Goal: Information Seeking & Learning: Check status

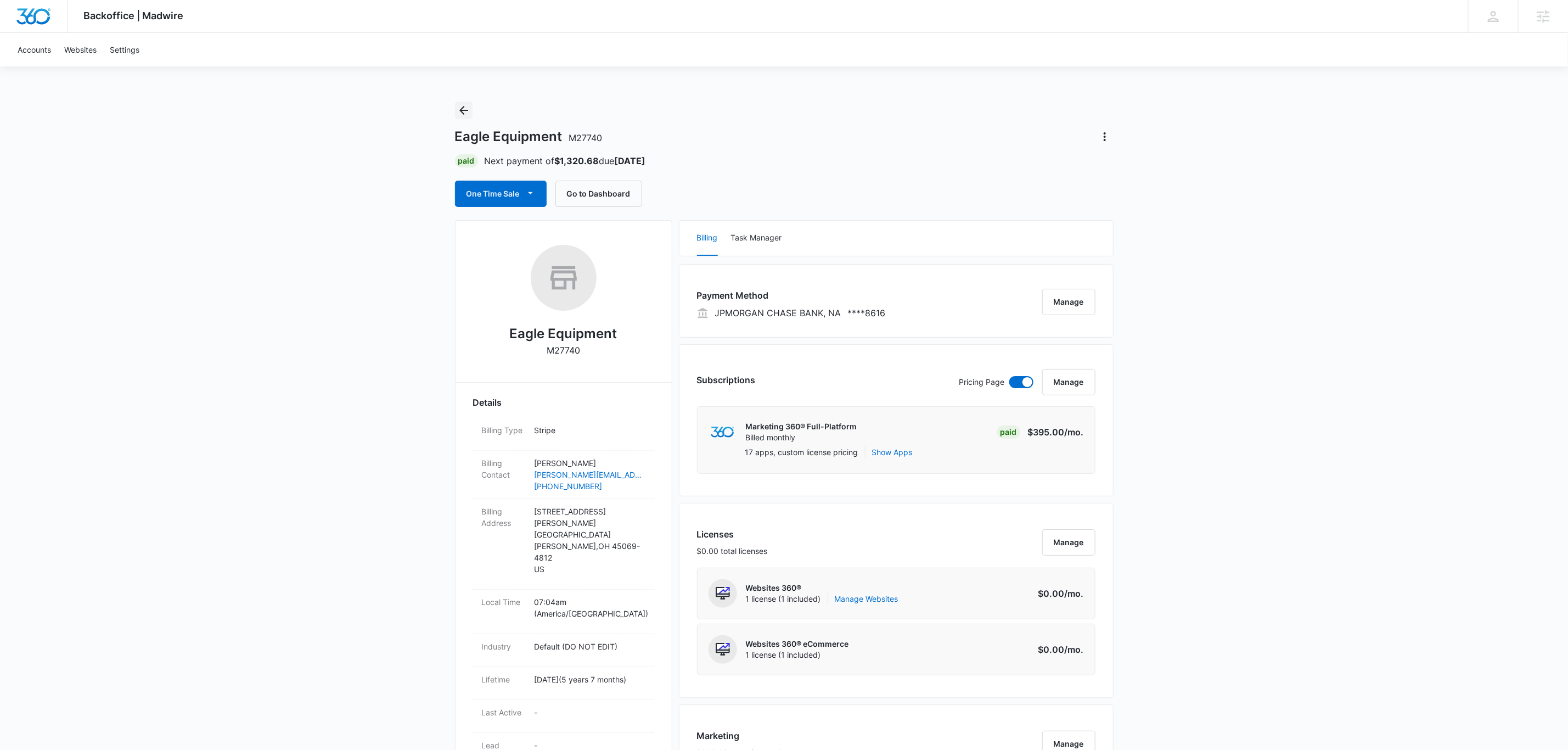
click at [463, 107] on icon "Back" at bounding box center [463, 110] width 13 height 13
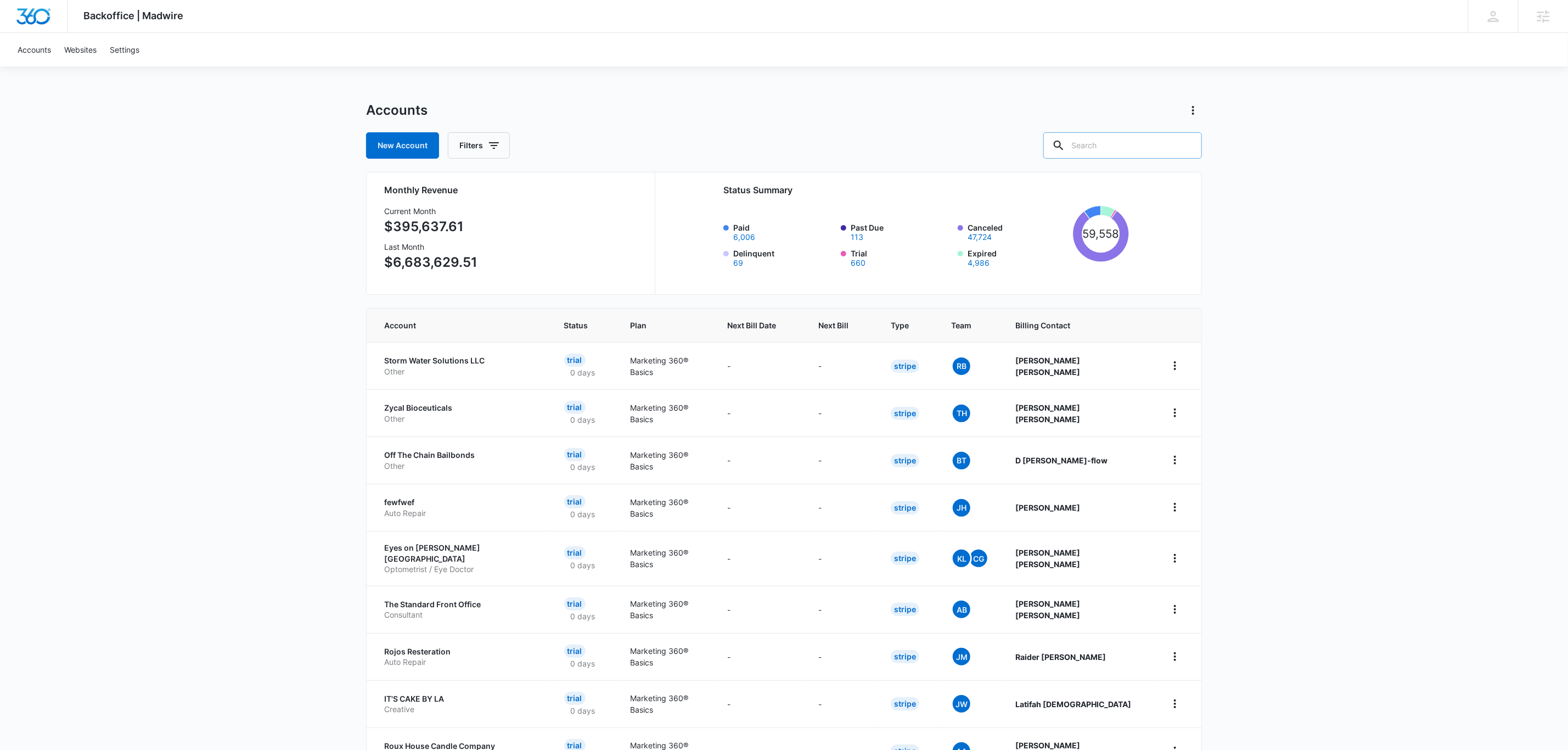
click at [1124, 137] on input "text" at bounding box center [1122, 145] width 158 height 26
type input "m3936"
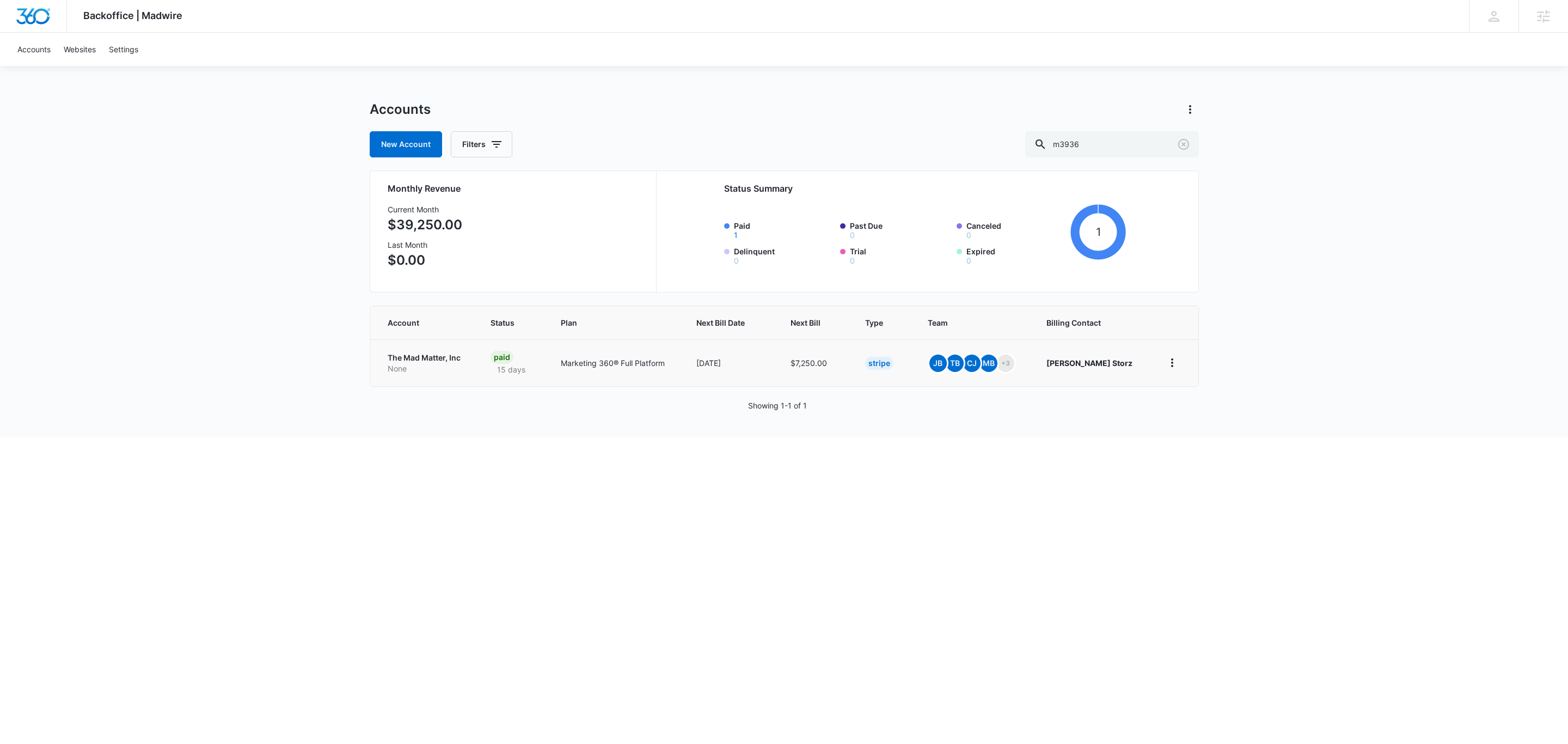
click at [415, 362] on p "The Mad Matter, Inc" at bounding box center [426, 358] width 77 height 11
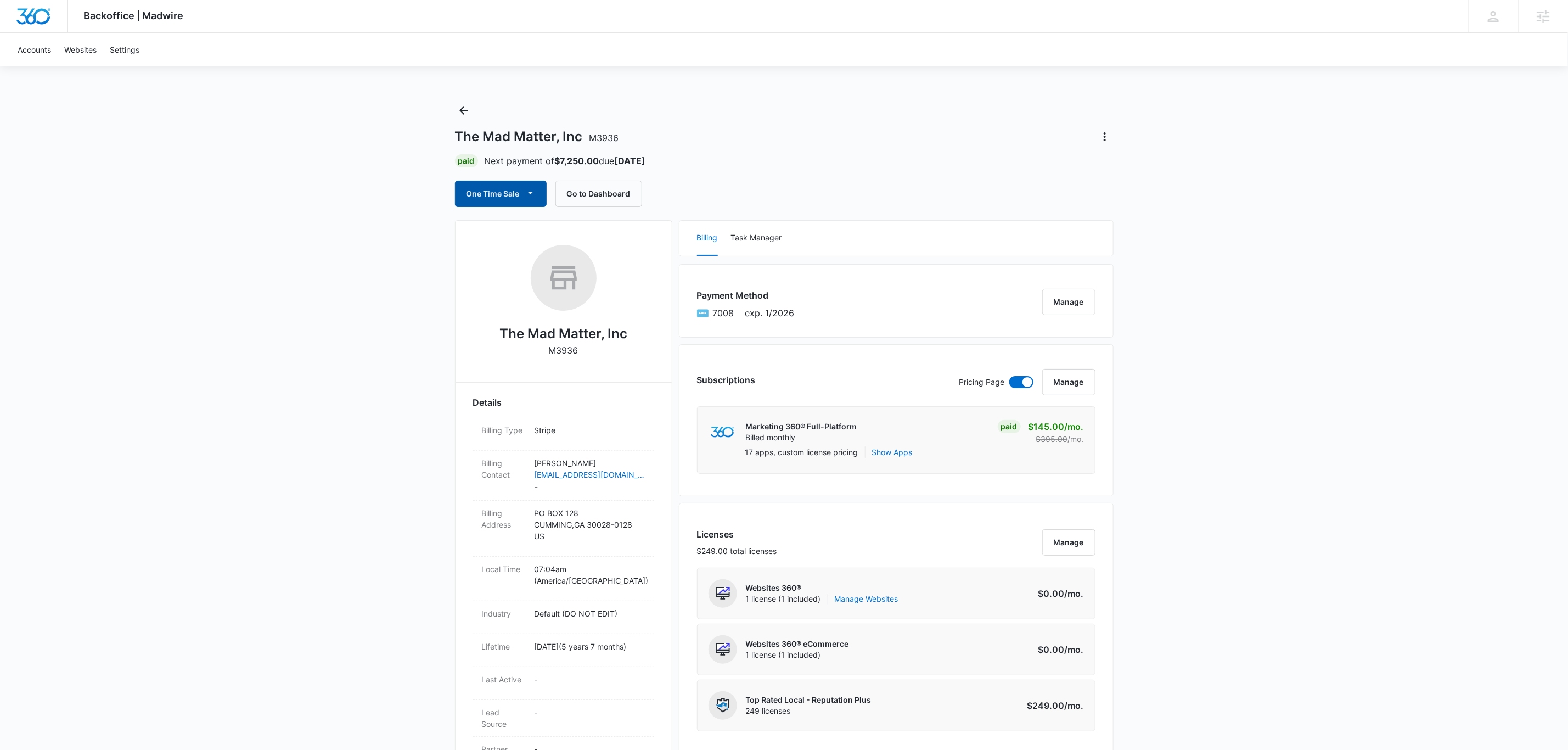
click at [512, 185] on button "One Time Sale" at bounding box center [500, 193] width 91 height 26
click at [526, 232] on div "Run One-Time Payment" at bounding box center [533, 231] width 127 height 12
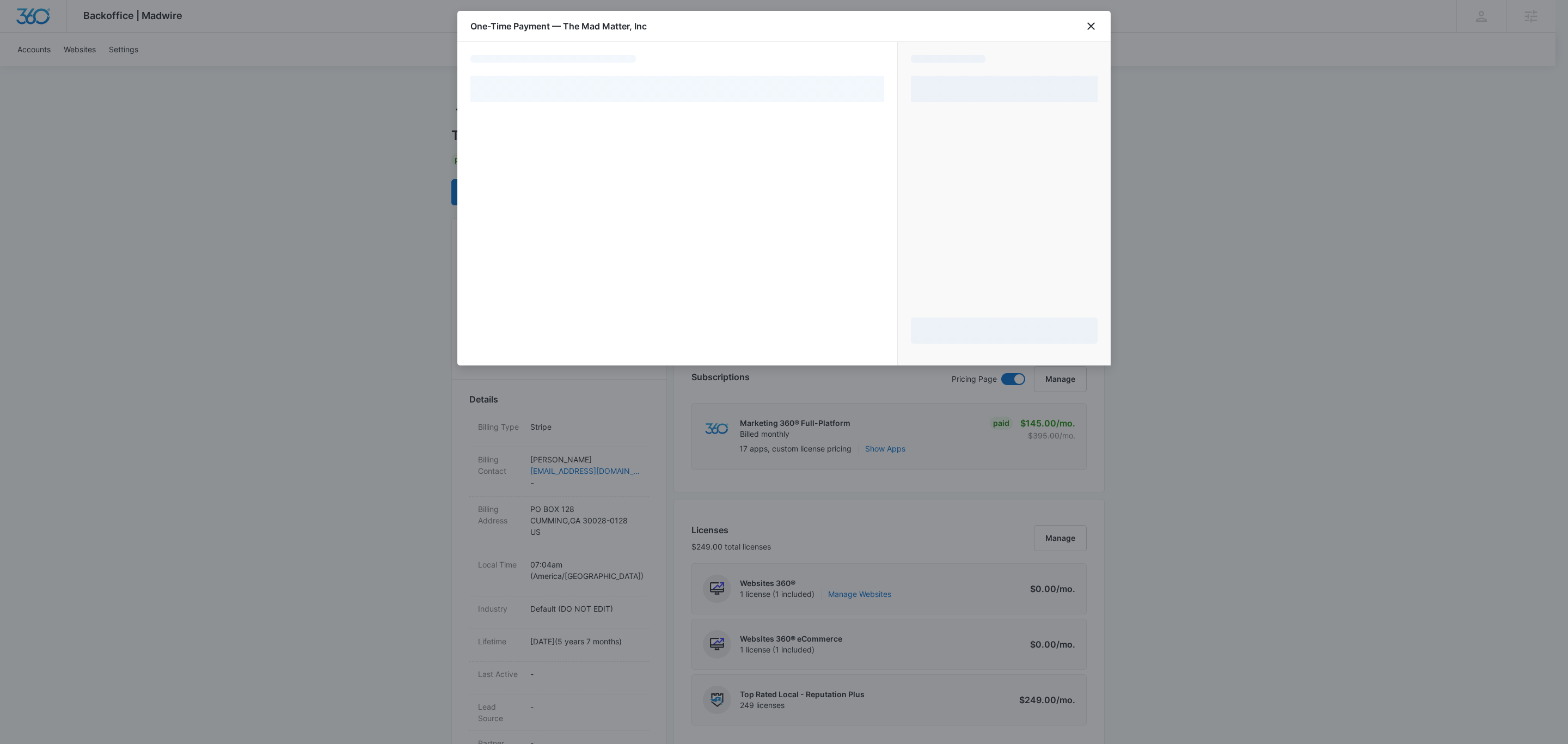
select select "pm_1MqfwLA4n8RTgNjUfzh4W56V"
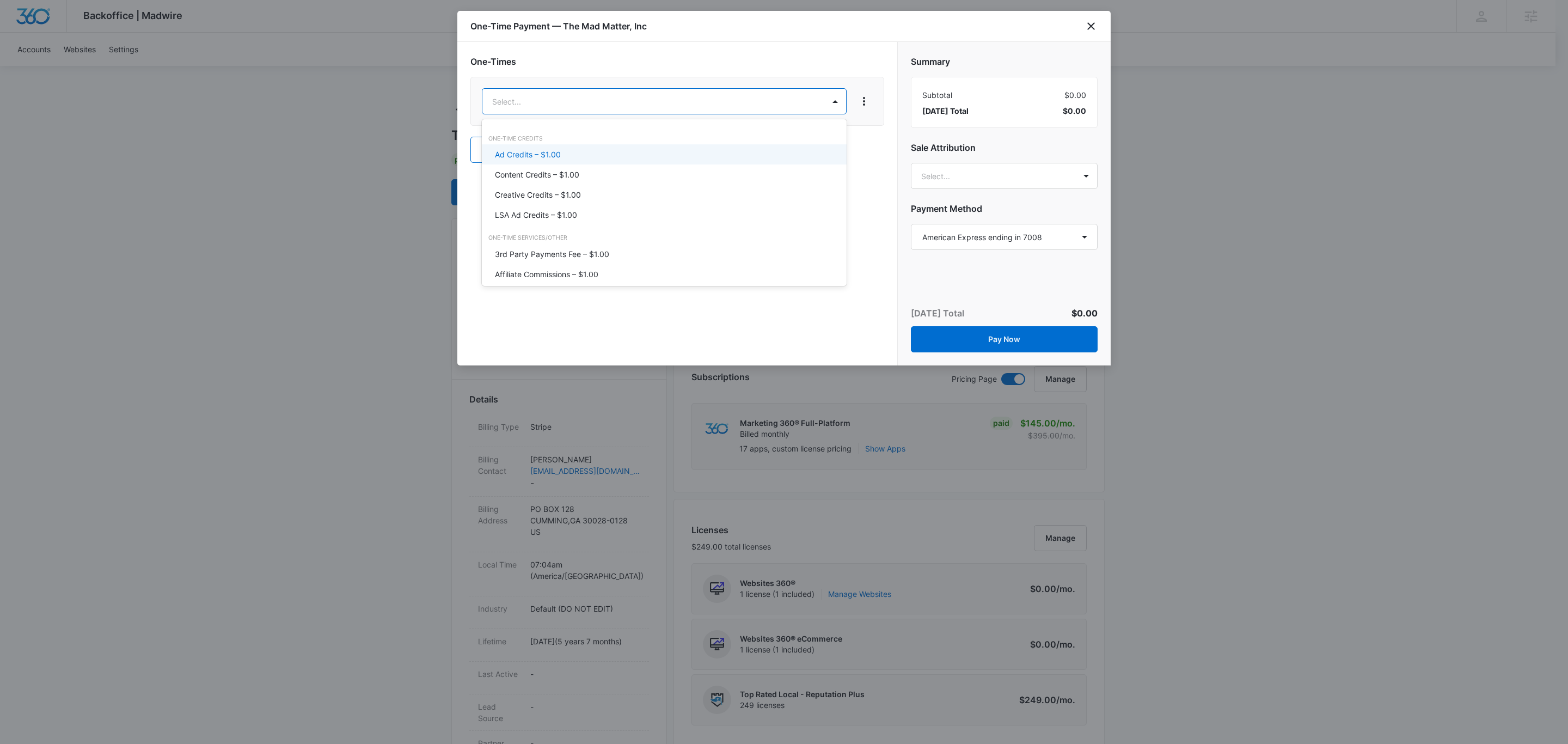
click at [606, 157] on div "Ad Credits – $1.00" at bounding box center [663, 154] width 336 height 12
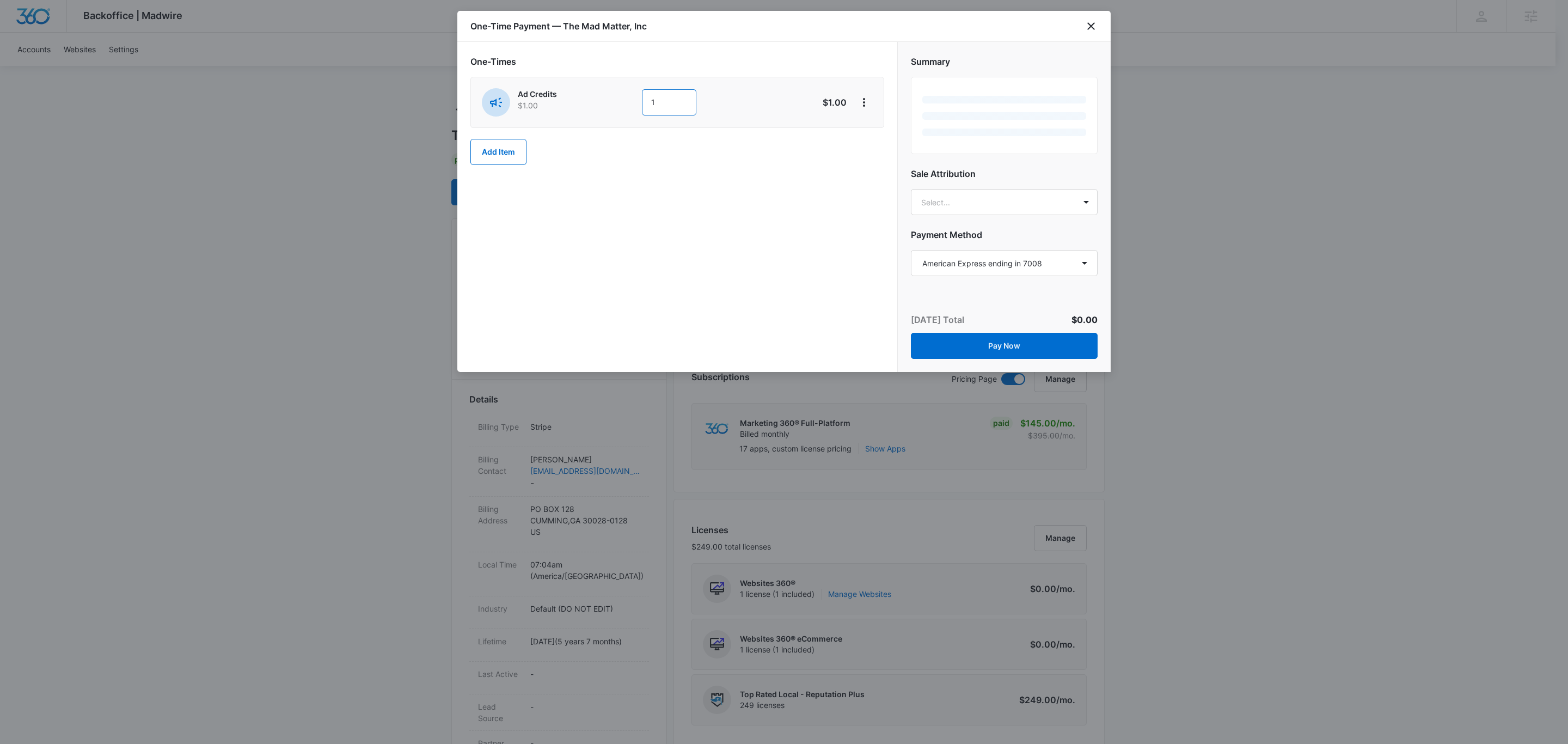
drag, startPoint x: 674, startPoint y: 108, endPoint x: 575, endPoint y: 119, distance: 99.6
click at [616, 111] on div "Ad Credits $1.00 1" at bounding box center [639, 102] width 313 height 29
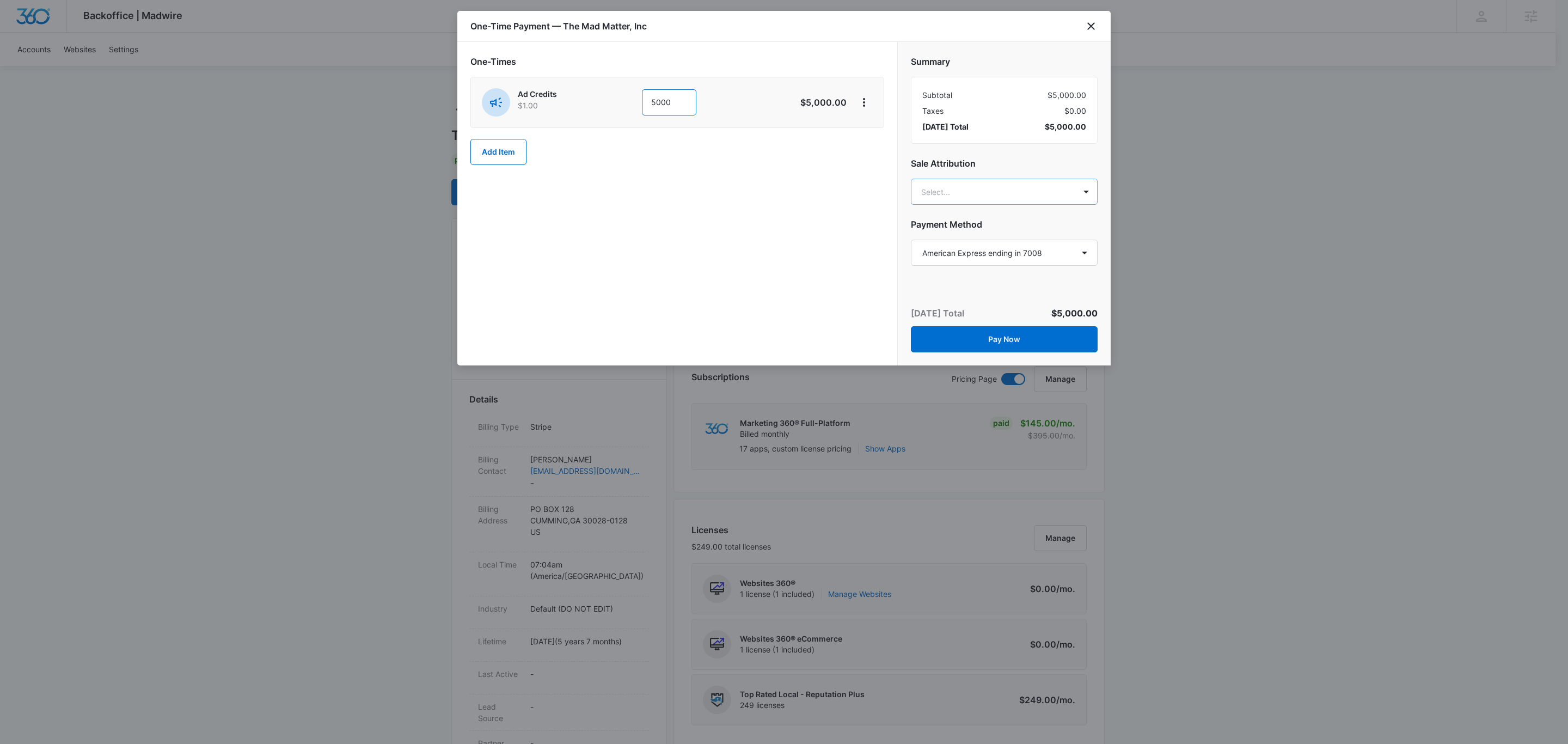
type input "5000"
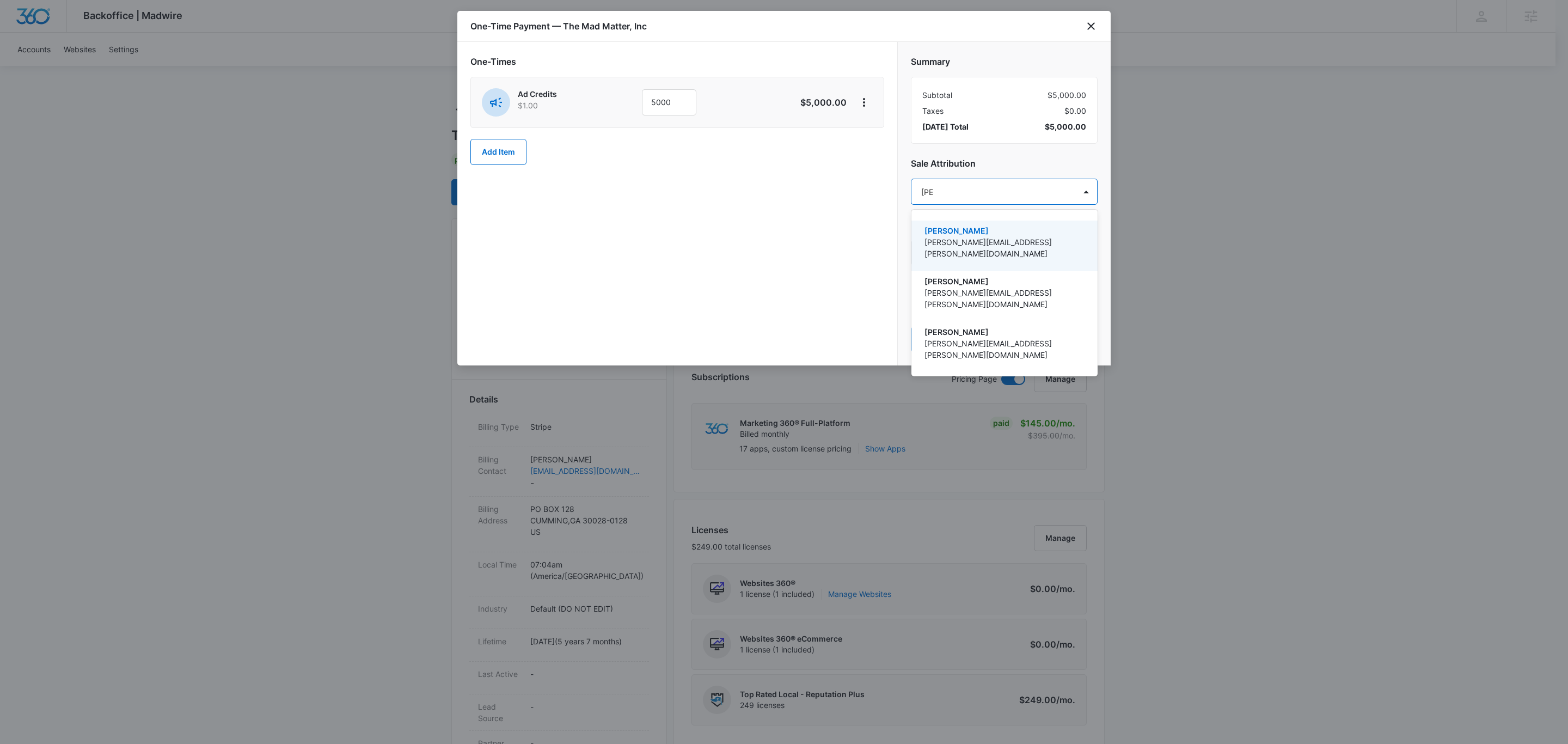
type input "johns"
click at [980, 232] on p "[PERSON_NAME]" at bounding box center [1003, 230] width 158 height 12
type input "mary"
click at [1001, 232] on p "Mary Brenton" at bounding box center [1003, 232] width 158 height 12
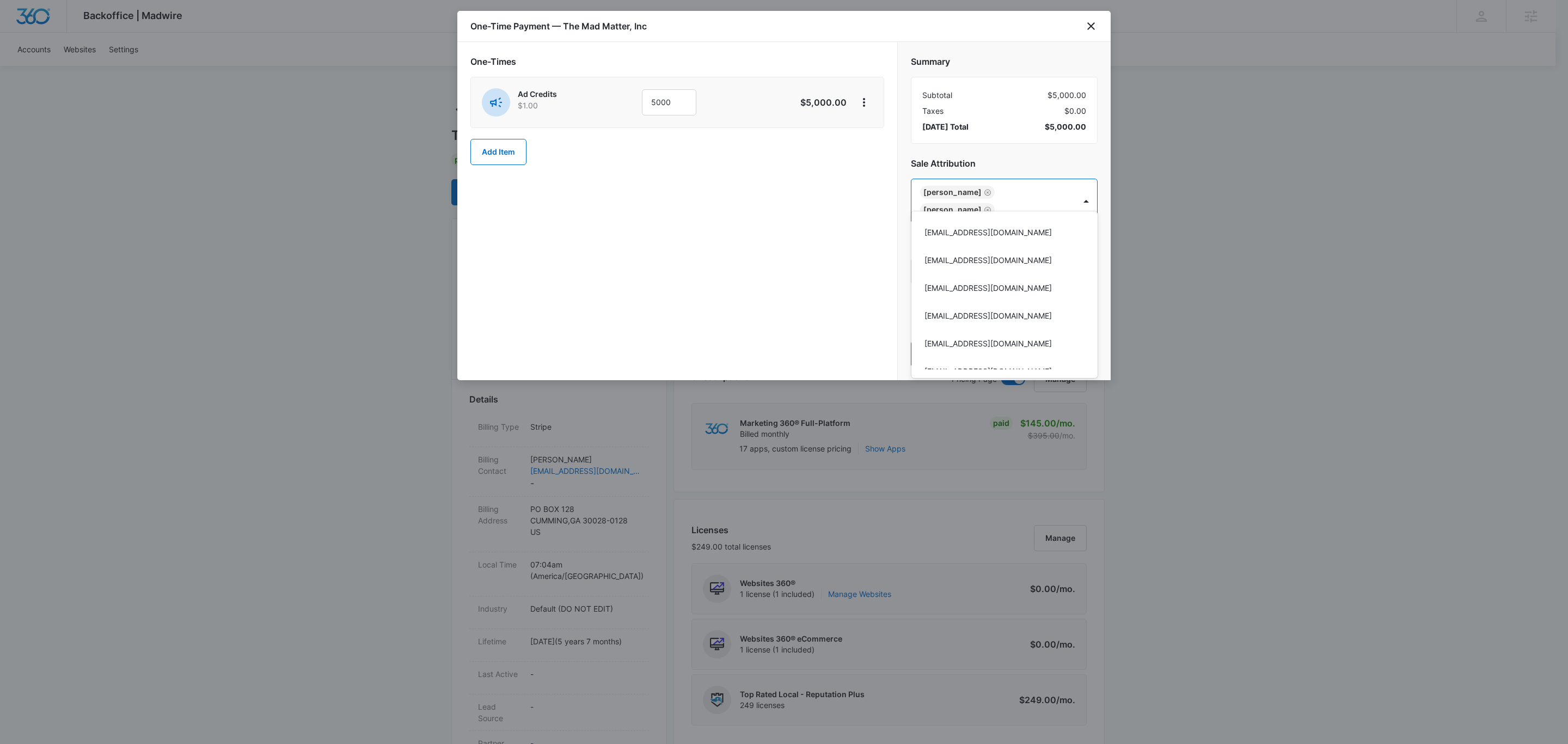
click at [1002, 157] on div at bounding box center [784, 372] width 1568 height 744
click at [1002, 341] on button "Pay Now" at bounding box center [1004, 354] width 187 height 26
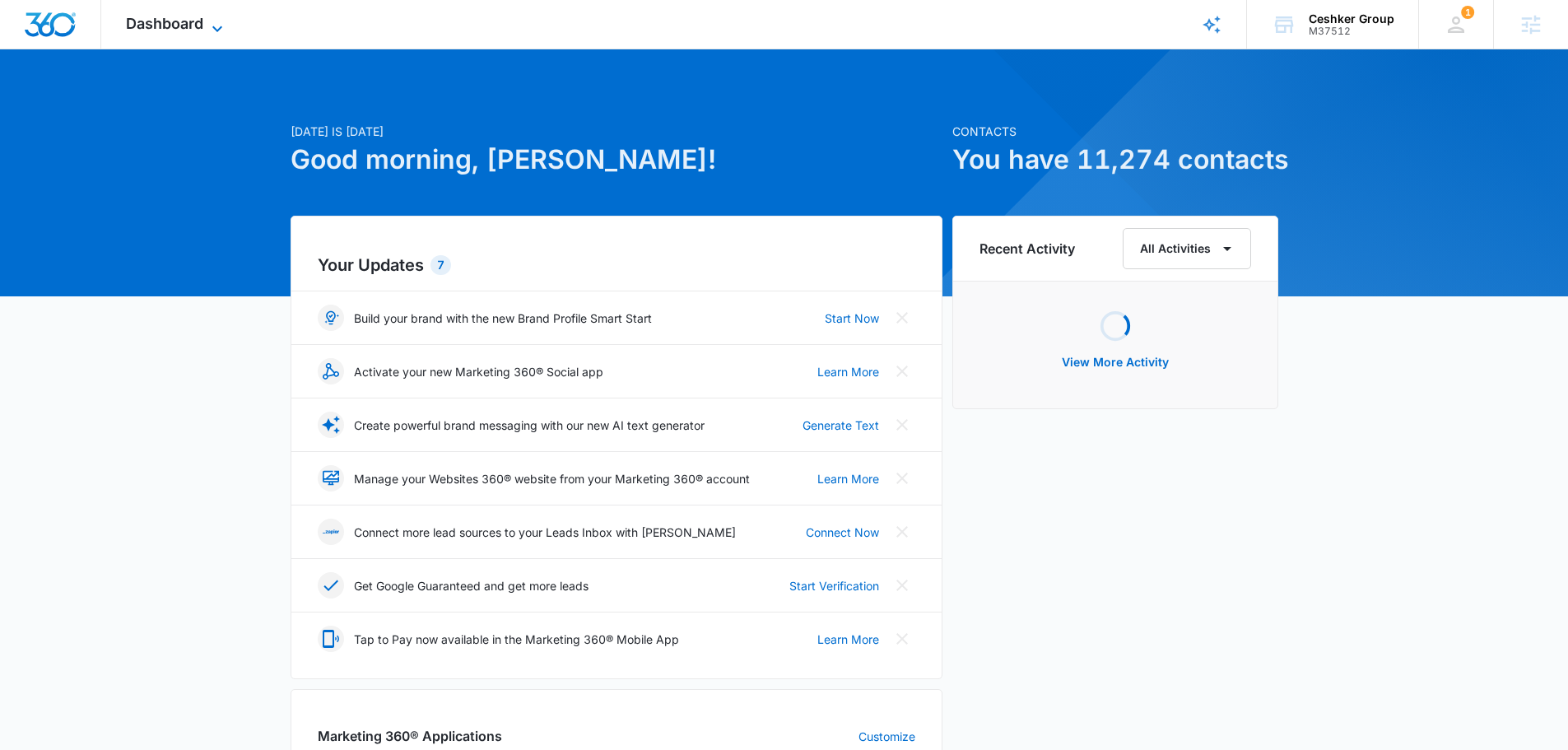
click at [161, 28] on span "Dashboard" at bounding box center [165, 23] width 77 height 17
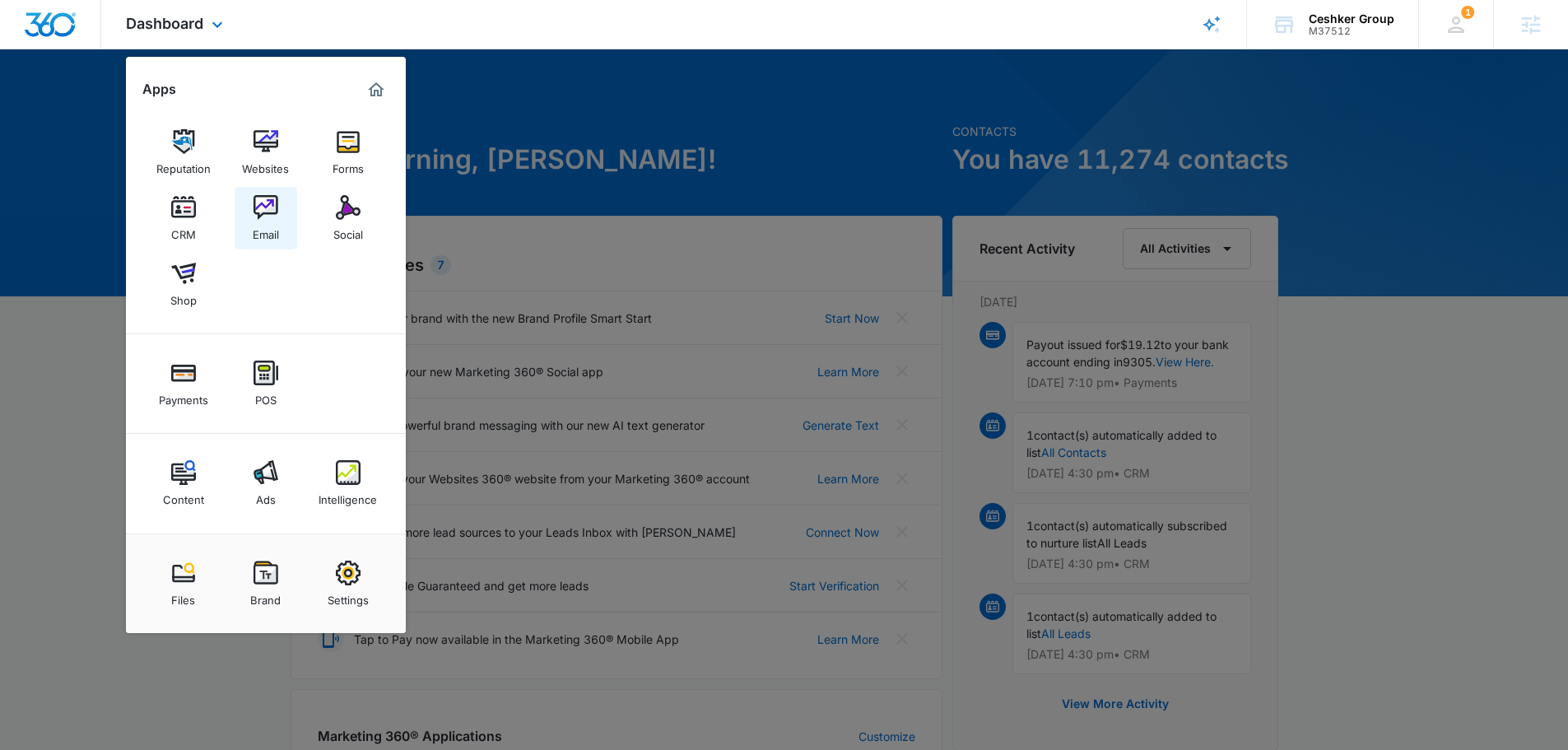
click at [286, 220] on link "Email" at bounding box center [266, 218] width 63 height 63
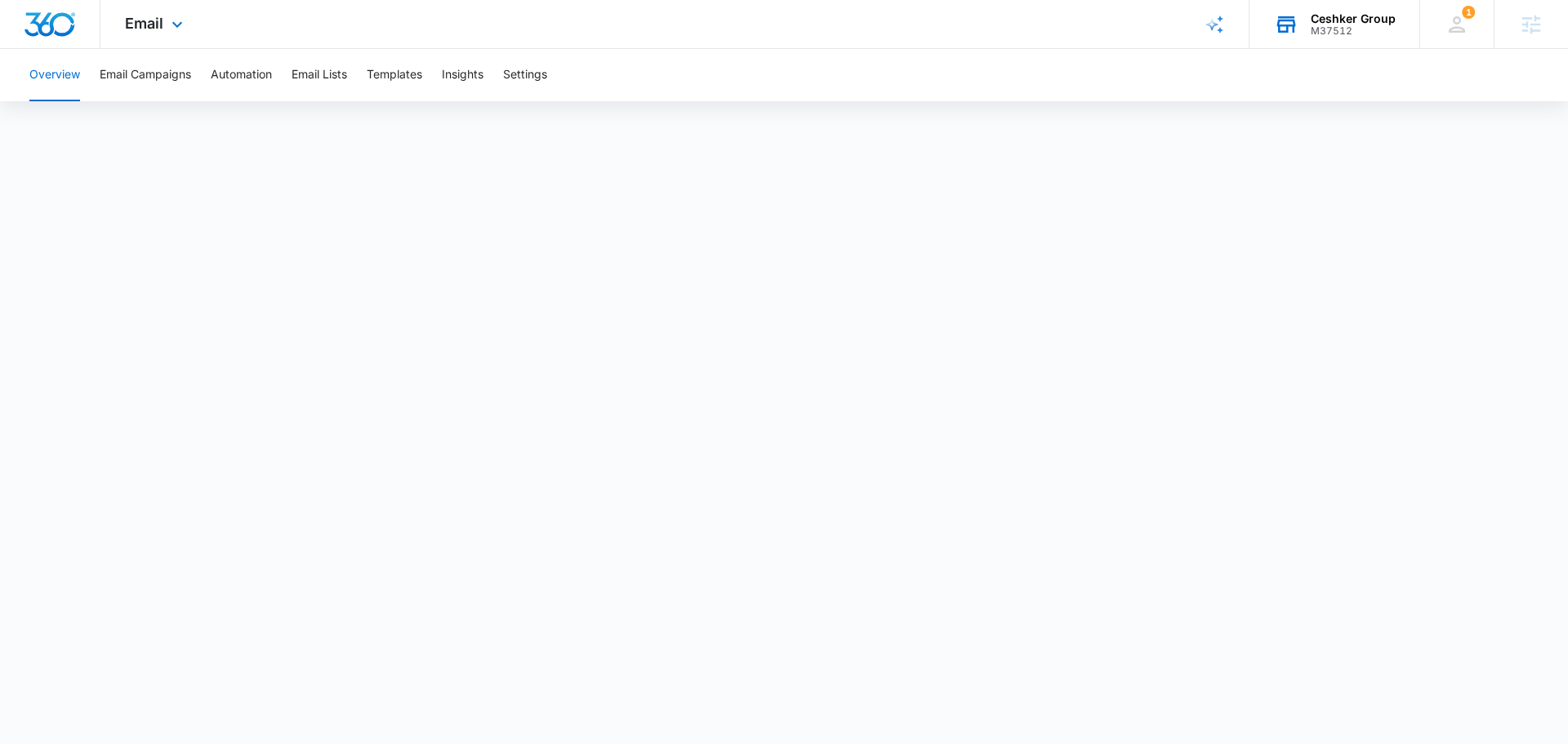
click at [1327, 26] on div "M37512" at bounding box center [1353, 31] width 85 height 12
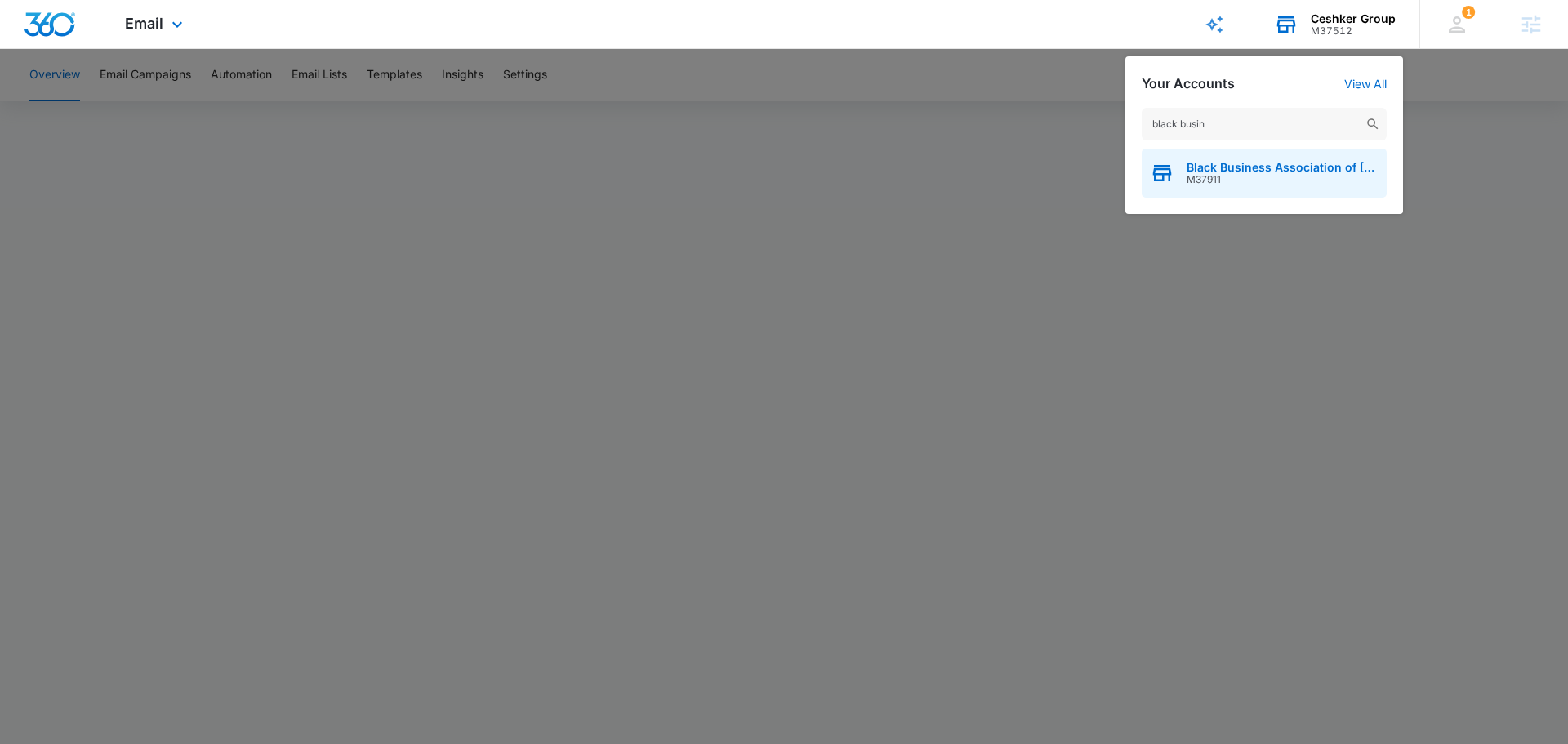
type input "black busin"
click at [1292, 172] on span "Black Business Association of Memphis" at bounding box center [1283, 167] width 192 height 13
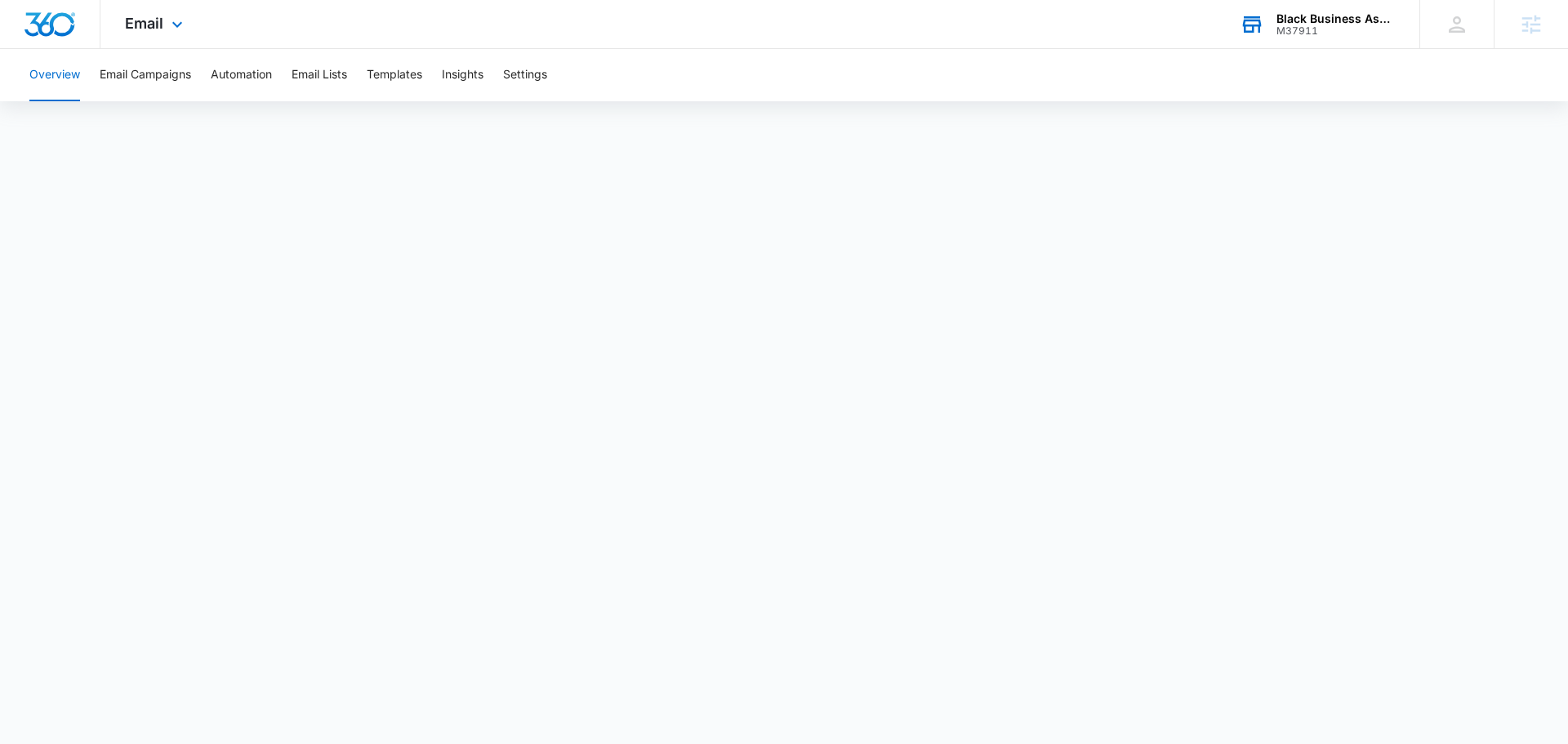
click at [550, 8] on div "Email Apps Reputation Websites Forms CRM Email Social Shop Payments POS Content…" at bounding box center [784, 25] width 1568 height 49
click at [1288, 27] on div "M37911" at bounding box center [1336, 31] width 120 height 12
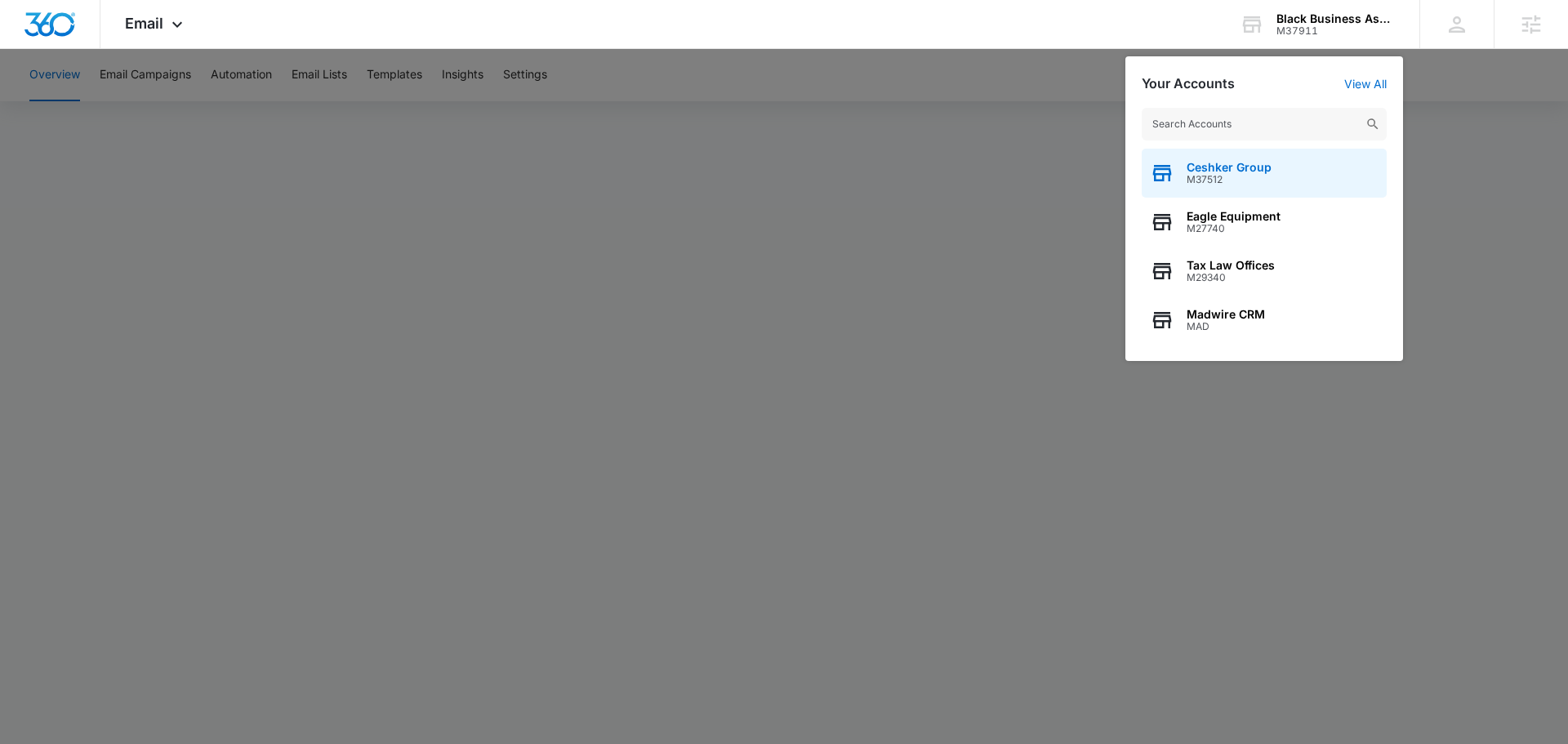
click at [1249, 178] on span "M37512" at bounding box center [1229, 180] width 85 height 12
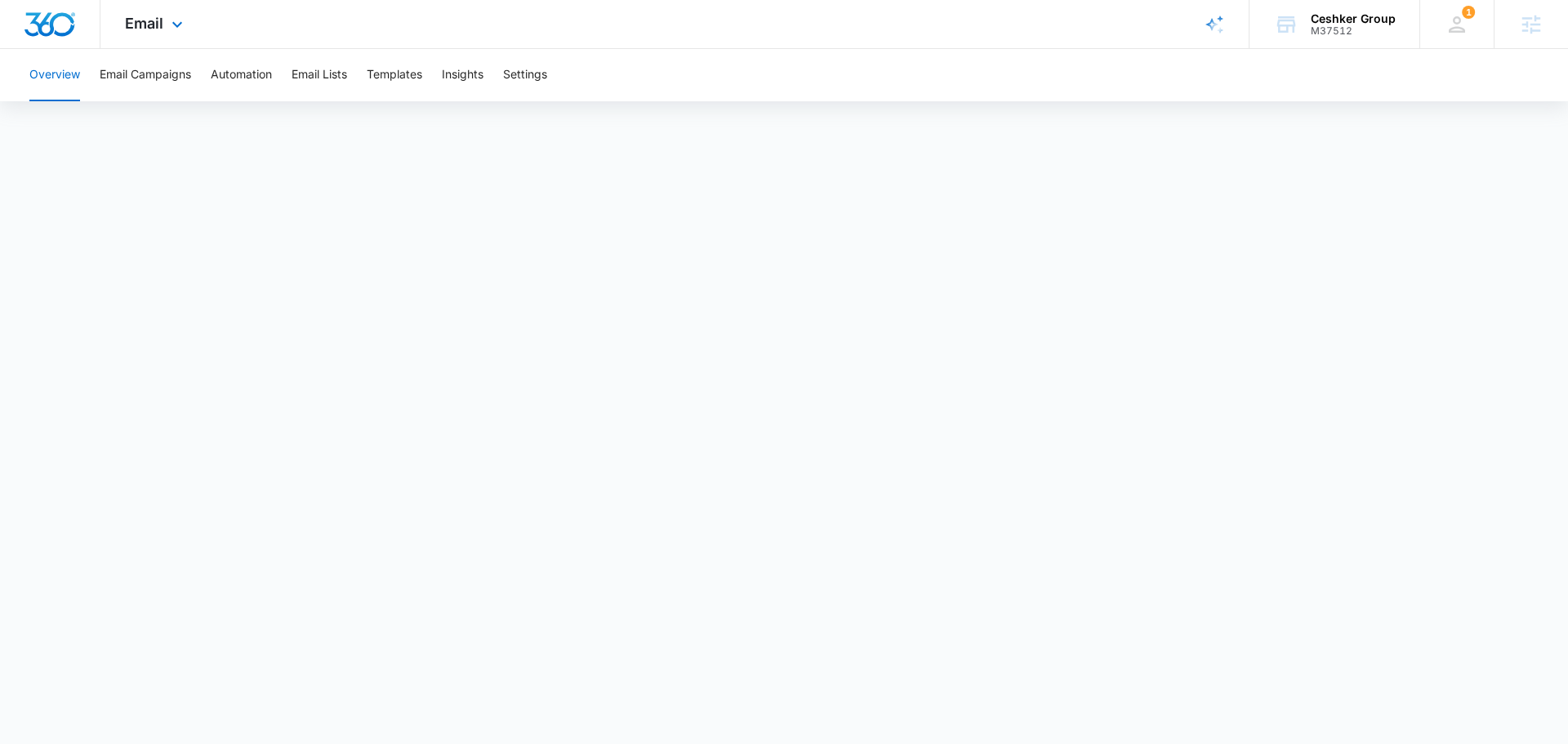
click at [159, 10] on div "Email Apps Reputation Websites Forms CRM Email Social Shop Payments POS Content…" at bounding box center [156, 24] width 111 height 48
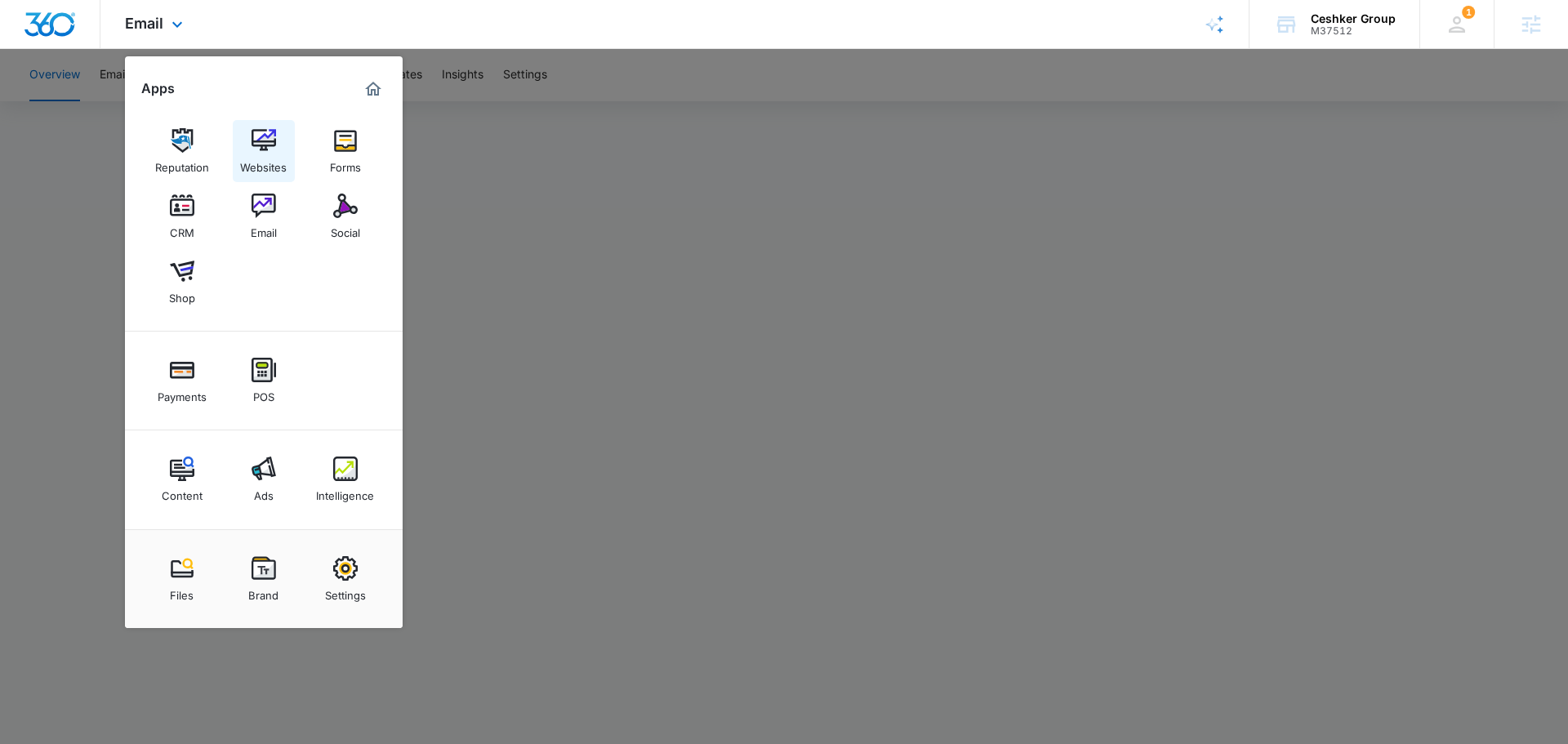
click at [259, 152] on img at bounding box center [263, 140] width 25 height 25
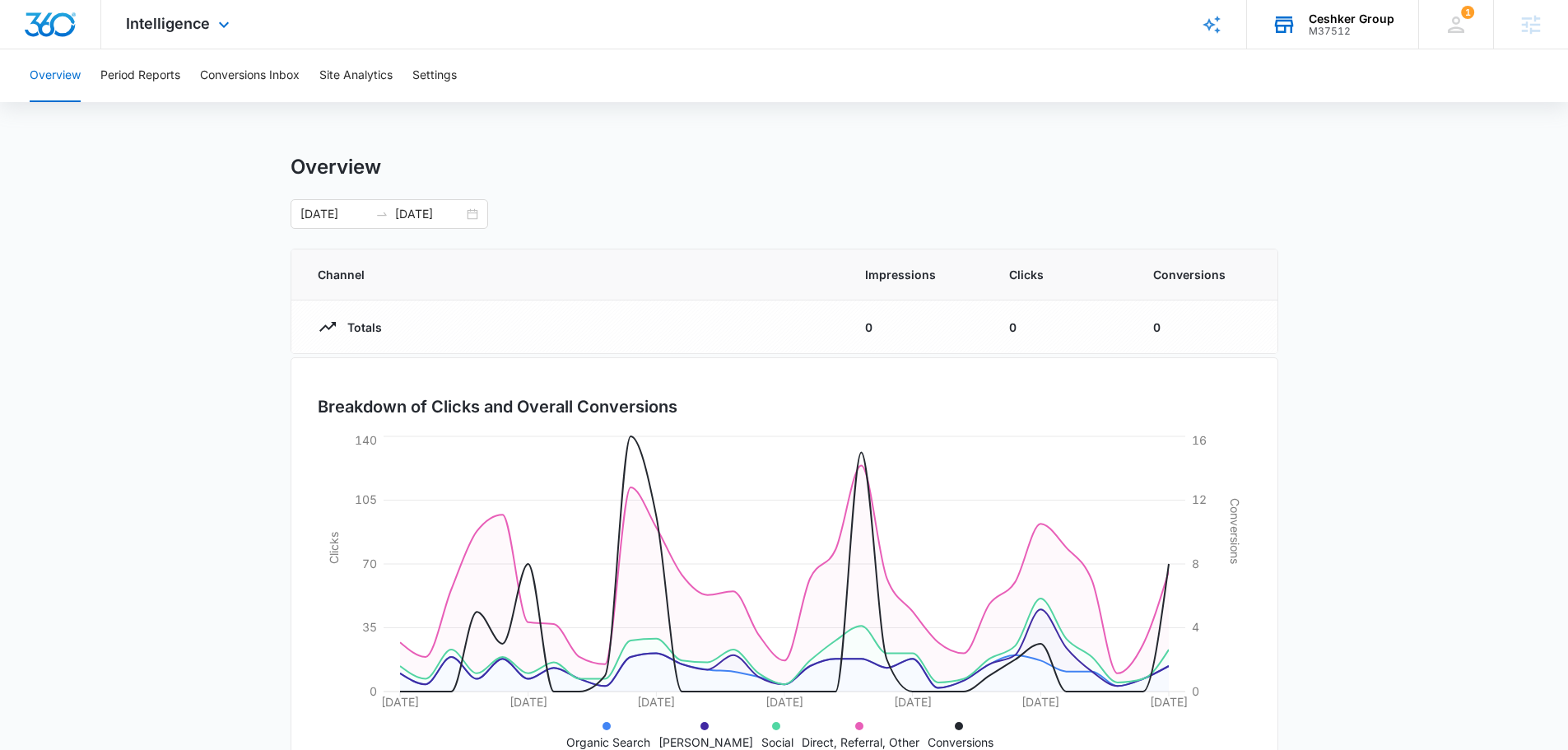
click at [1302, 33] on div "Ceshker Group M37512 Your Accounts View All" at bounding box center [1332, 24] width 171 height 49
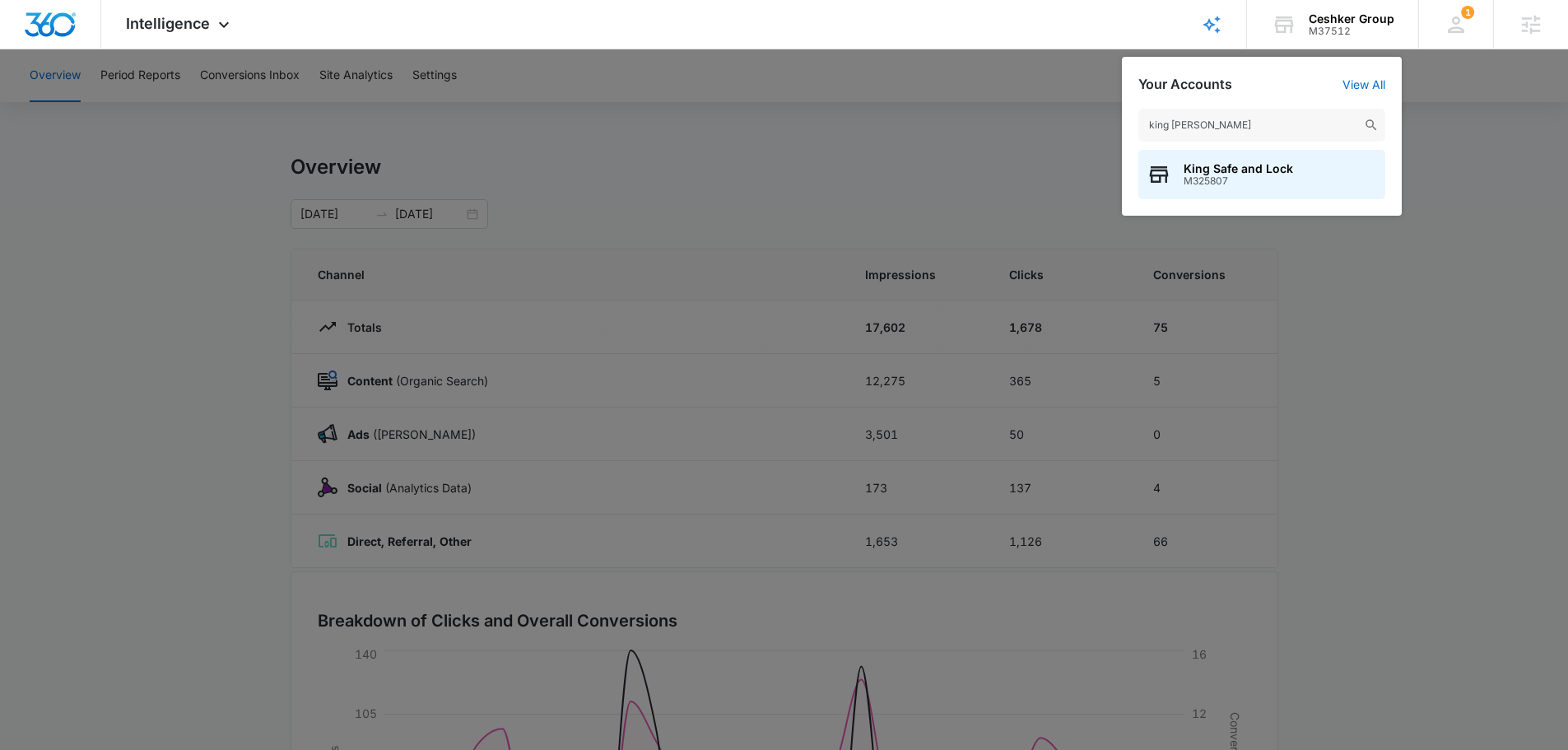
type input "king [PERSON_NAME]"
click at [1213, 177] on span "M325807" at bounding box center [1238, 181] width 110 height 12
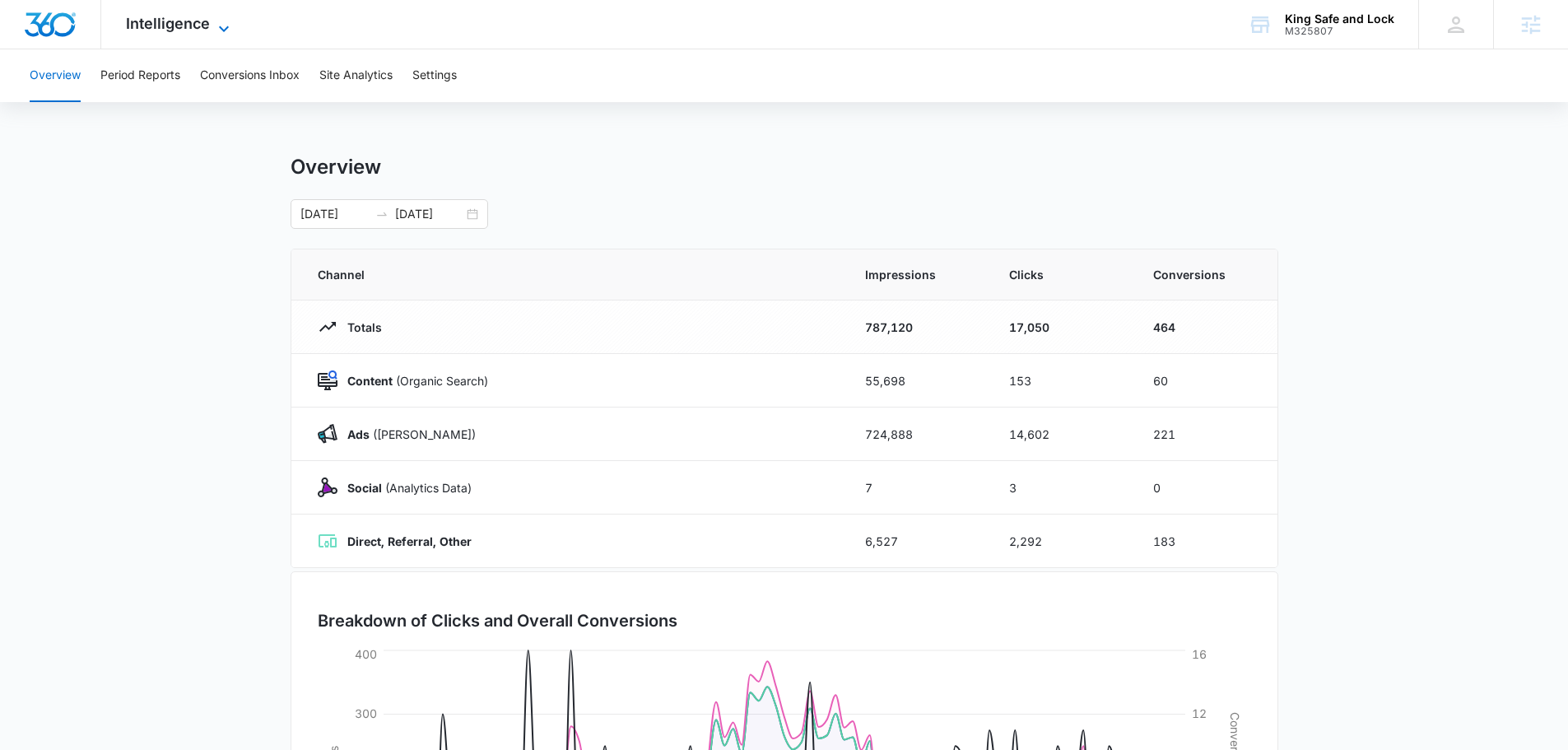
click at [183, 31] on span "Intelligence" at bounding box center [167, 23] width 84 height 17
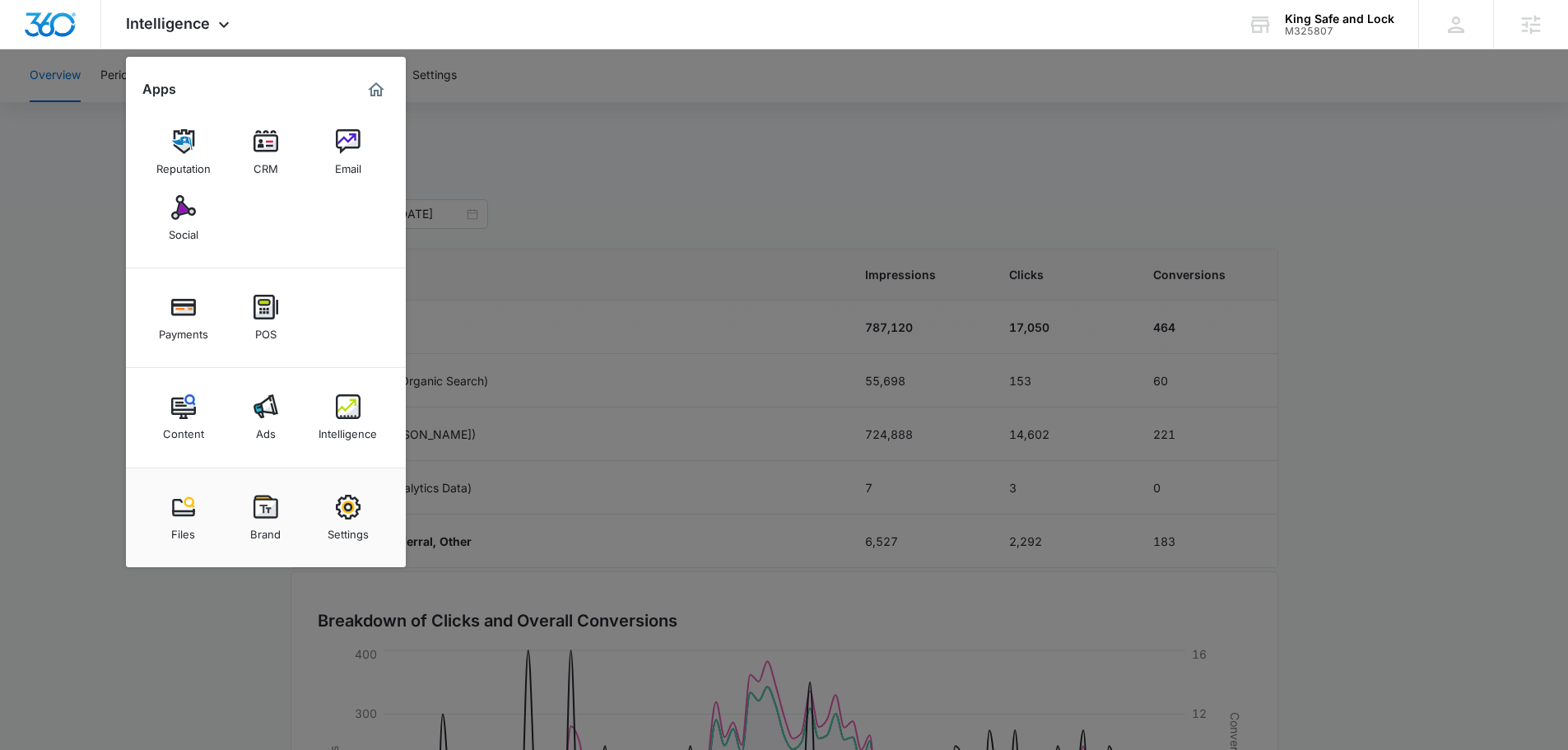
click at [759, 209] on div at bounding box center [784, 375] width 1568 height 750
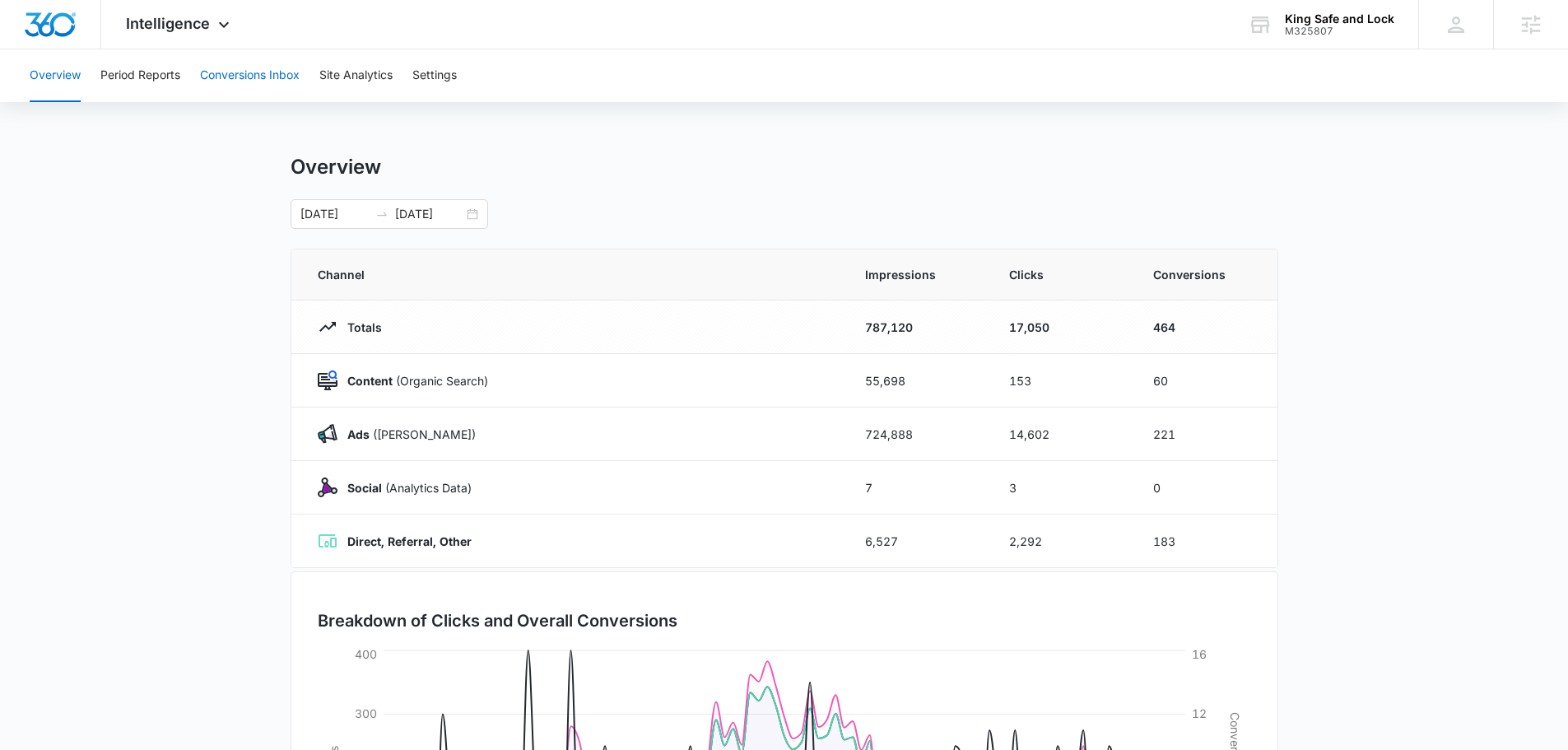
click at [292, 76] on button "Conversions Inbox" at bounding box center [249, 75] width 99 height 52
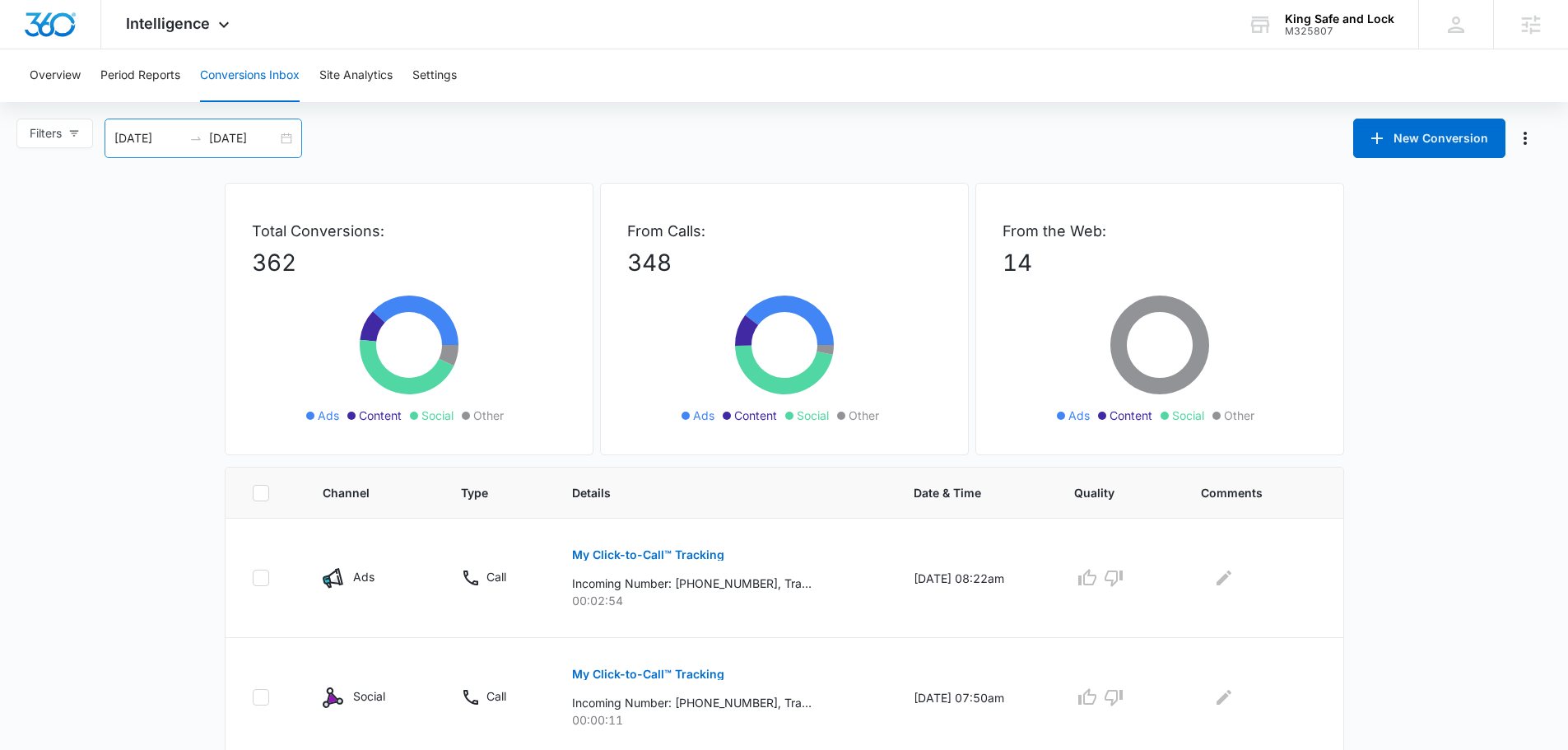
click at [159, 135] on input "[DATE]" at bounding box center [148, 138] width 68 height 18
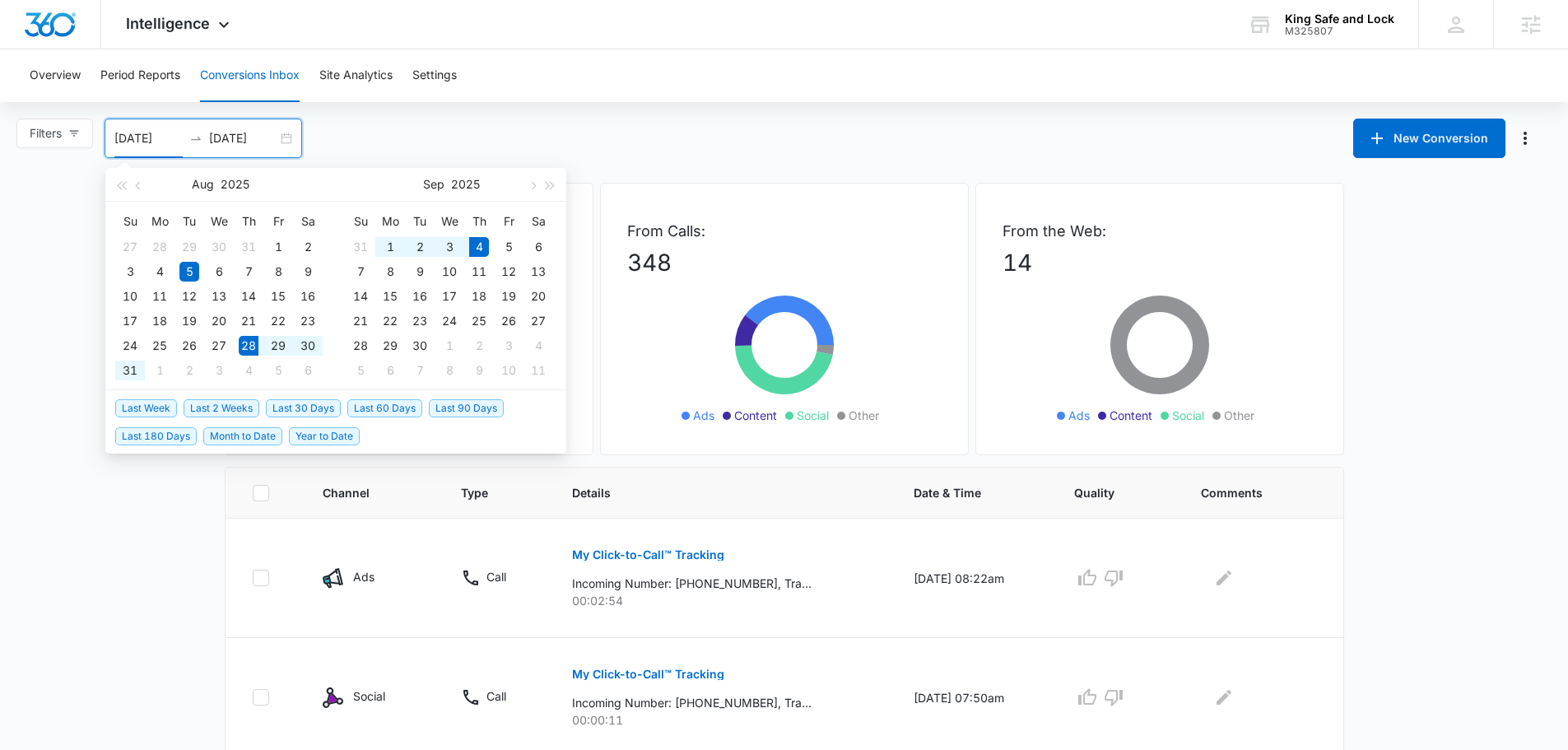
click at [147, 400] on span "Last Week" at bounding box center [145, 409] width 62 height 18
type input "[DATE]"
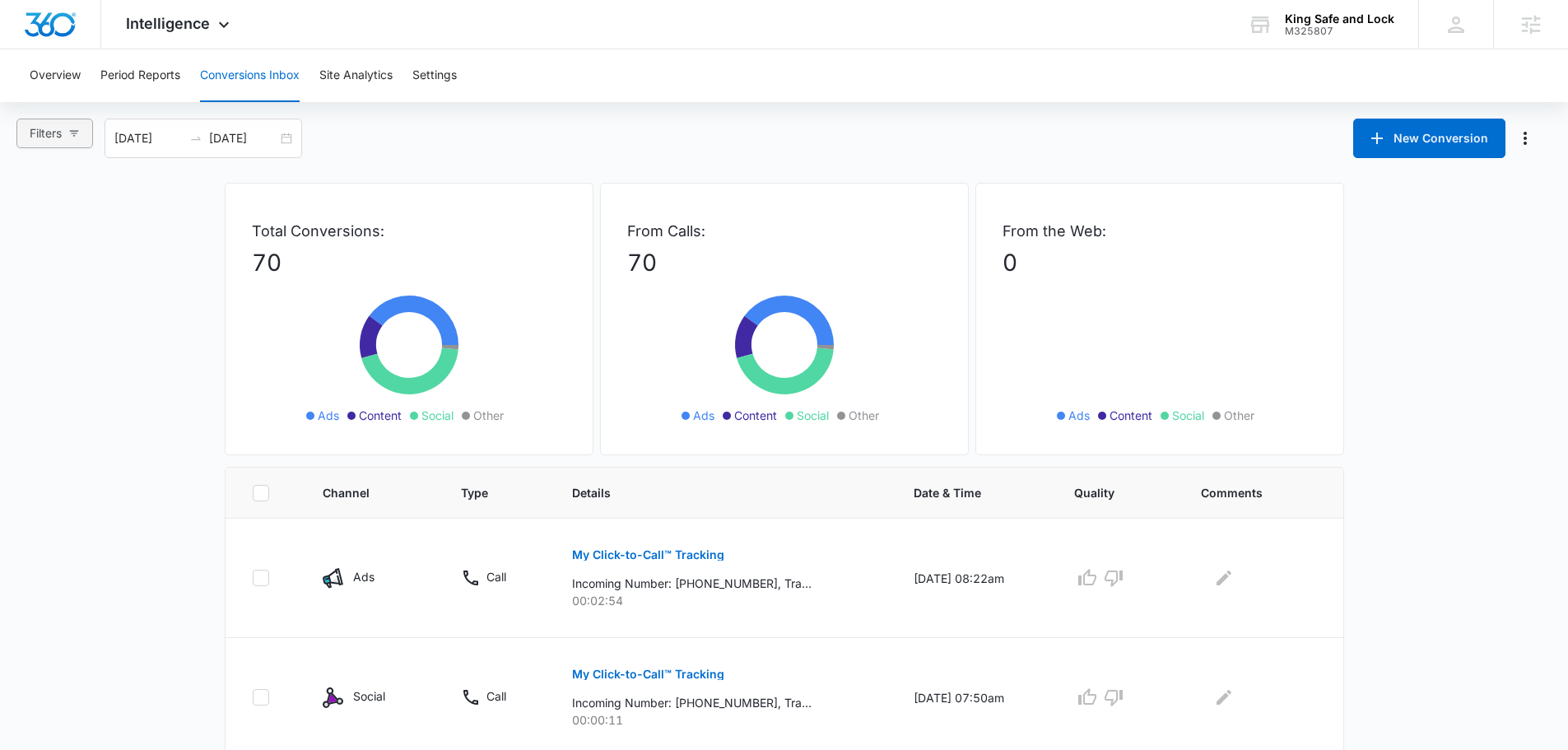
click at [51, 132] on span "Filters" at bounding box center [45, 133] width 32 height 18
click at [71, 382] on span "Web Only" at bounding box center [72, 381] width 66 height 14
click at [39, 382] on input "Web Only" at bounding box center [32, 381] width 13 height 13
radio input "true"
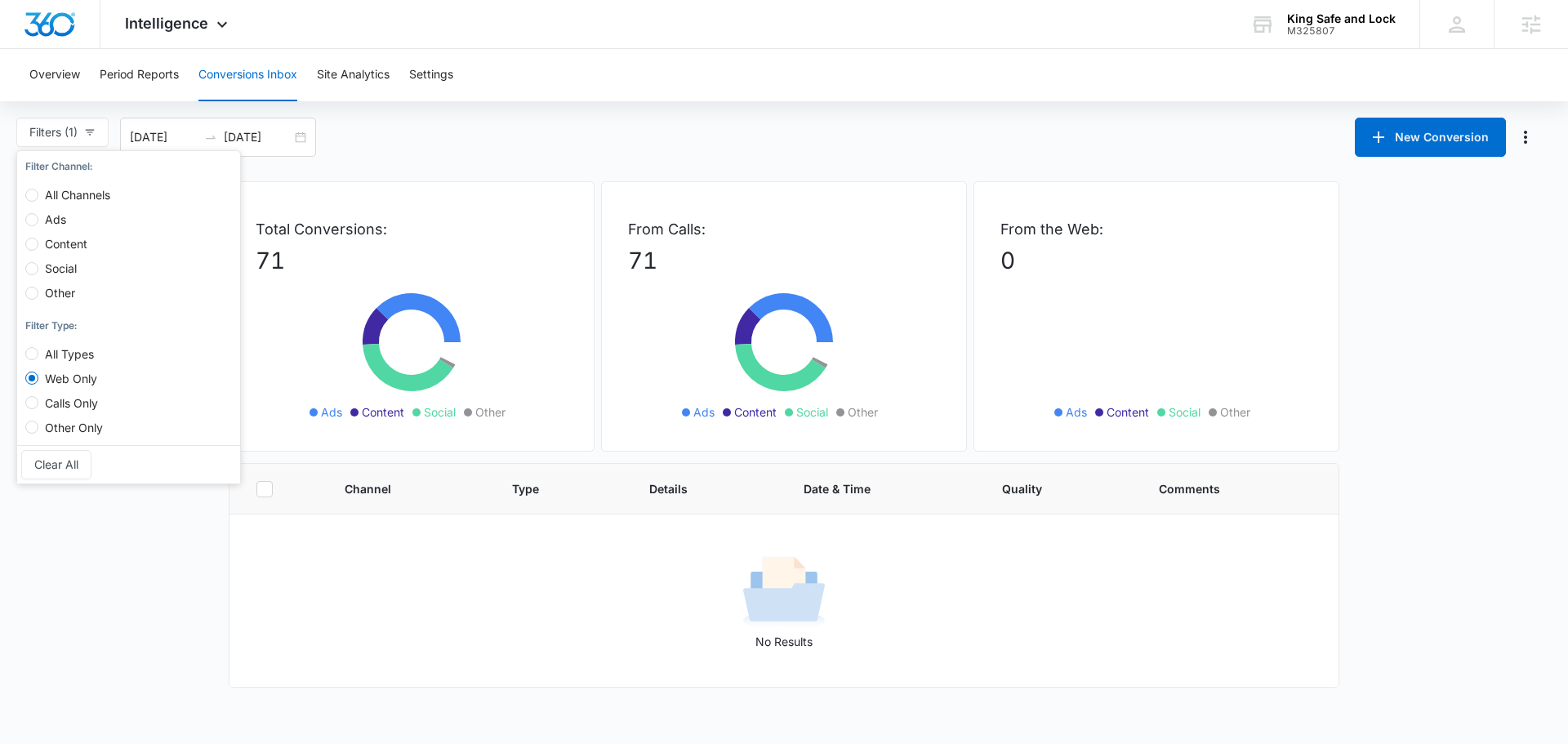
click at [97, 194] on span "All Channels" at bounding box center [78, 194] width 79 height 14
click at [38, 194] on input "All Channels" at bounding box center [32, 195] width 13 height 13
radio input "true"
click at [63, 341] on label "All Types" at bounding box center [68, 346] width 84 height 25
click at [38, 347] on input "All Types" at bounding box center [32, 353] width 13 height 13
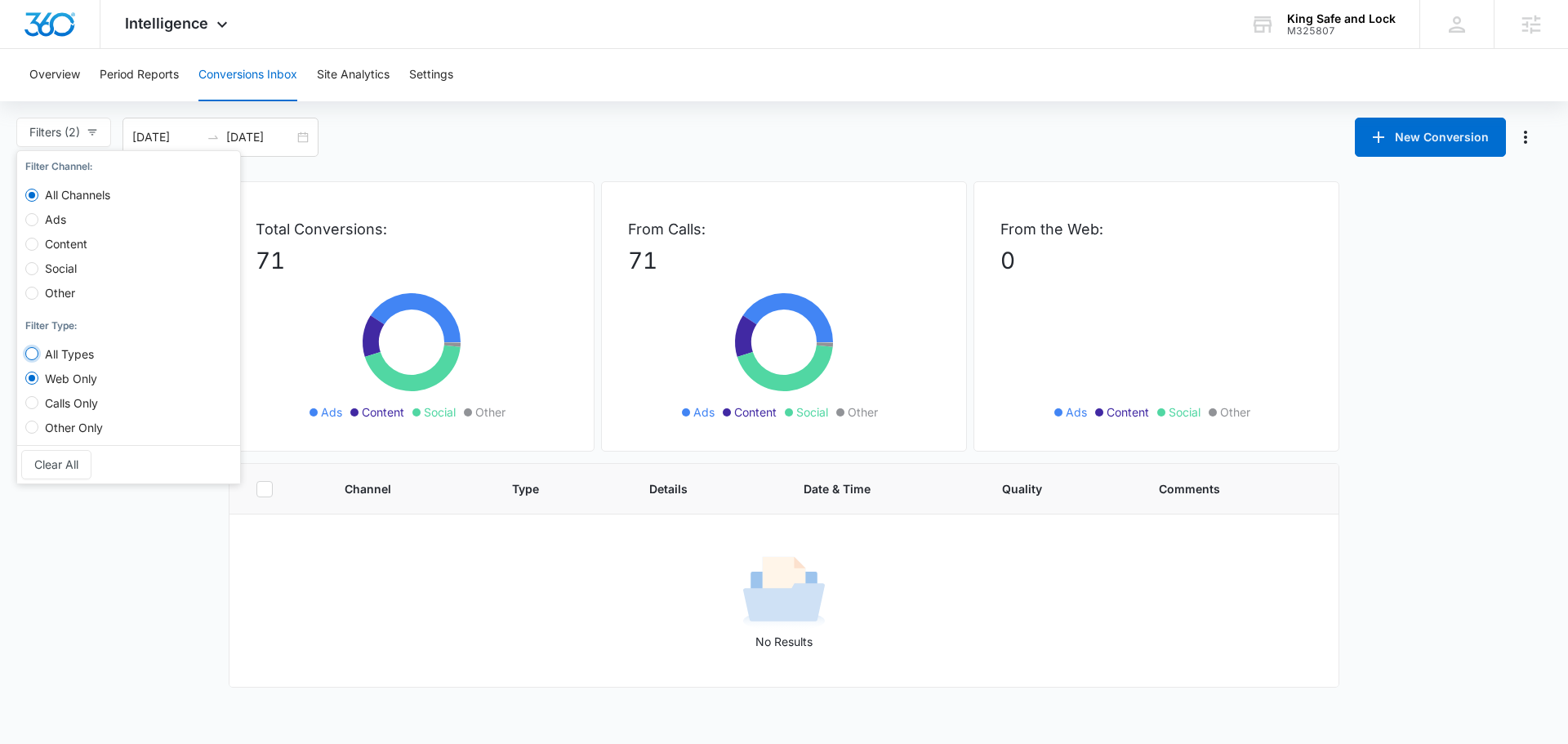
radio input "true"
radio input "false"
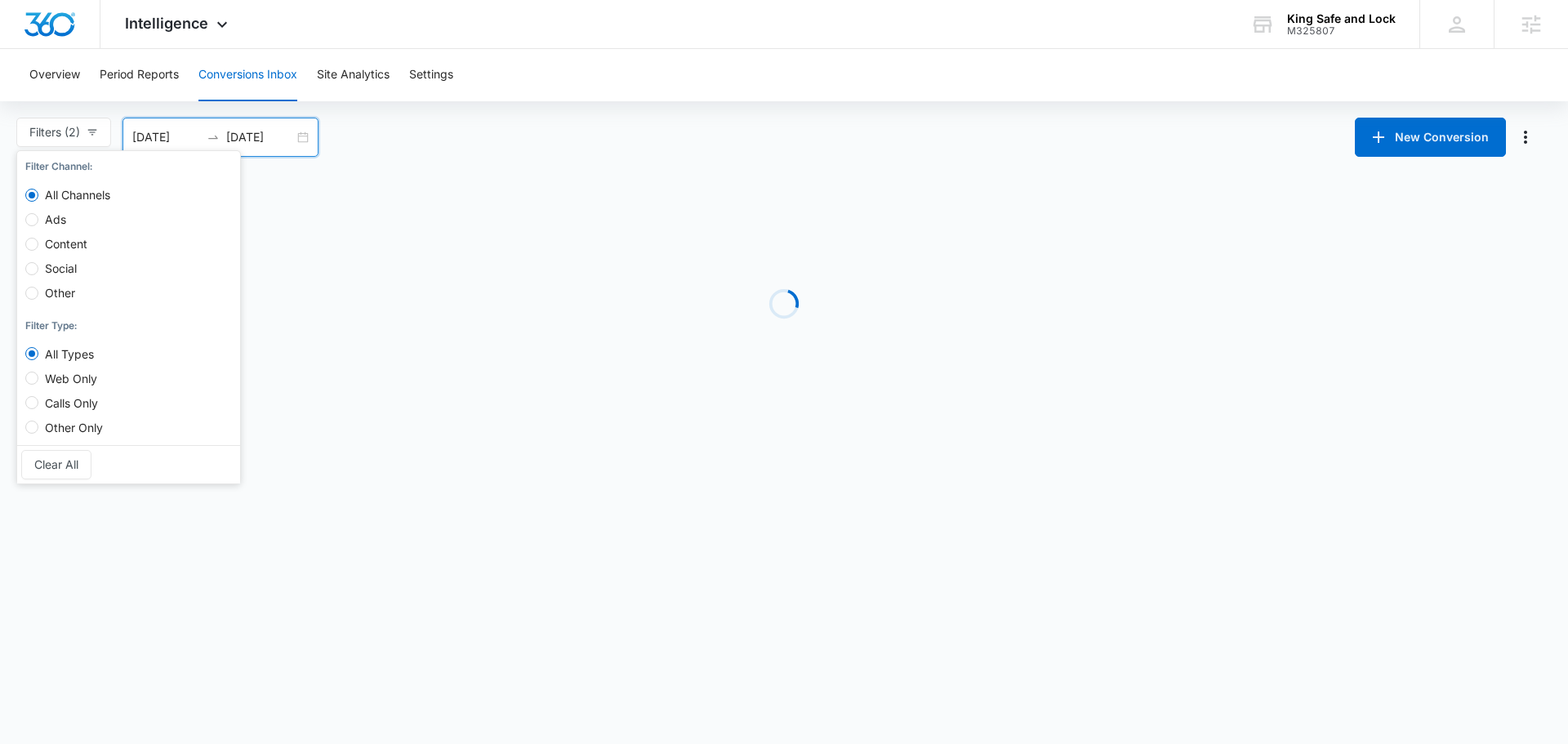
click at [184, 131] on input "[DATE]" at bounding box center [166, 137] width 68 height 18
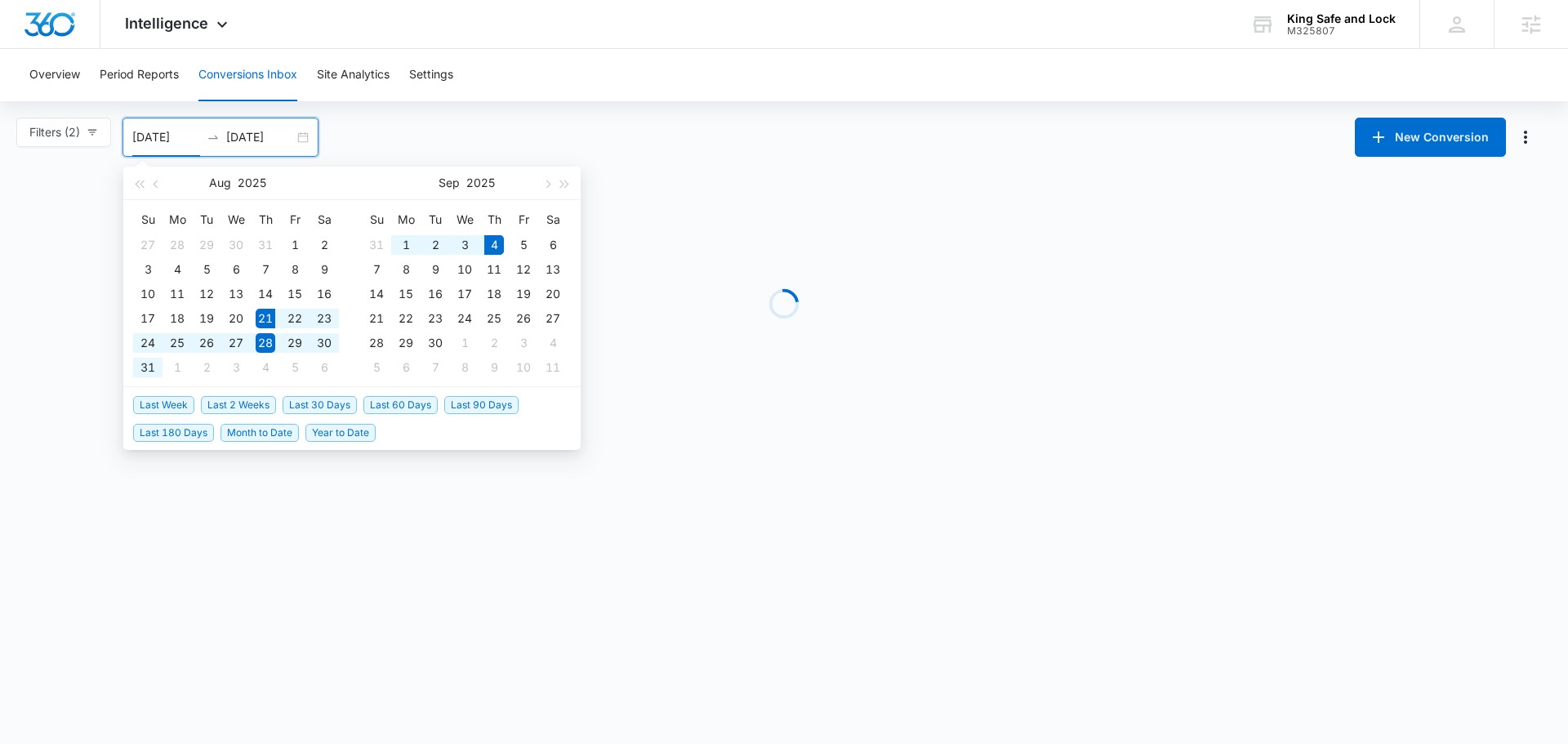
click at [237, 403] on span "Last 2 Weeks" at bounding box center [238, 405] width 75 height 18
type input "[DATE]"
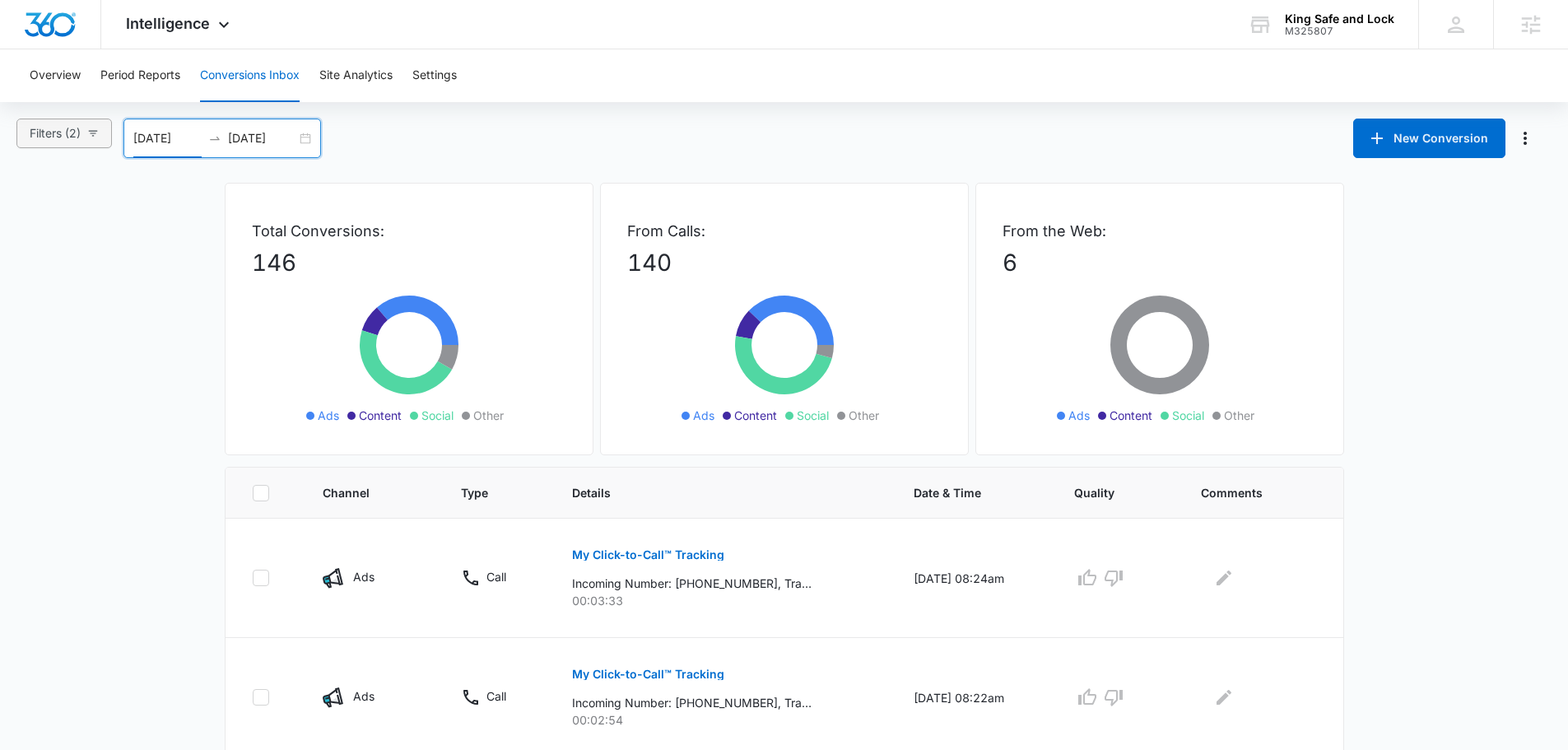
click at [77, 129] on span "Filters (2)" at bounding box center [54, 133] width 51 height 18
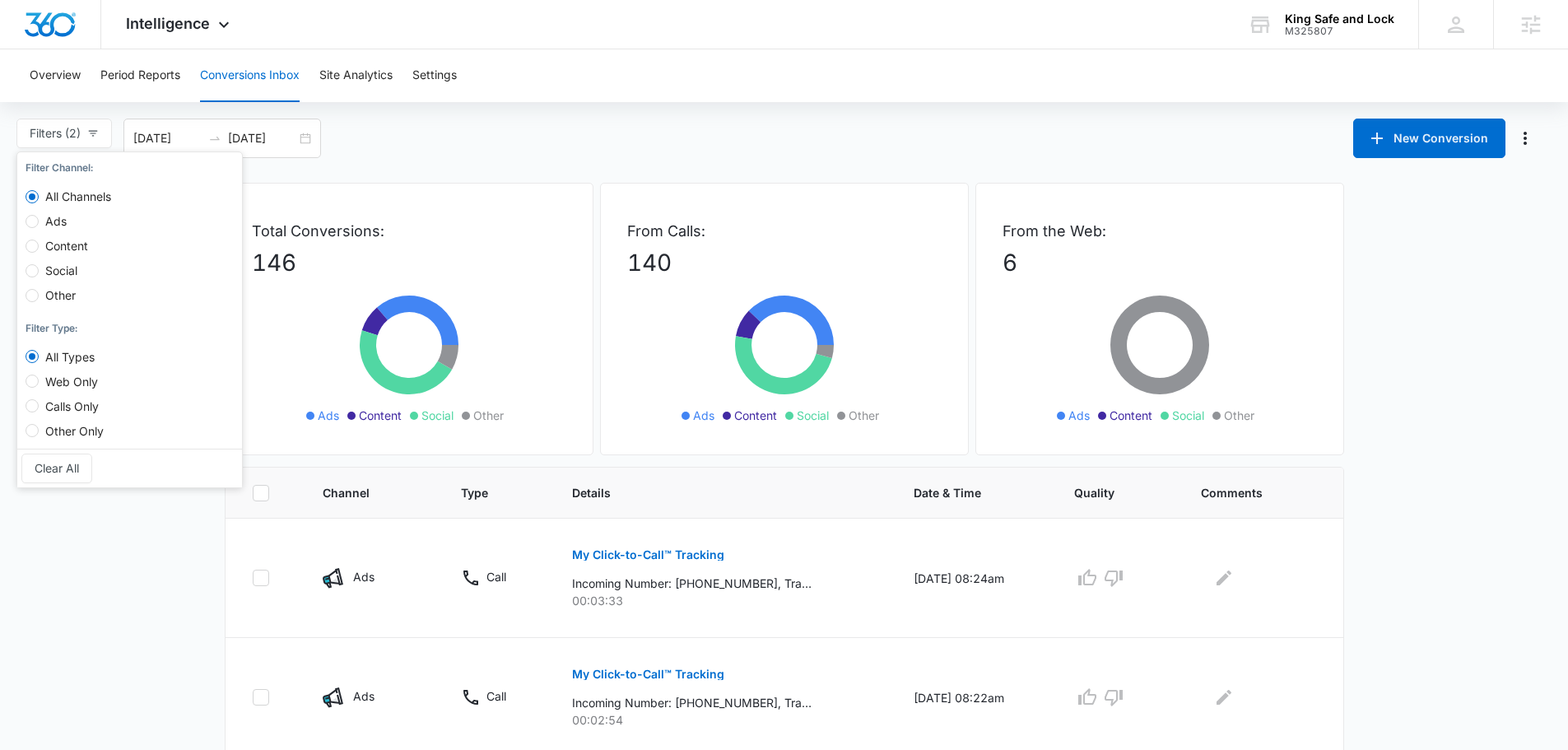
click at [63, 377] on span "Web Only" at bounding box center [72, 381] width 66 height 14
click at [39, 377] on input "Web Only" at bounding box center [32, 381] width 13 height 13
radio input "true"
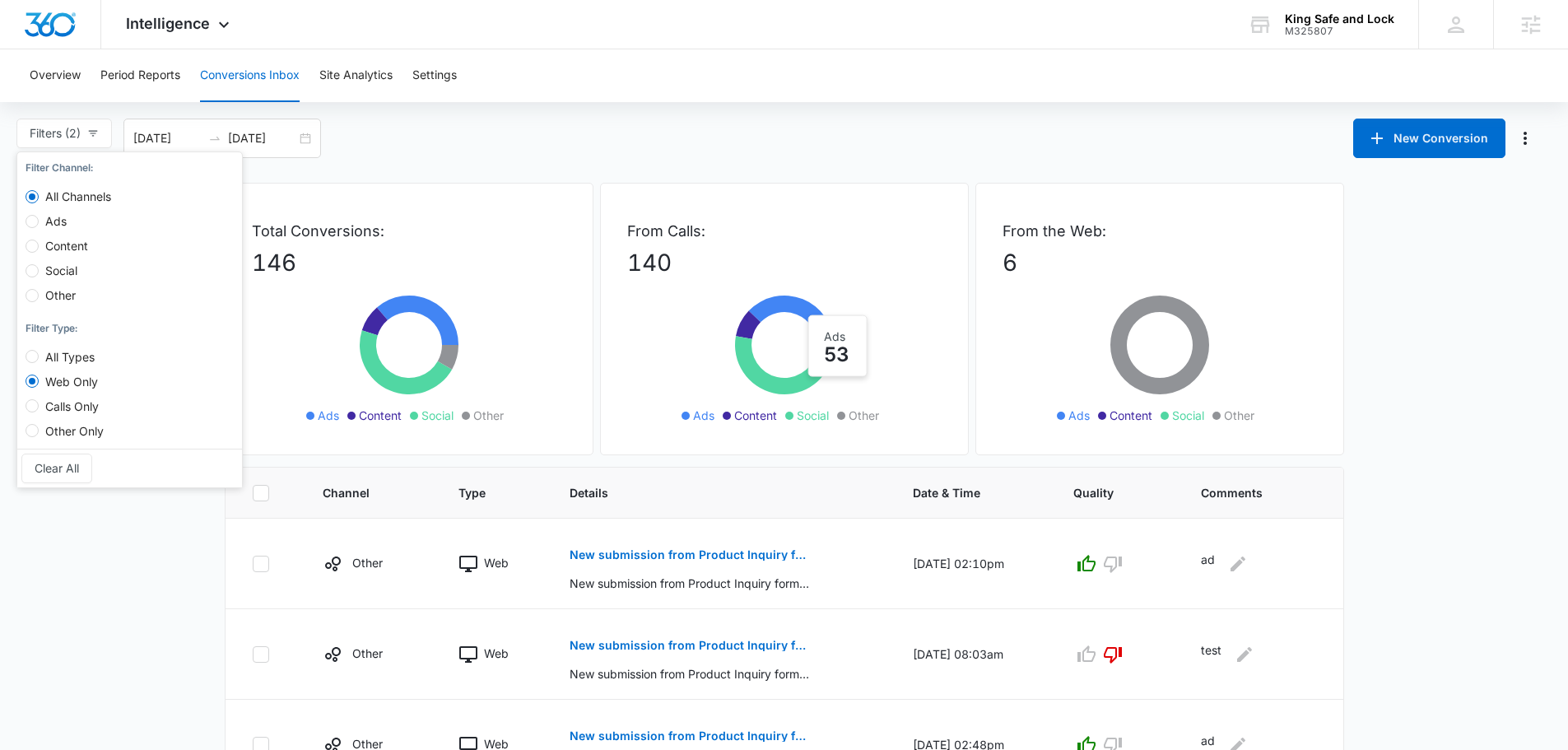
click at [66, 360] on span "All Types" at bounding box center [70, 356] width 63 height 14
click at [39, 360] on input "All Types" at bounding box center [32, 356] width 13 height 13
radio input "true"
radio input "false"
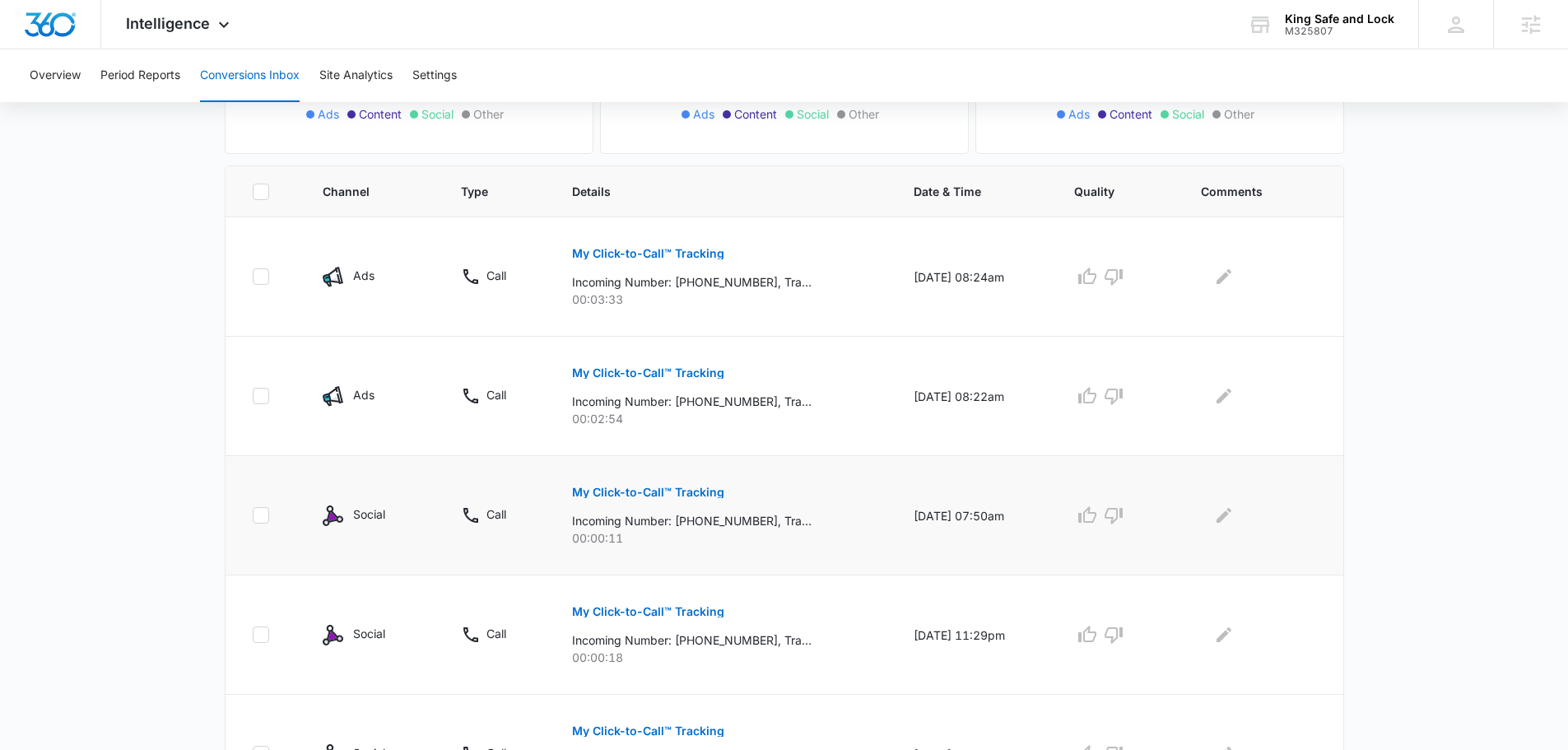
scroll to position [411, 0]
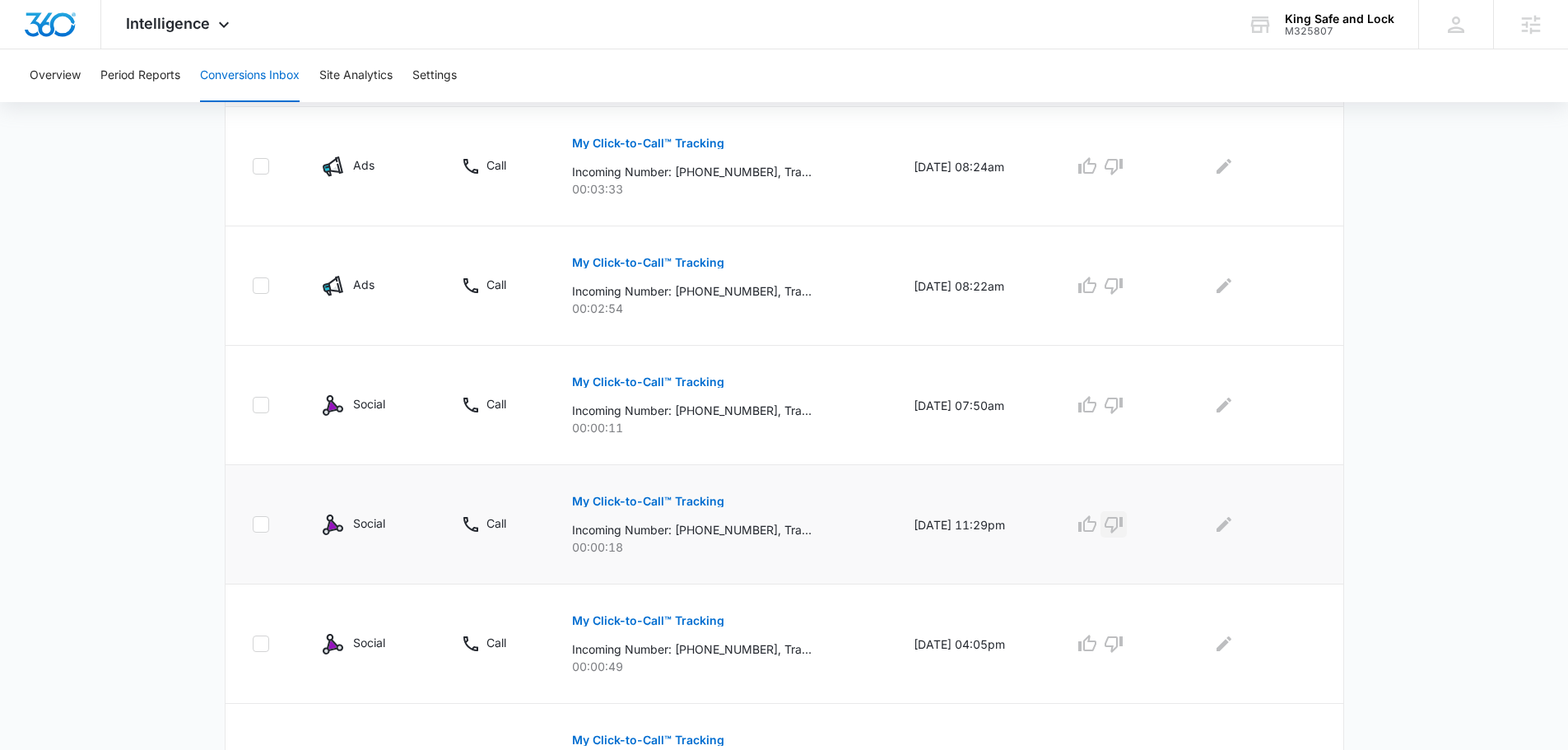
click at [1123, 529] on icon "button" at bounding box center [1113, 525] width 18 height 17
click at [1123, 407] on icon "button" at bounding box center [1113, 406] width 18 height 17
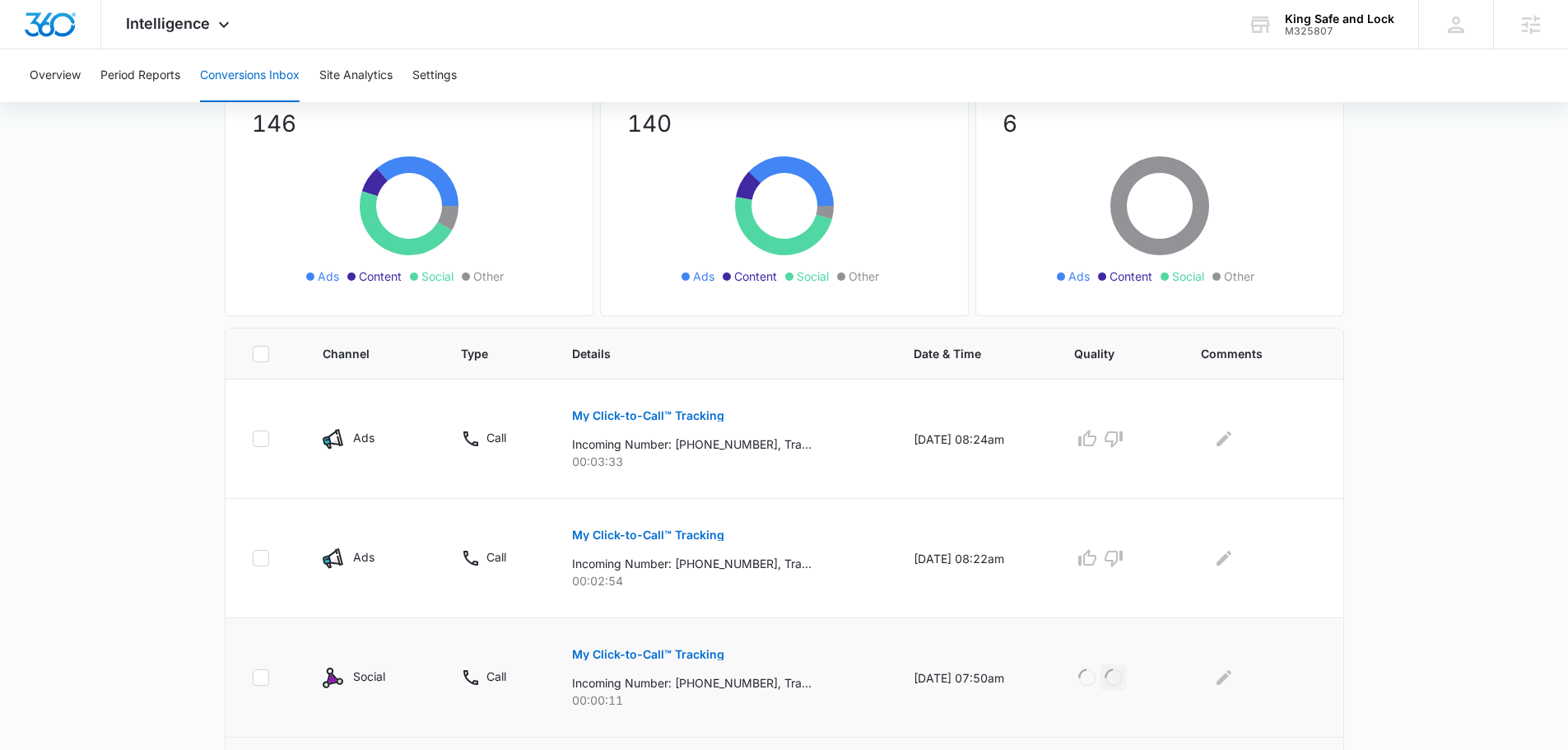
scroll to position [0, 0]
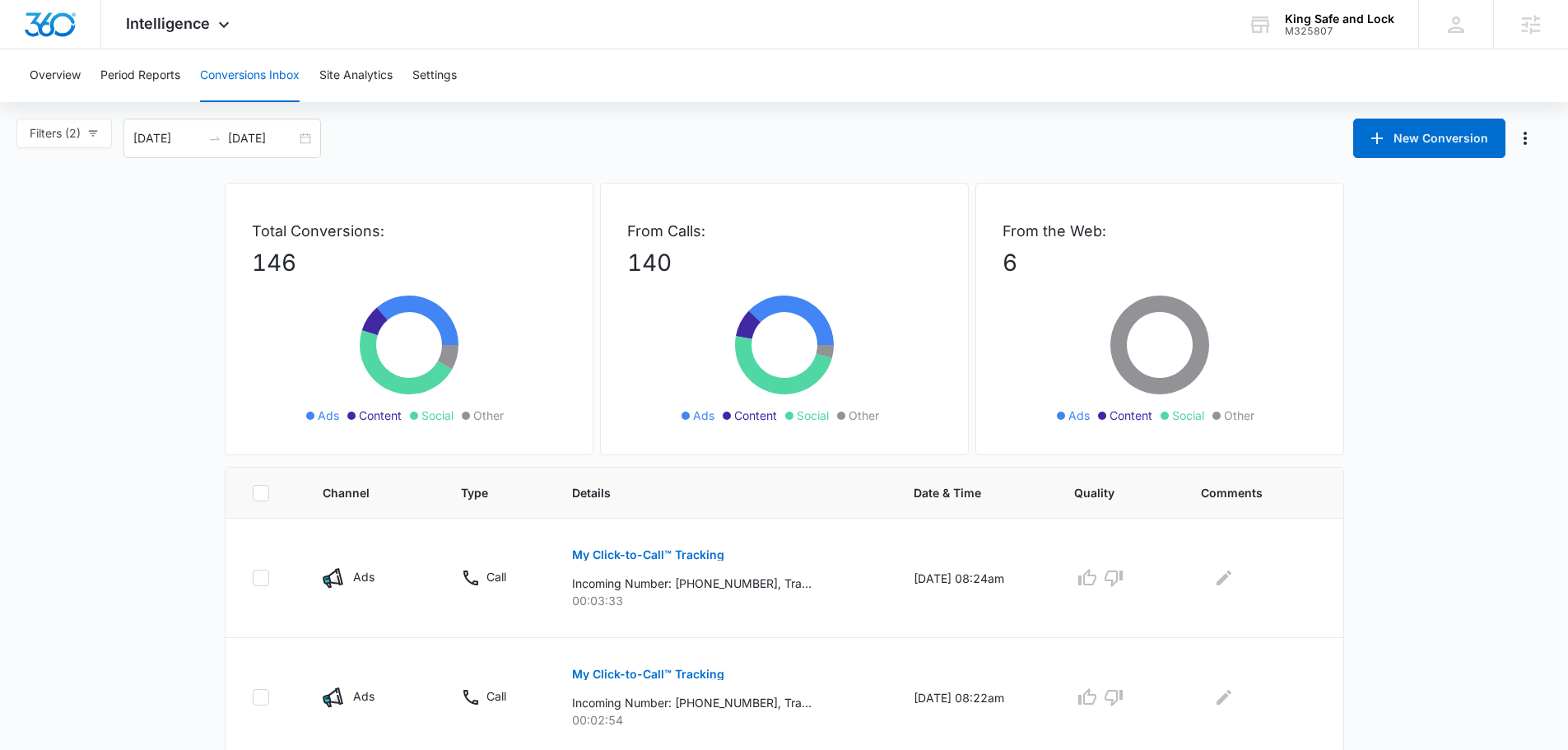
drag, startPoint x: 83, startPoint y: 152, endPoint x: 70, endPoint y: 149, distance: 13.3
click at [78, 152] on div "Filters (2) Filter Channel : All Channels Ads Content Social Other Filter Type …" at bounding box center [70, 138] width 107 height 40
click at [69, 145] on button "Filters (2)" at bounding box center [64, 133] width 96 height 29
click at [55, 223] on span "Ads" at bounding box center [56, 221] width 35 height 14
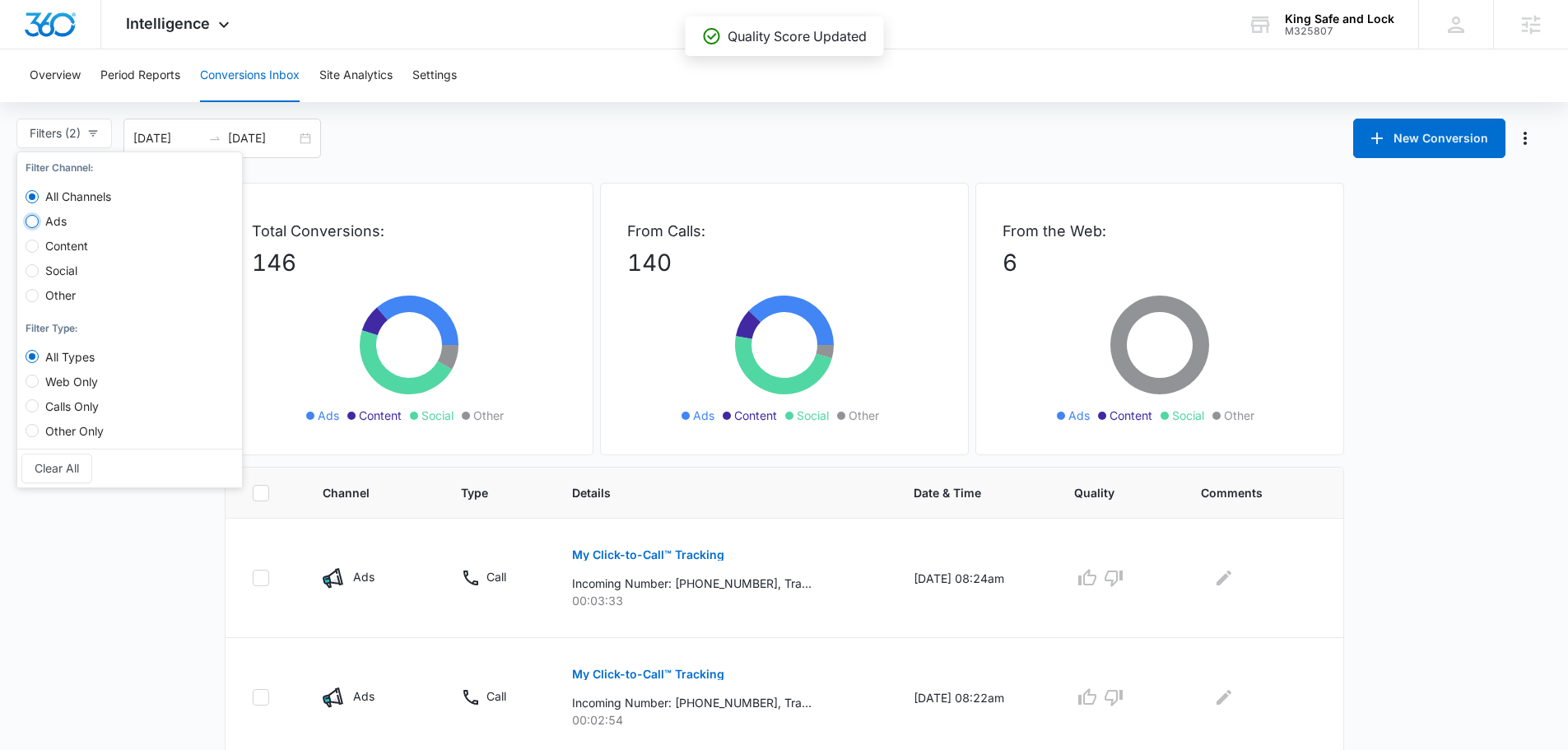
click at [39, 223] on input "Ads" at bounding box center [32, 221] width 13 height 13
radio input "true"
radio input "false"
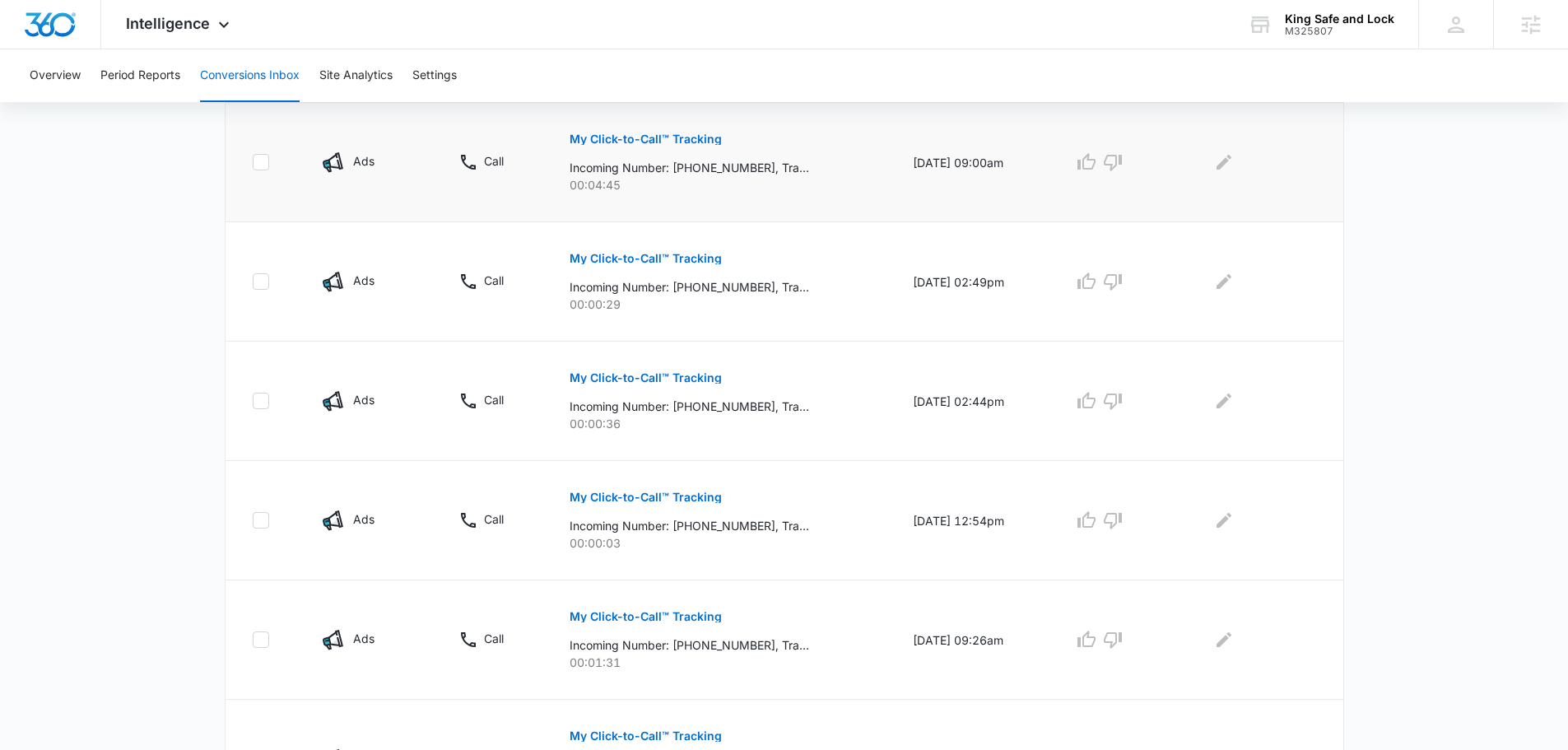
scroll to position [767, 0]
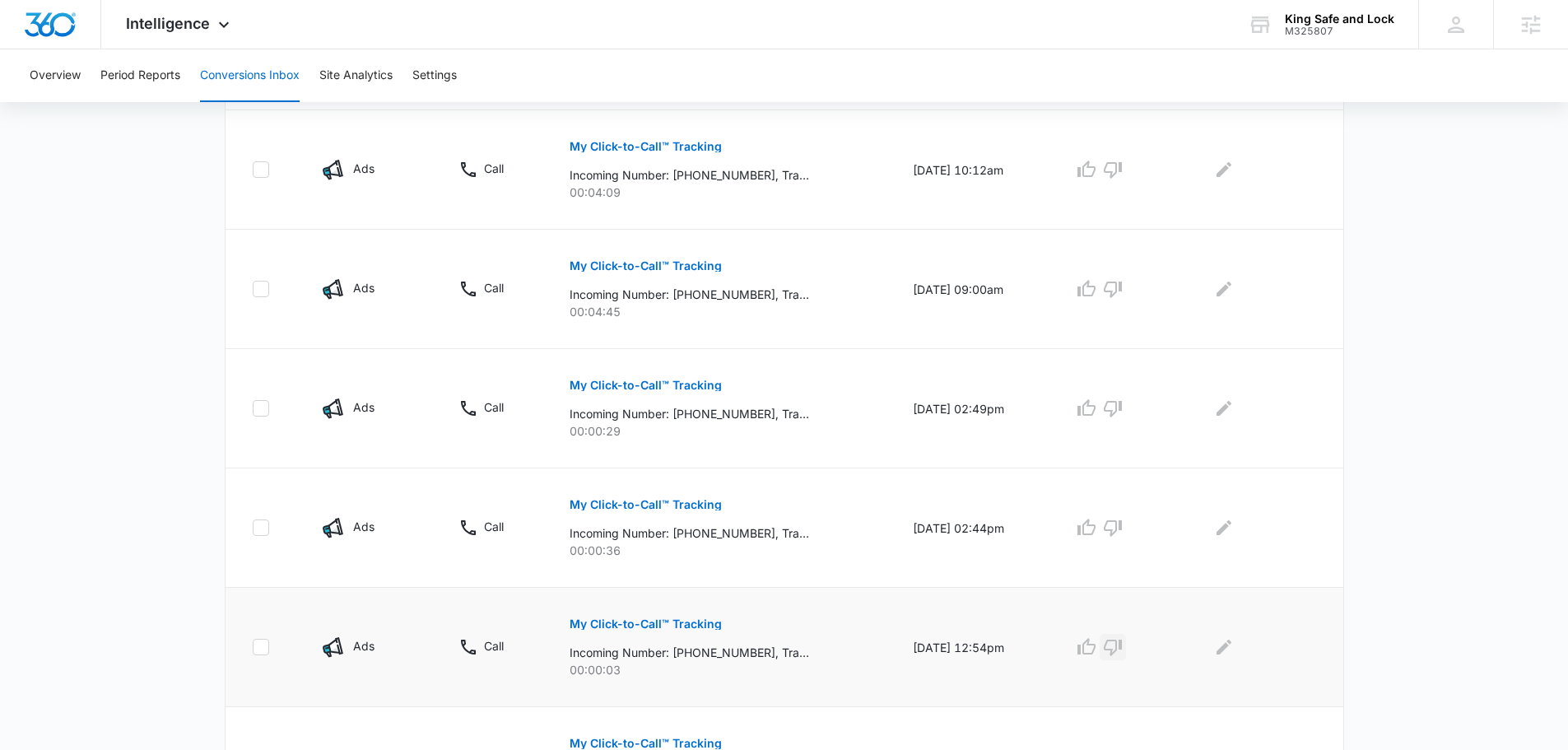
click at [1118, 646] on icon "button" at bounding box center [1113, 646] width 19 height 19
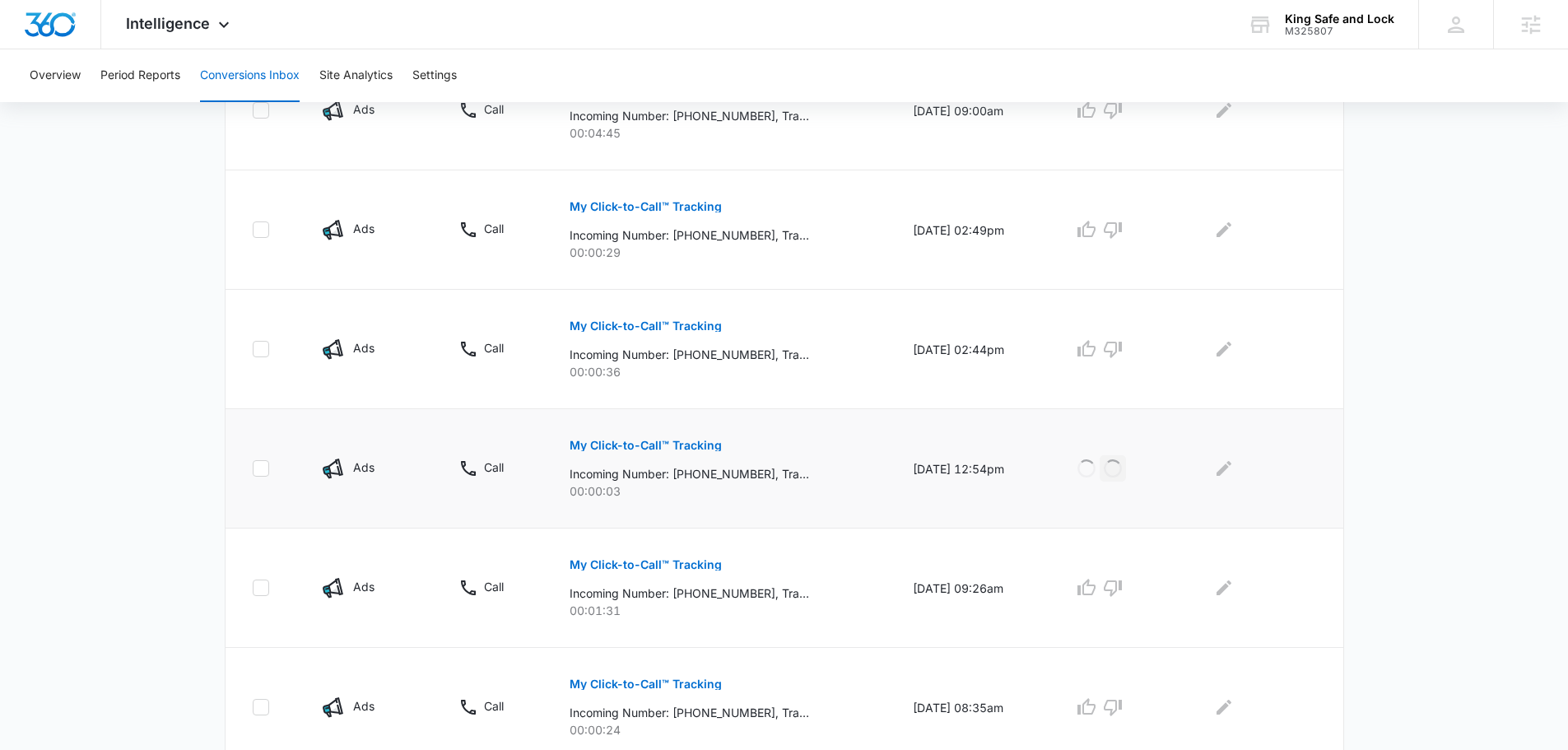
scroll to position [1013, 0]
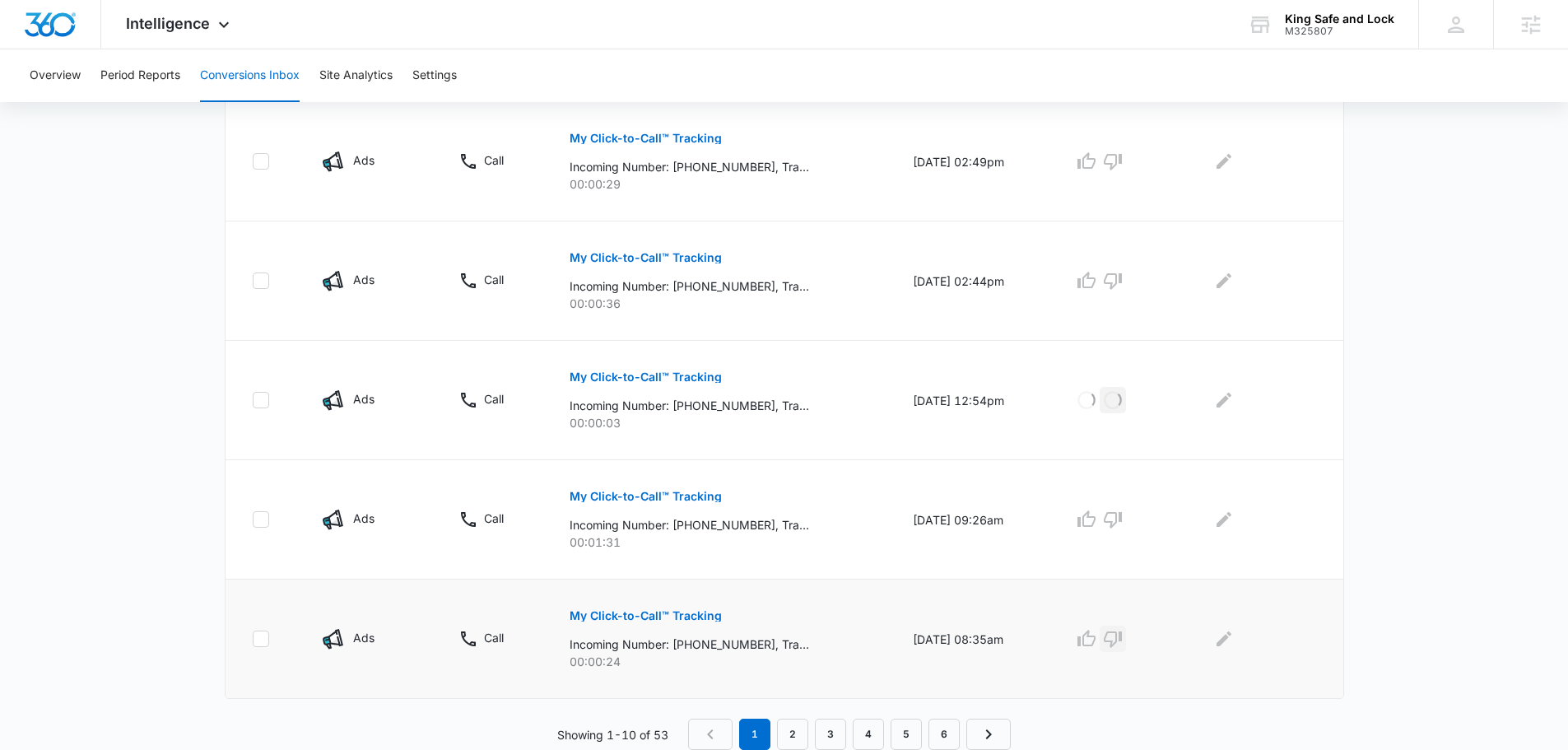
click at [1123, 629] on icon "button" at bounding box center [1113, 638] width 19 height 19
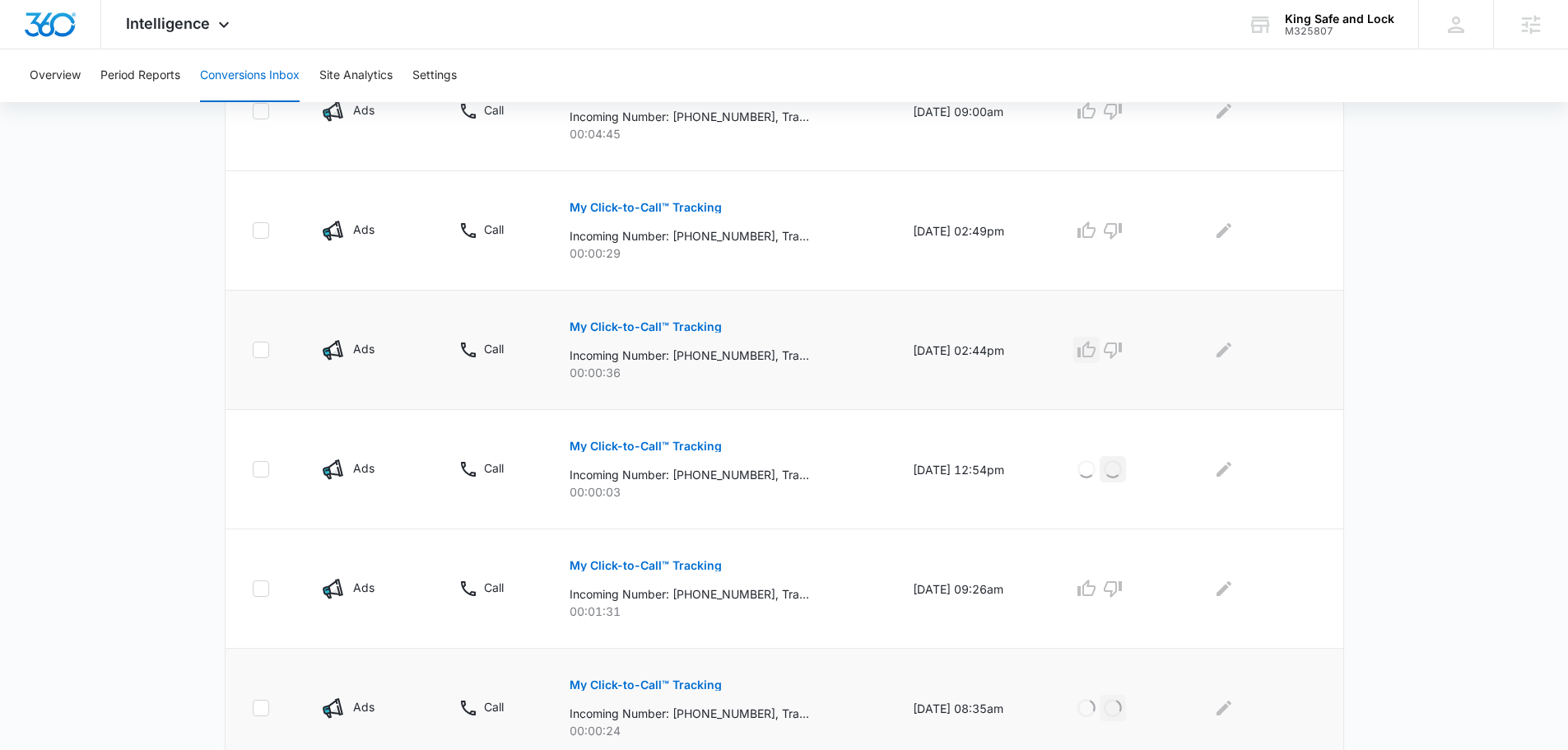
scroll to position [848, 0]
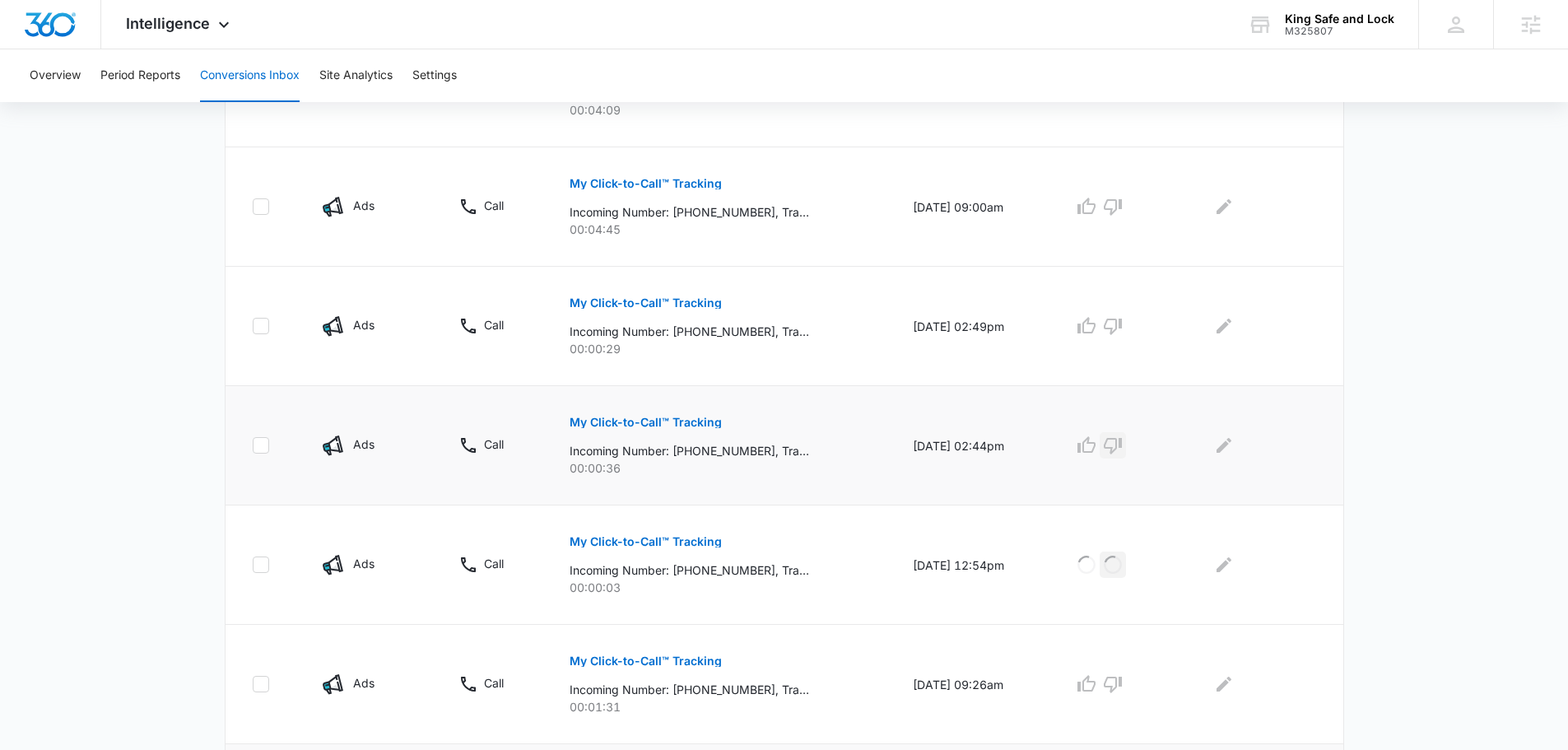
click at [1123, 446] on icon "button" at bounding box center [1113, 444] width 19 height 19
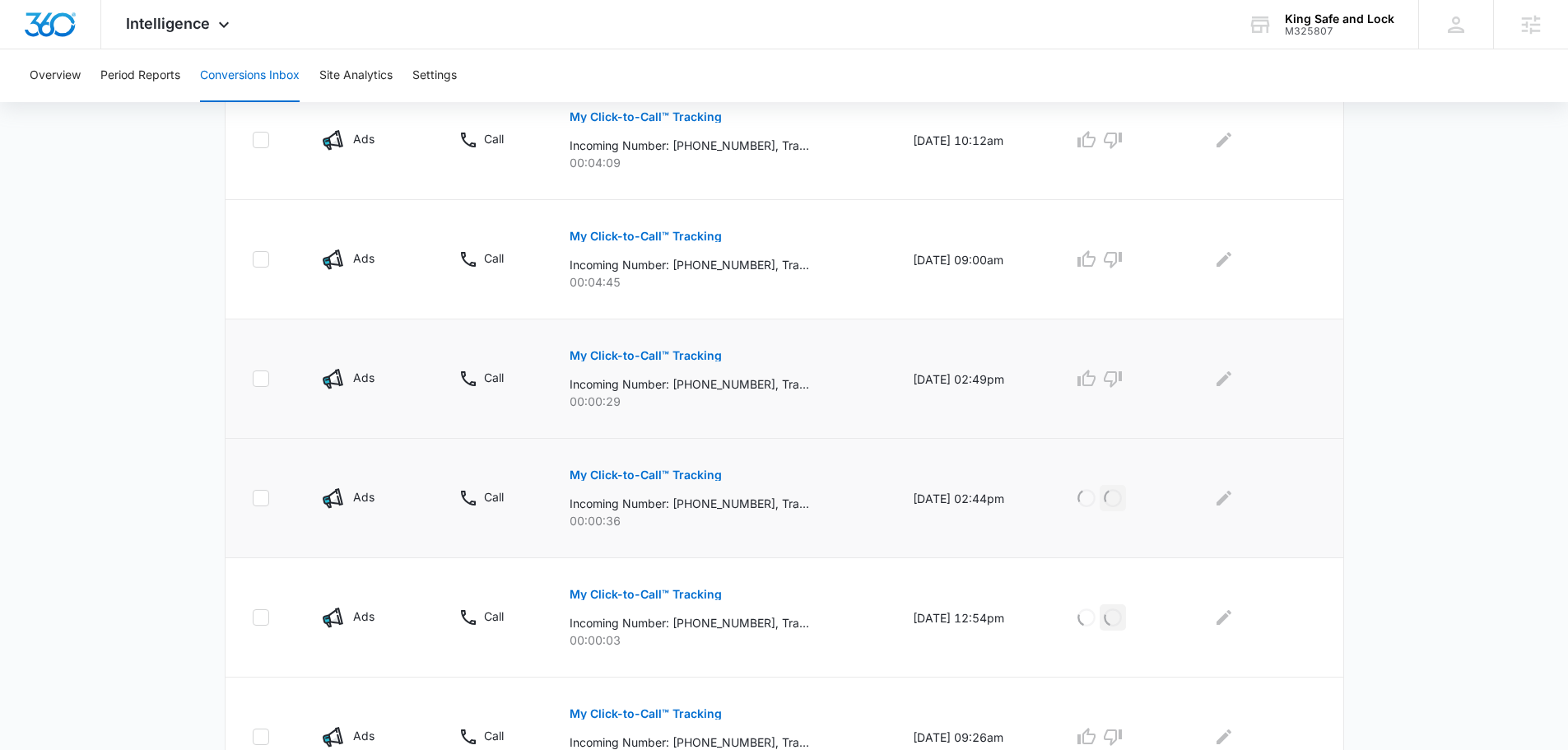
scroll to position [767, 0]
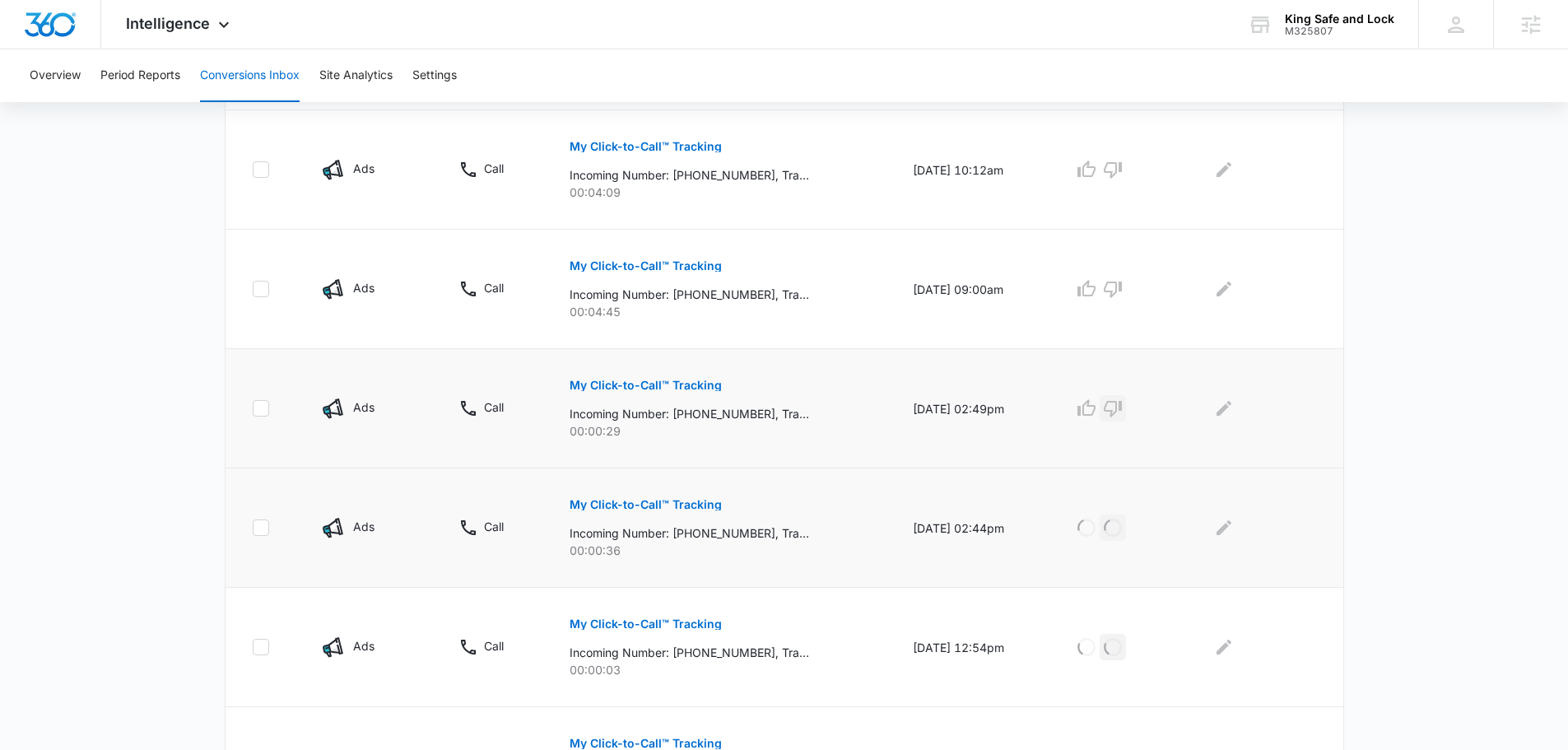
click at [1123, 406] on icon "button" at bounding box center [1113, 408] width 19 height 19
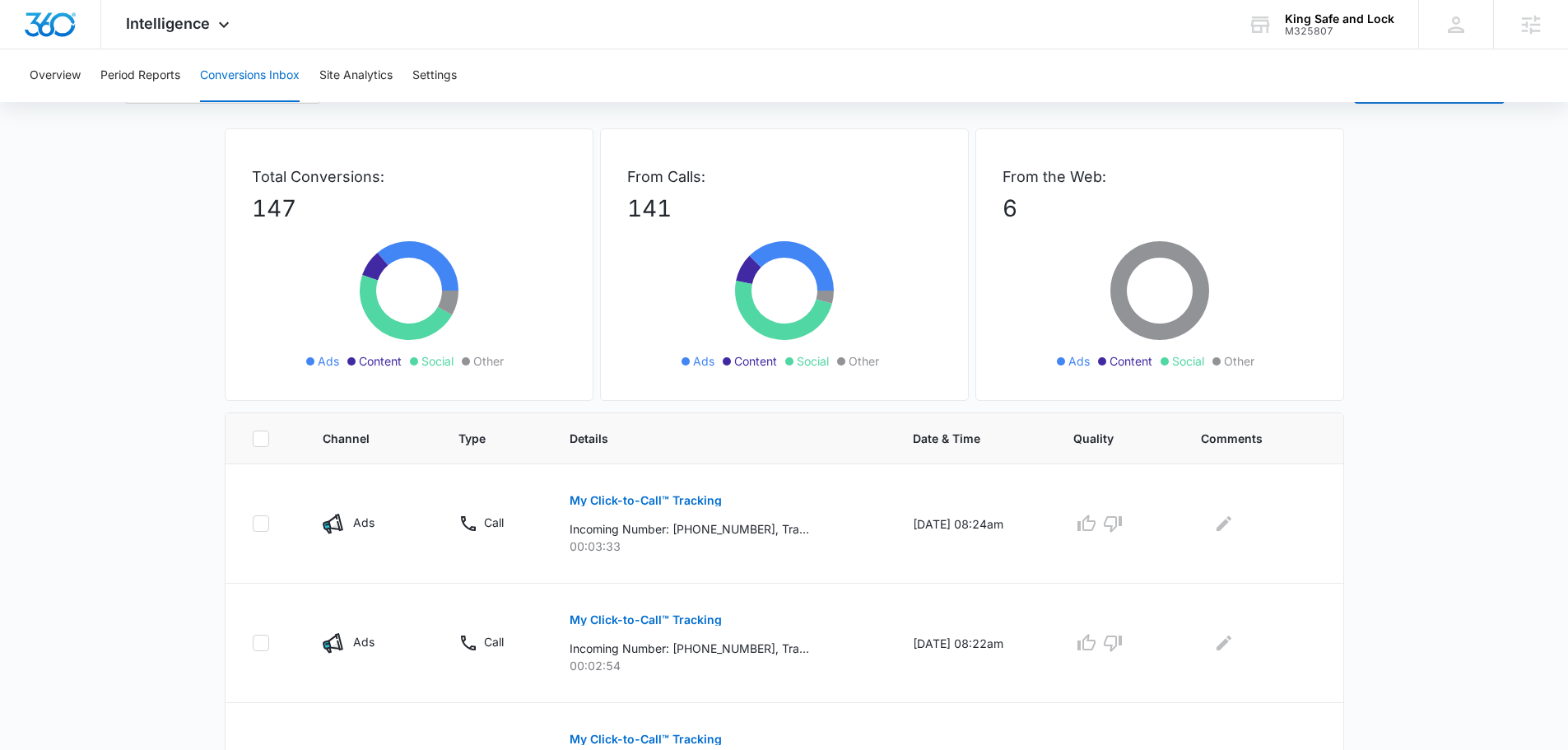
scroll to position [0, 0]
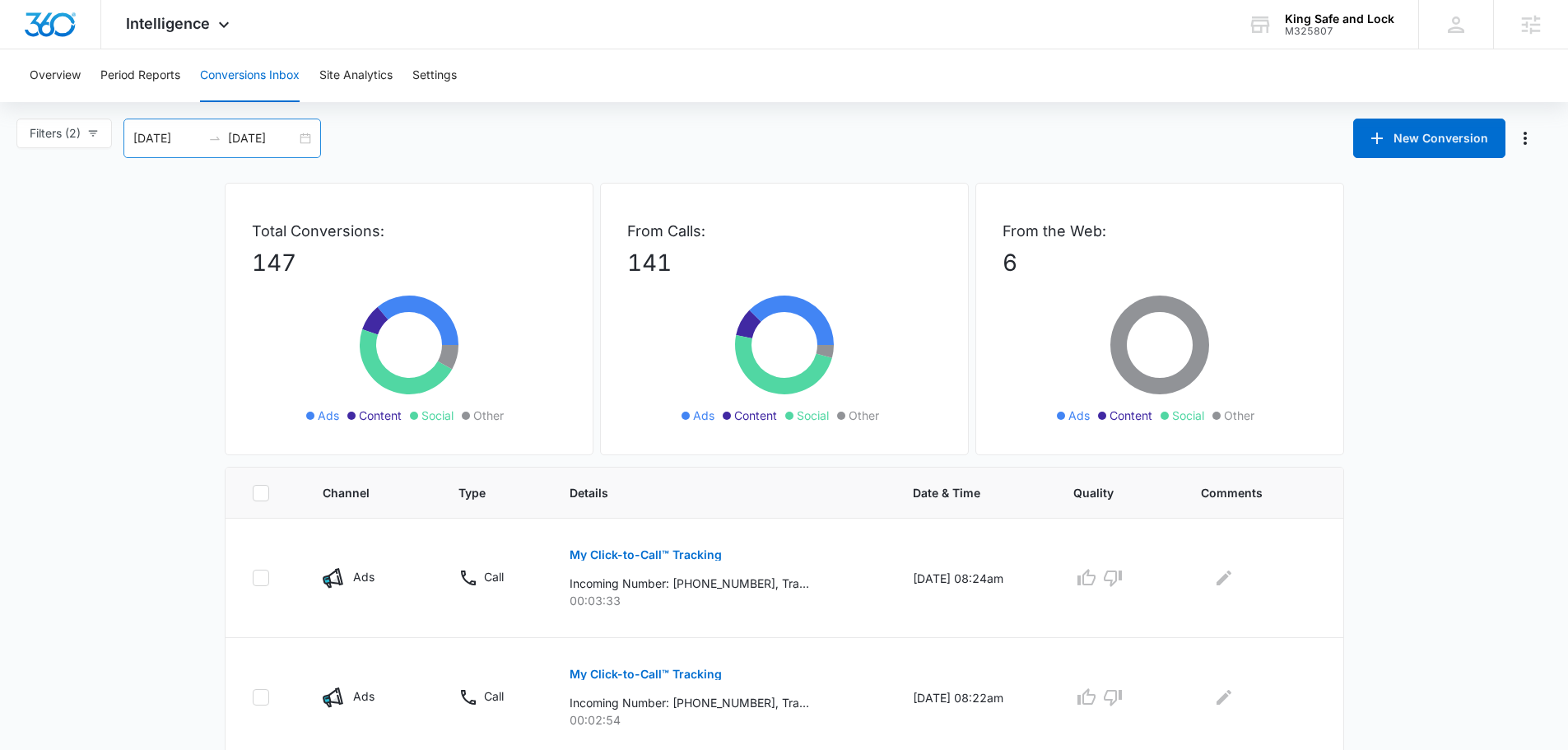
click at [265, 140] on input "[DATE]" at bounding box center [262, 138] width 68 height 18
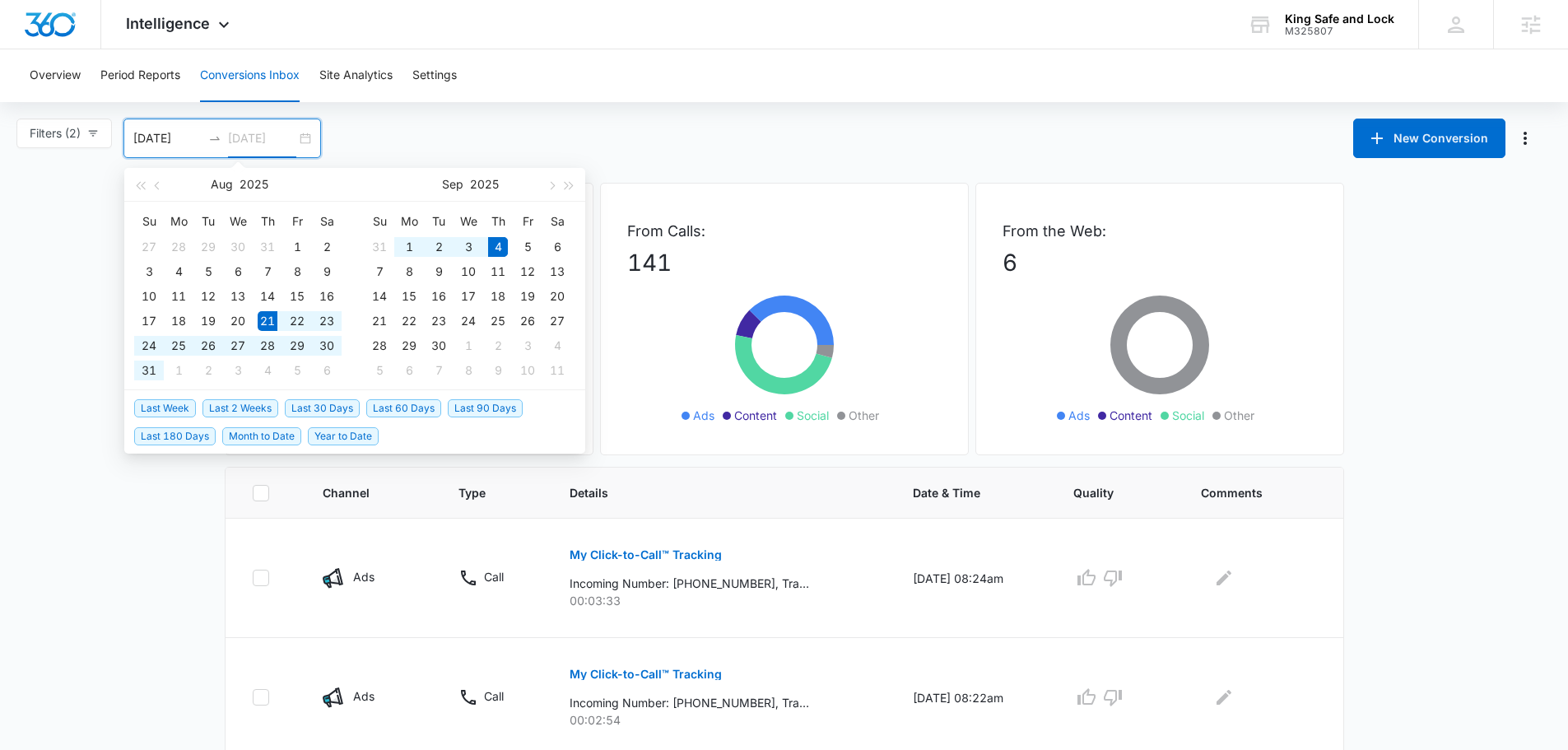
type input "[DATE]"
click at [171, 410] on span "Last Week" at bounding box center [165, 409] width 62 height 18
type input "[DATE]"
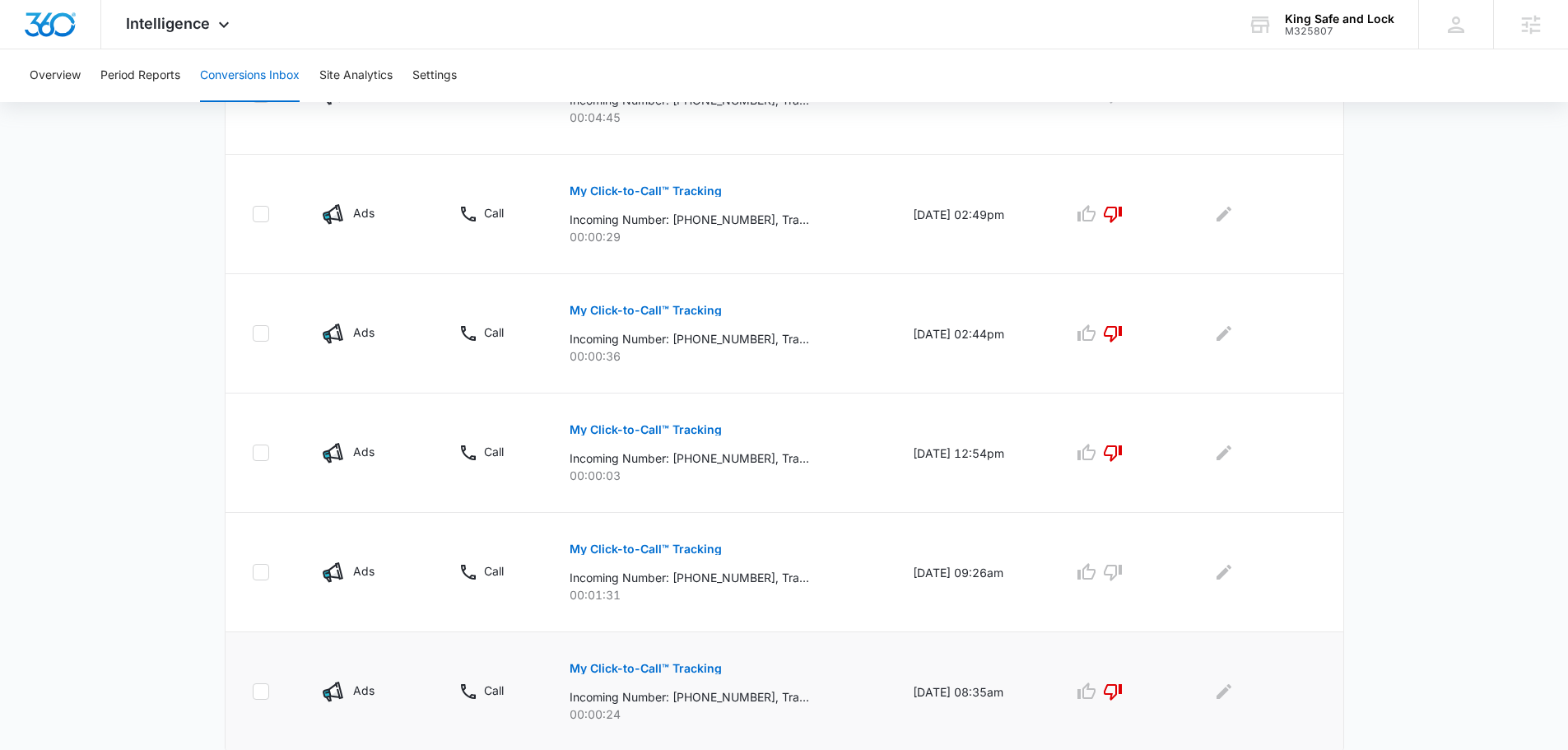
scroll to position [1013, 0]
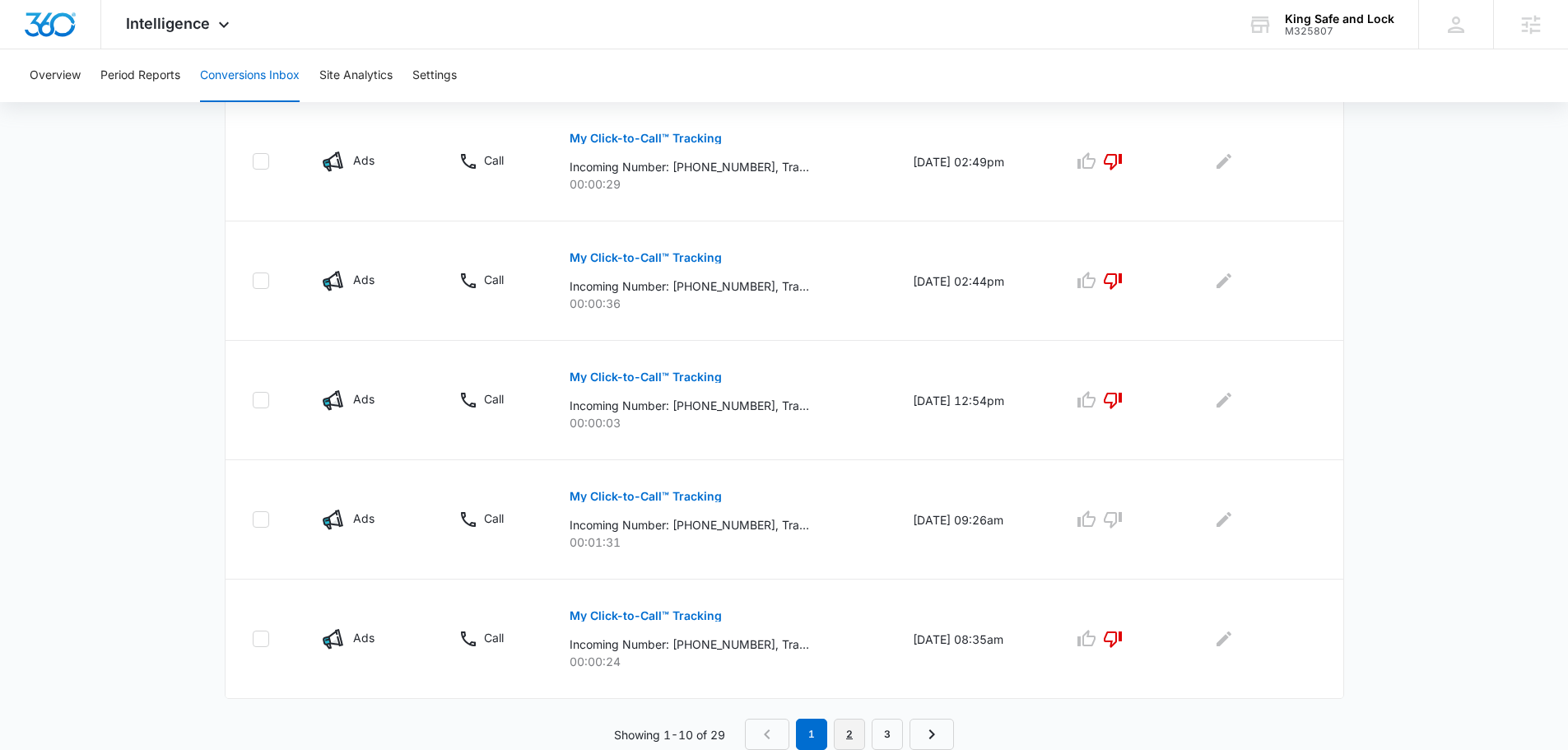
click at [849, 729] on link "2" at bounding box center [849, 734] width 31 height 31
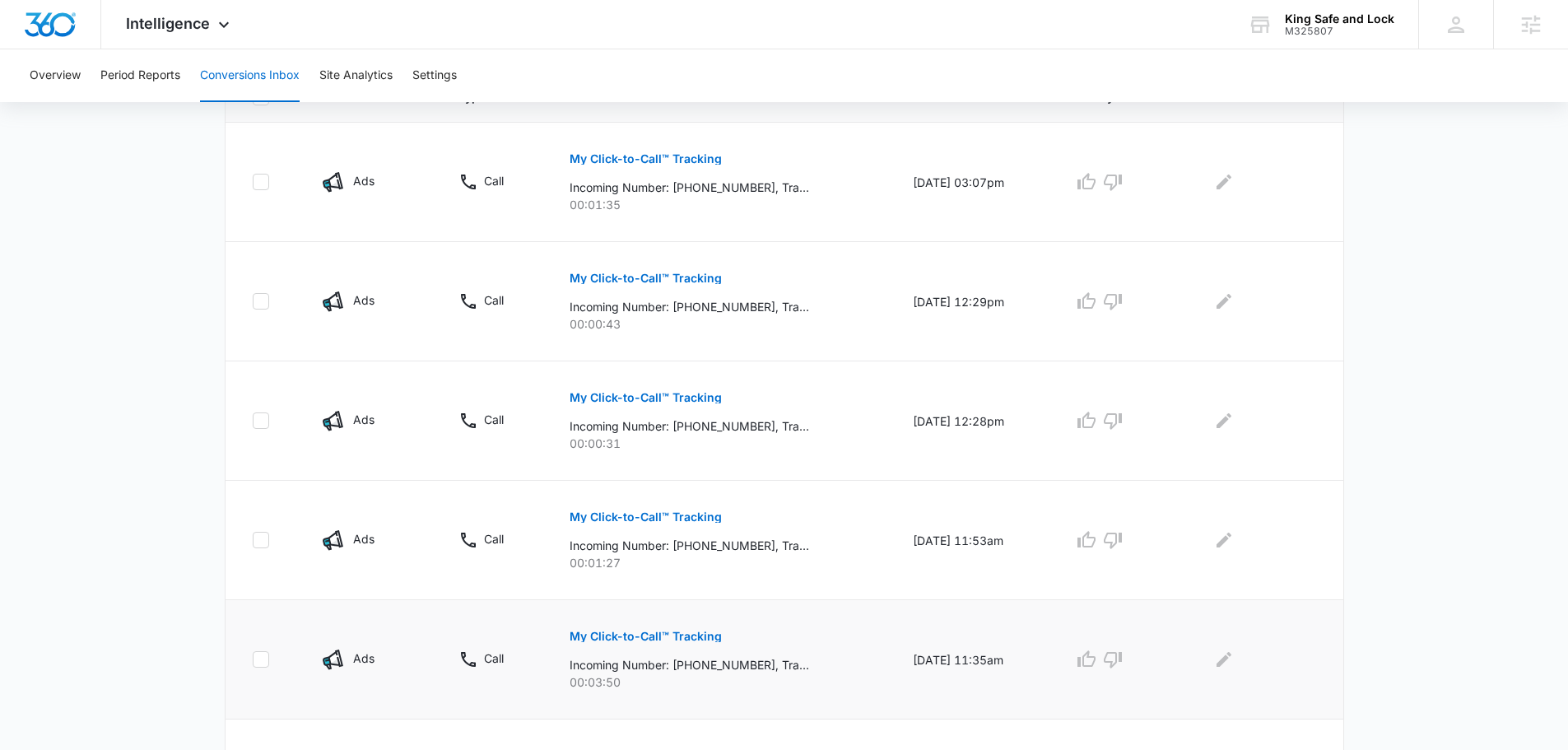
scroll to position [411, 0]
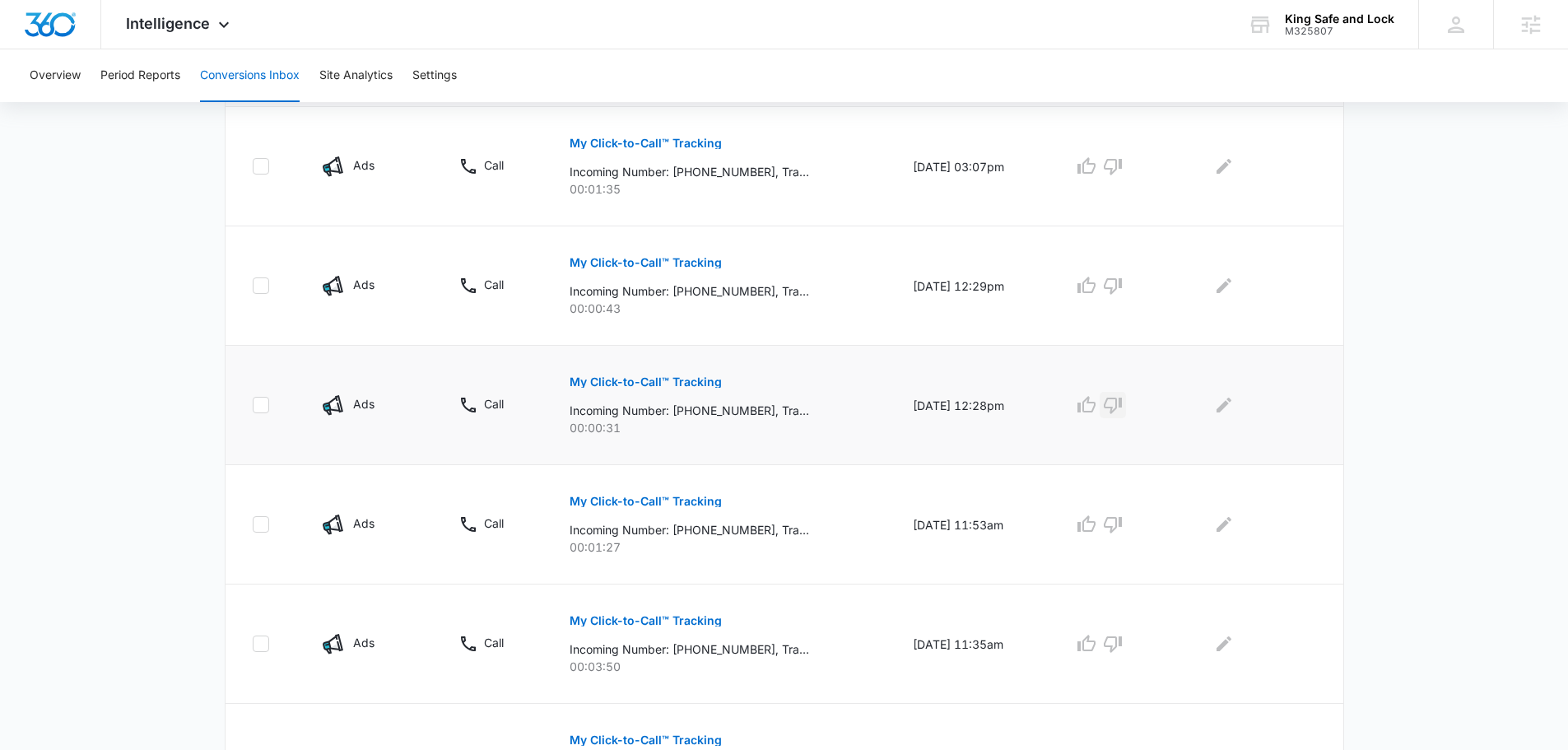
click at [1112, 406] on button "button" at bounding box center [1113, 405] width 27 height 27
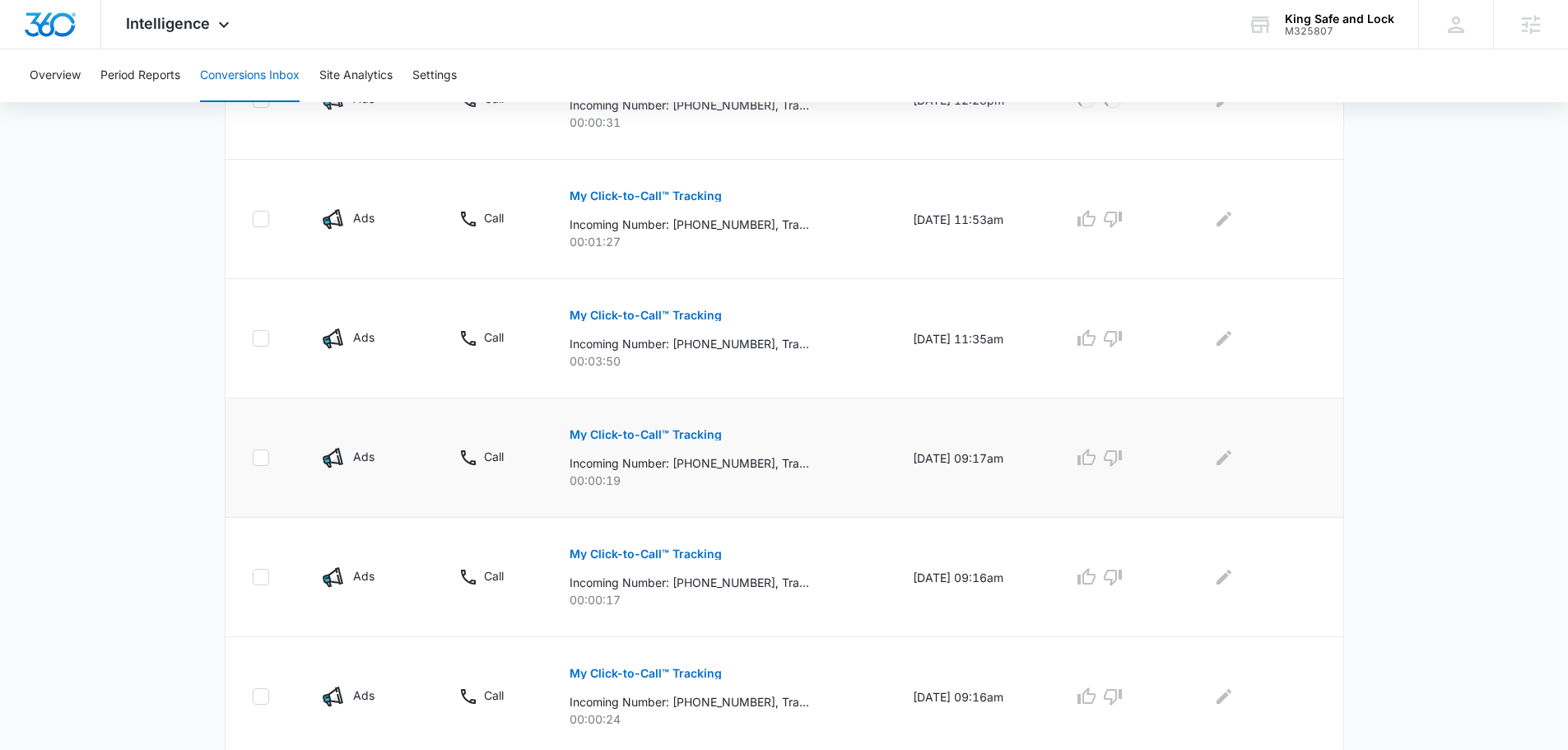
scroll to position [741, 0]
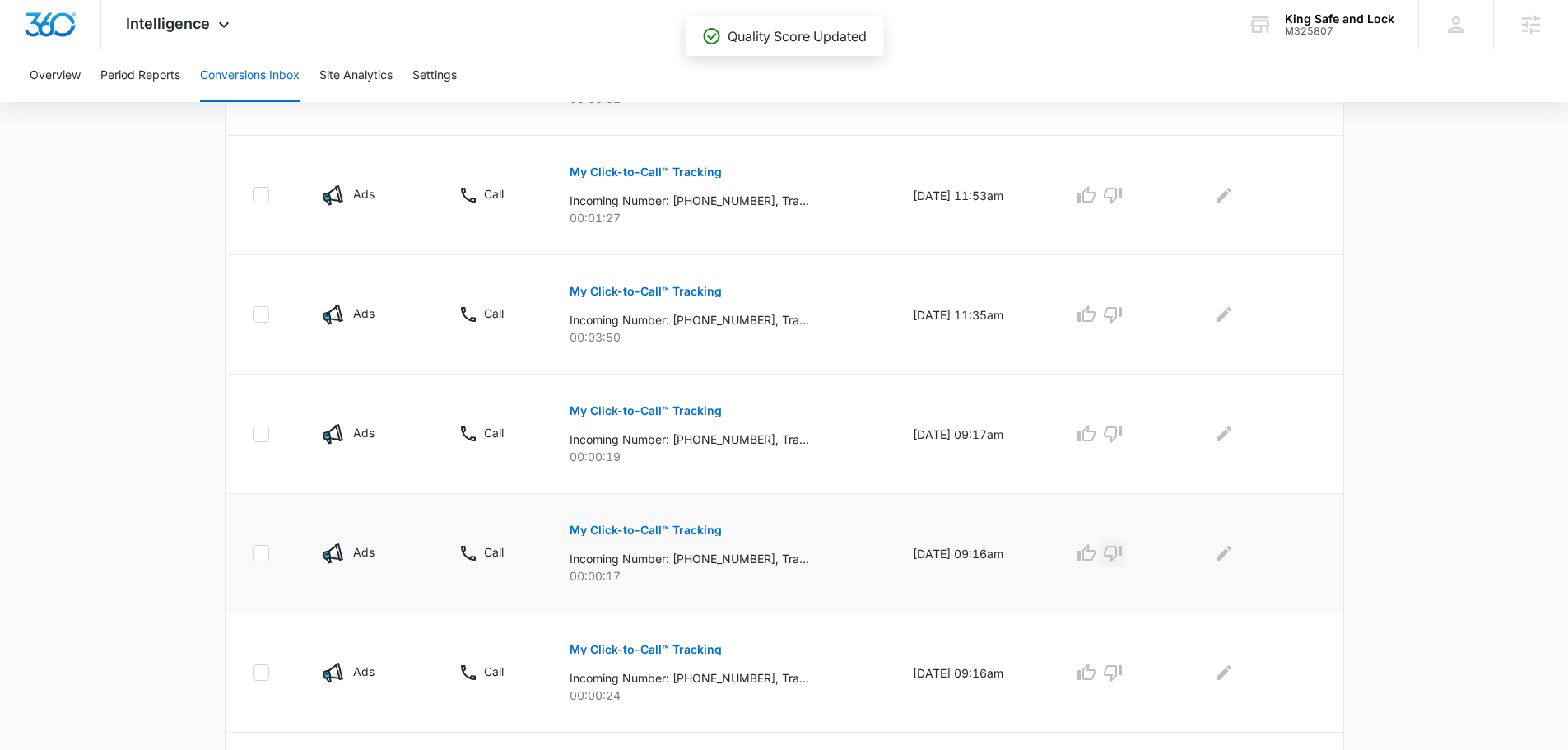
click at [1123, 551] on icon "button" at bounding box center [1113, 552] width 19 height 19
click at [1117, 429] on icon "button" at bounding box center [1113, 434] width 18 height 17
click at [1126, 664] on button "button" at bounding box center [1113, 672] width 27 height 27
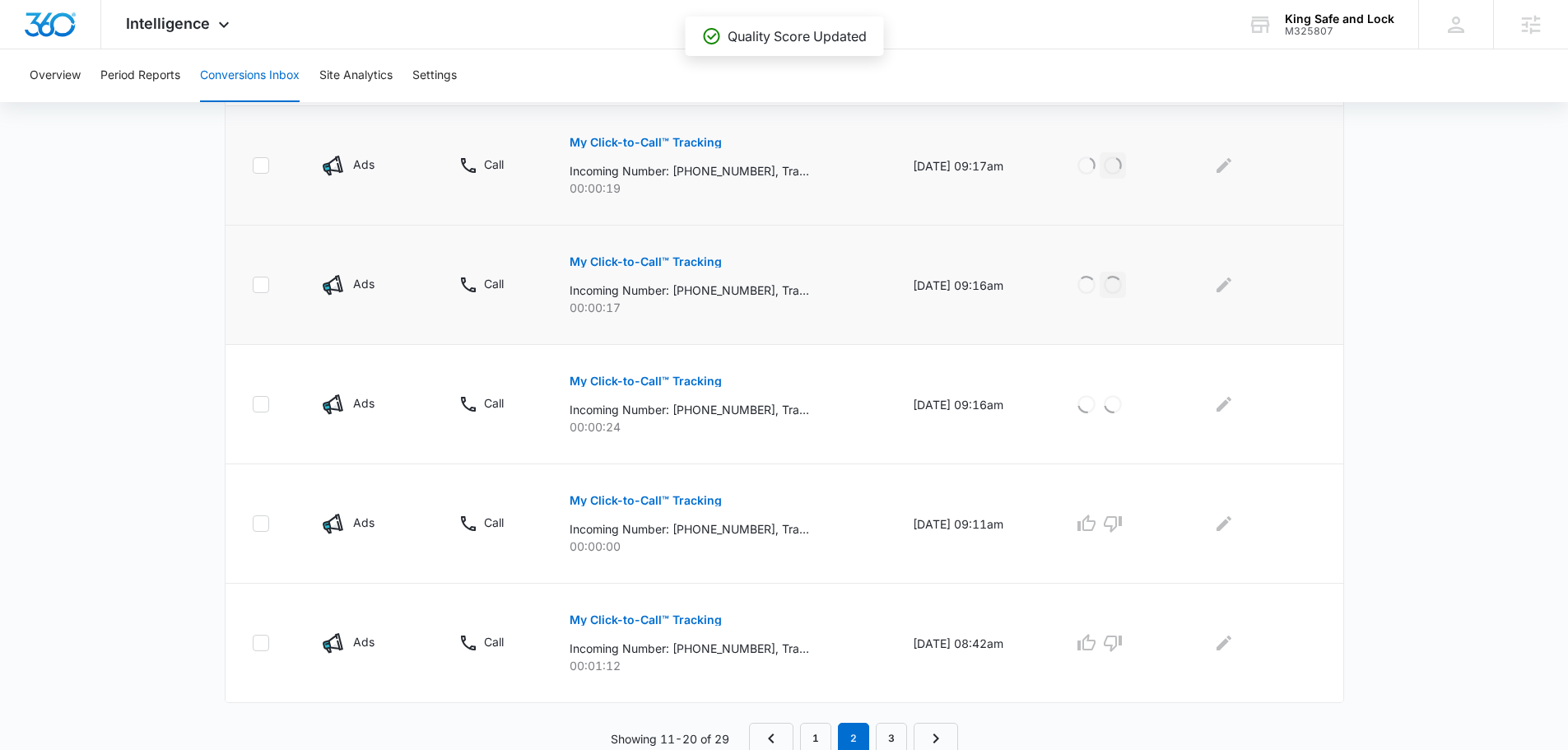
scroll to position [1013, 0]
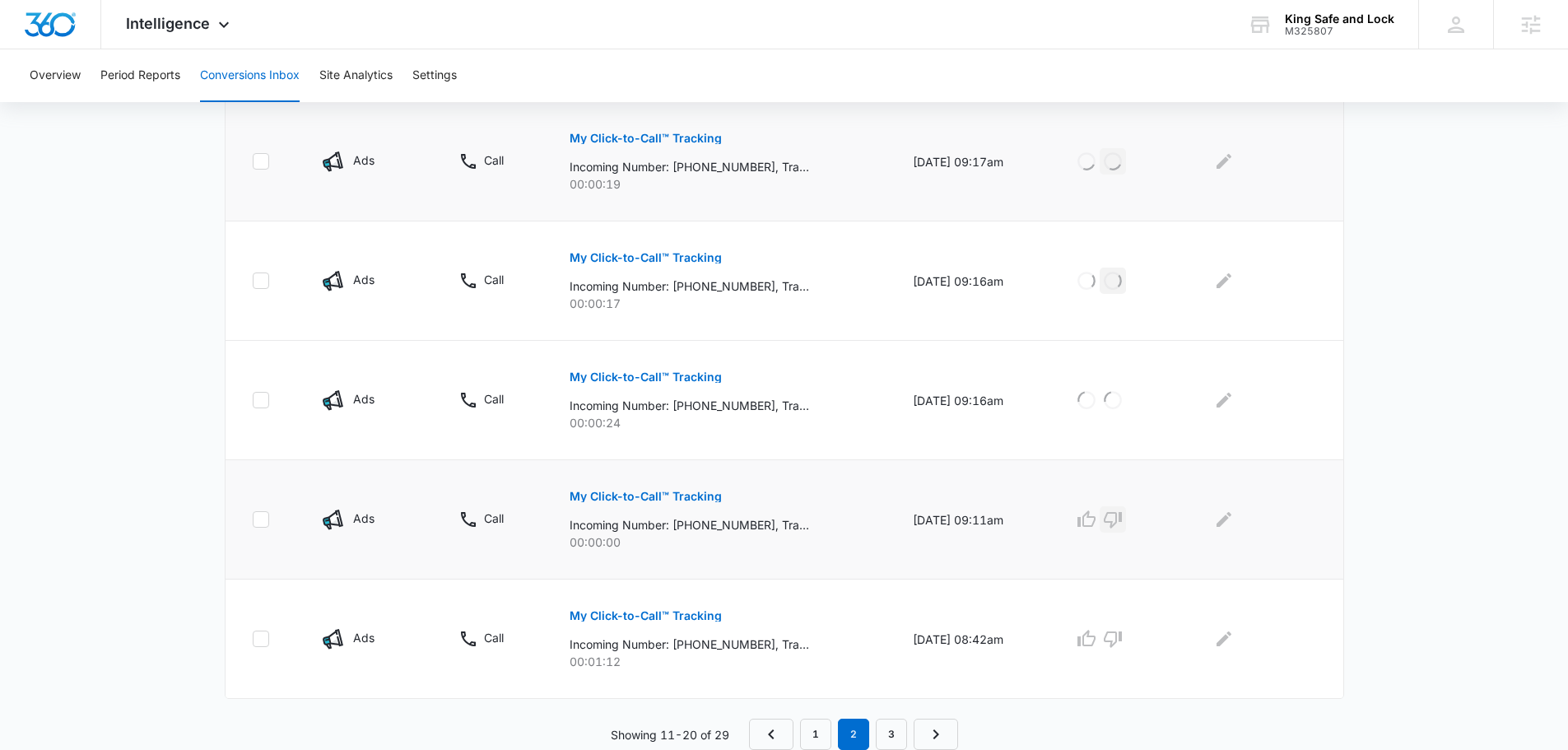
click at [1122, 517] on icon "button" at bounding box center [1113, 520] width 18 height 17
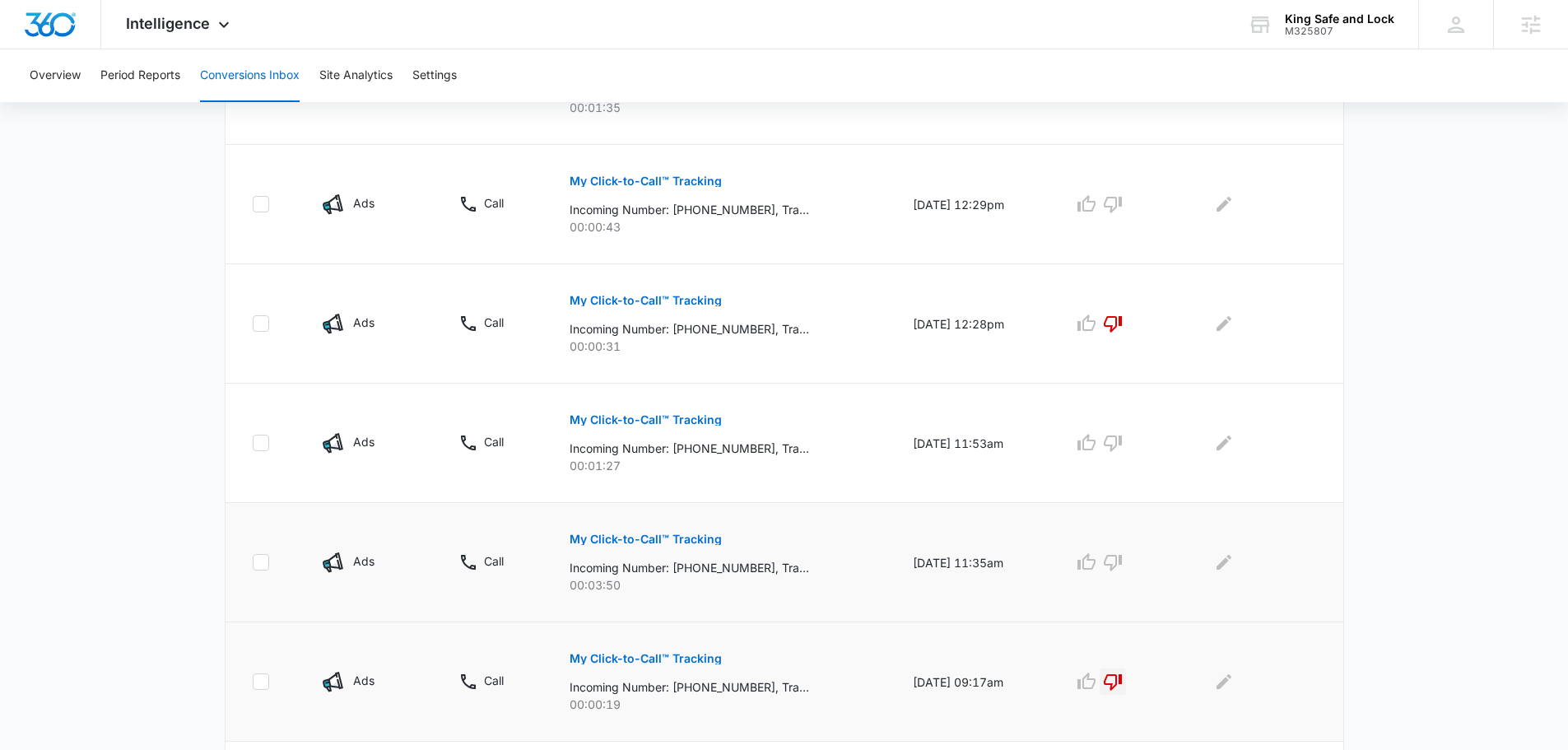
scroll to position [247, 0]
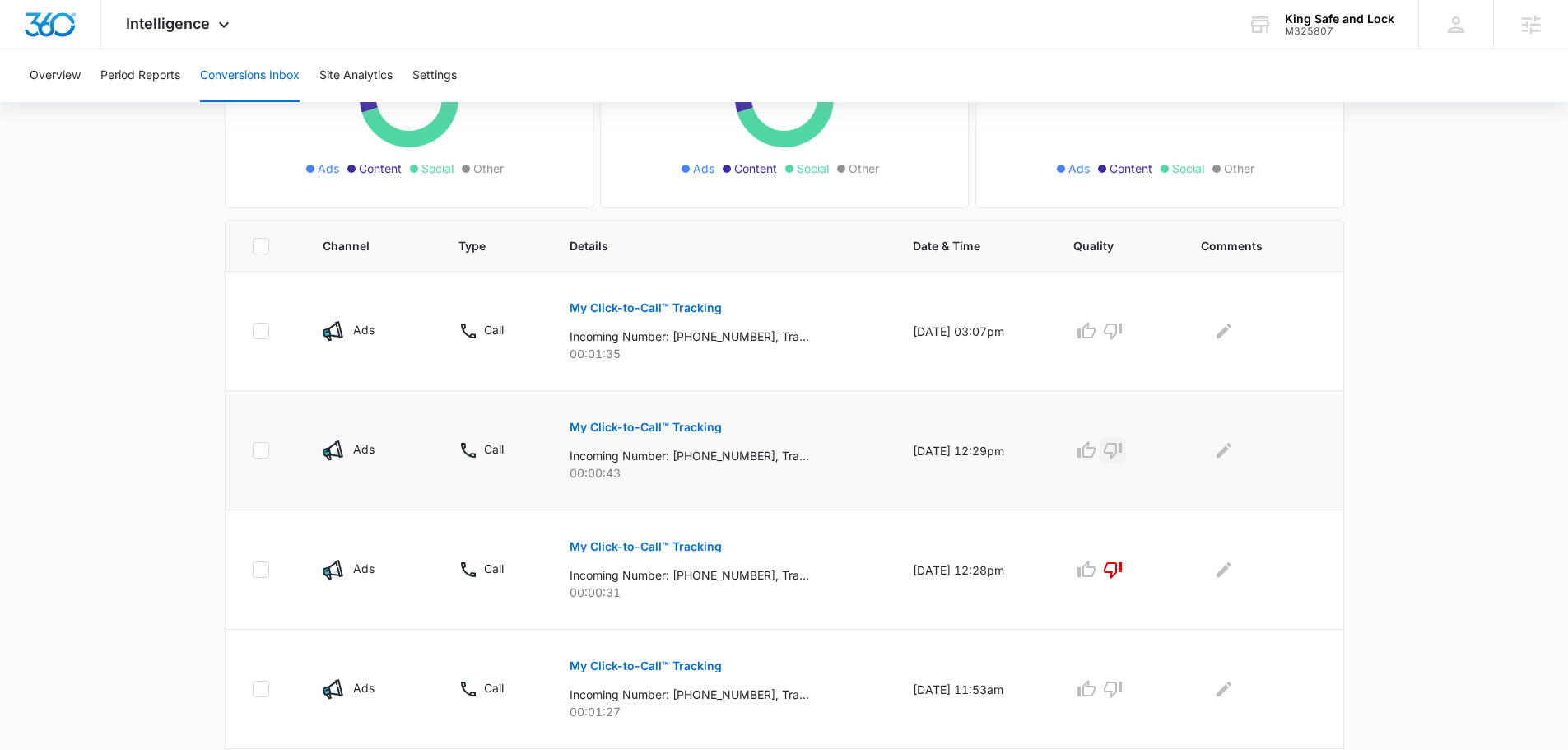
click at [1122, 445] on icon "button" at bounding box center [1113, 451] width 18 height 17
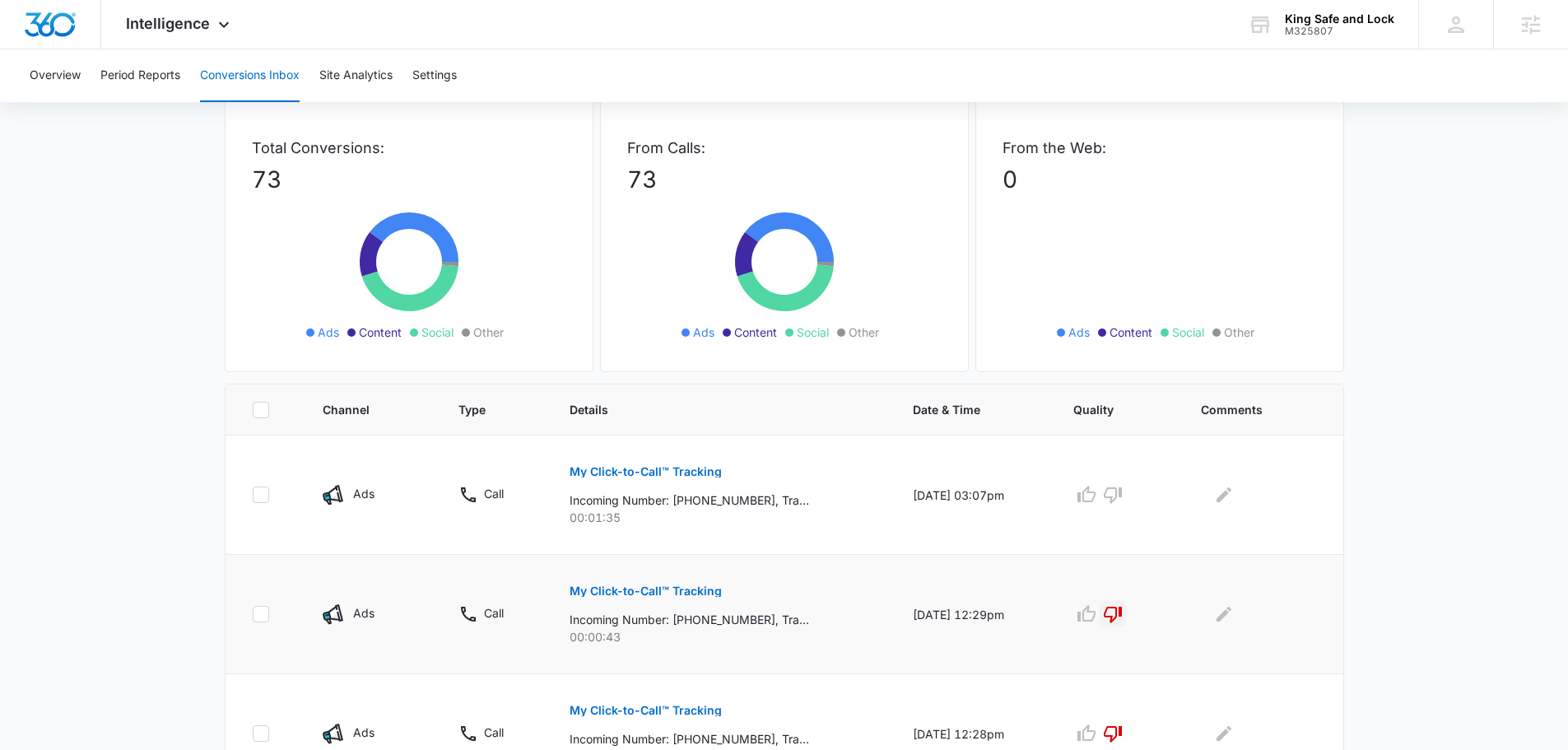
scroll to position [0, 0]
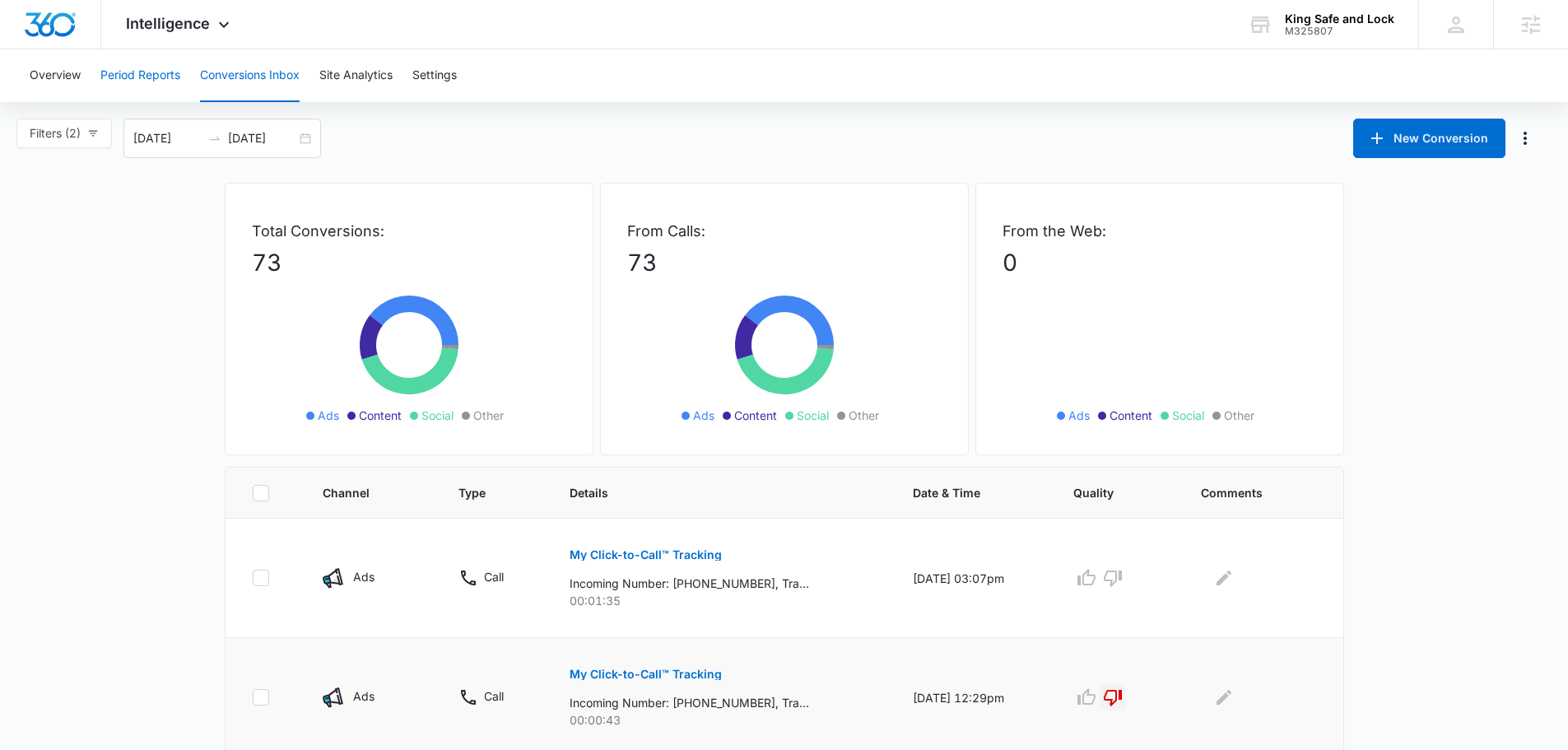
click at [155, 74] on button "Period Reports" at bounding box center [140, 75] width 80 height 52
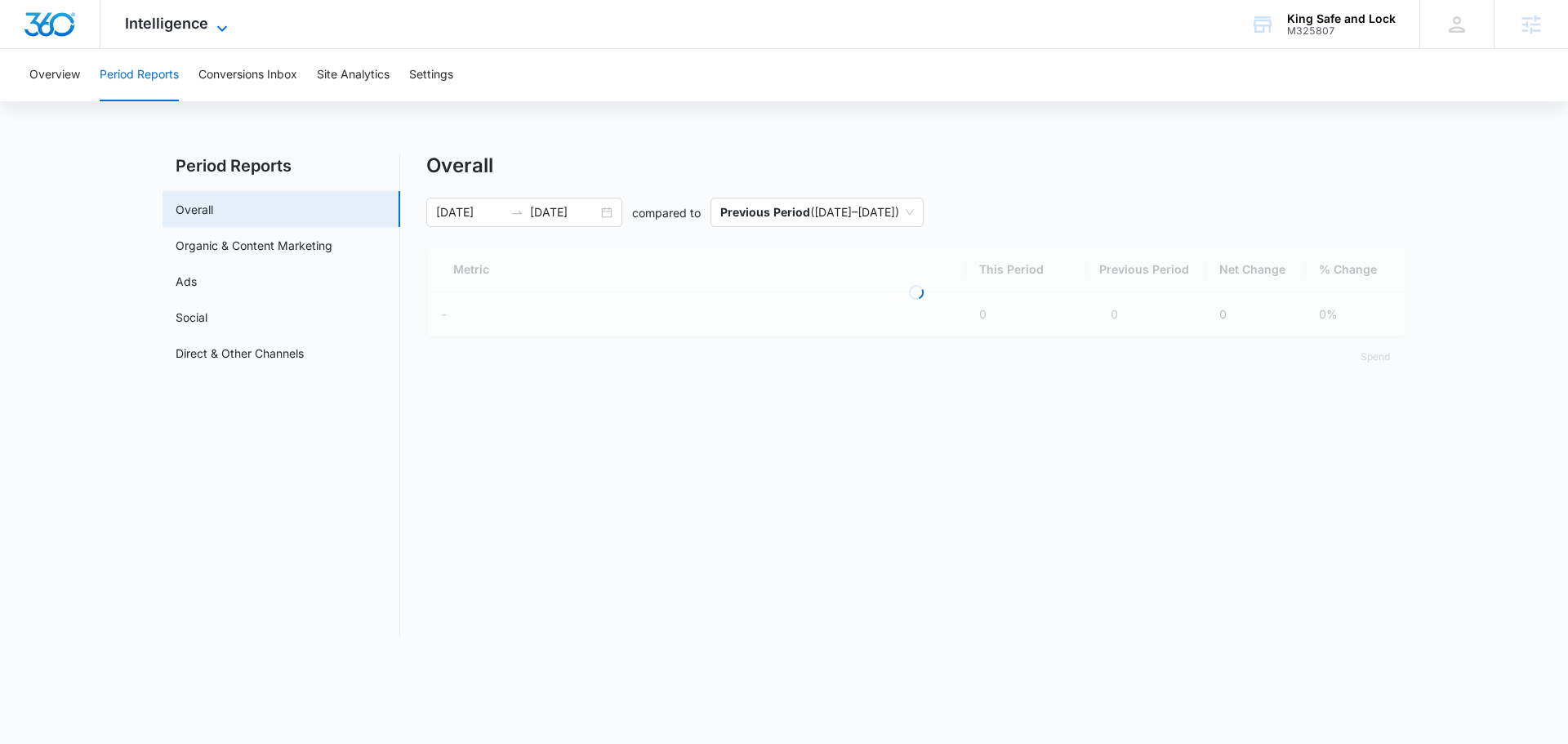
click at [170, 29] on span "Intelligence" at bounding box center [166, 23] width 83 height 17
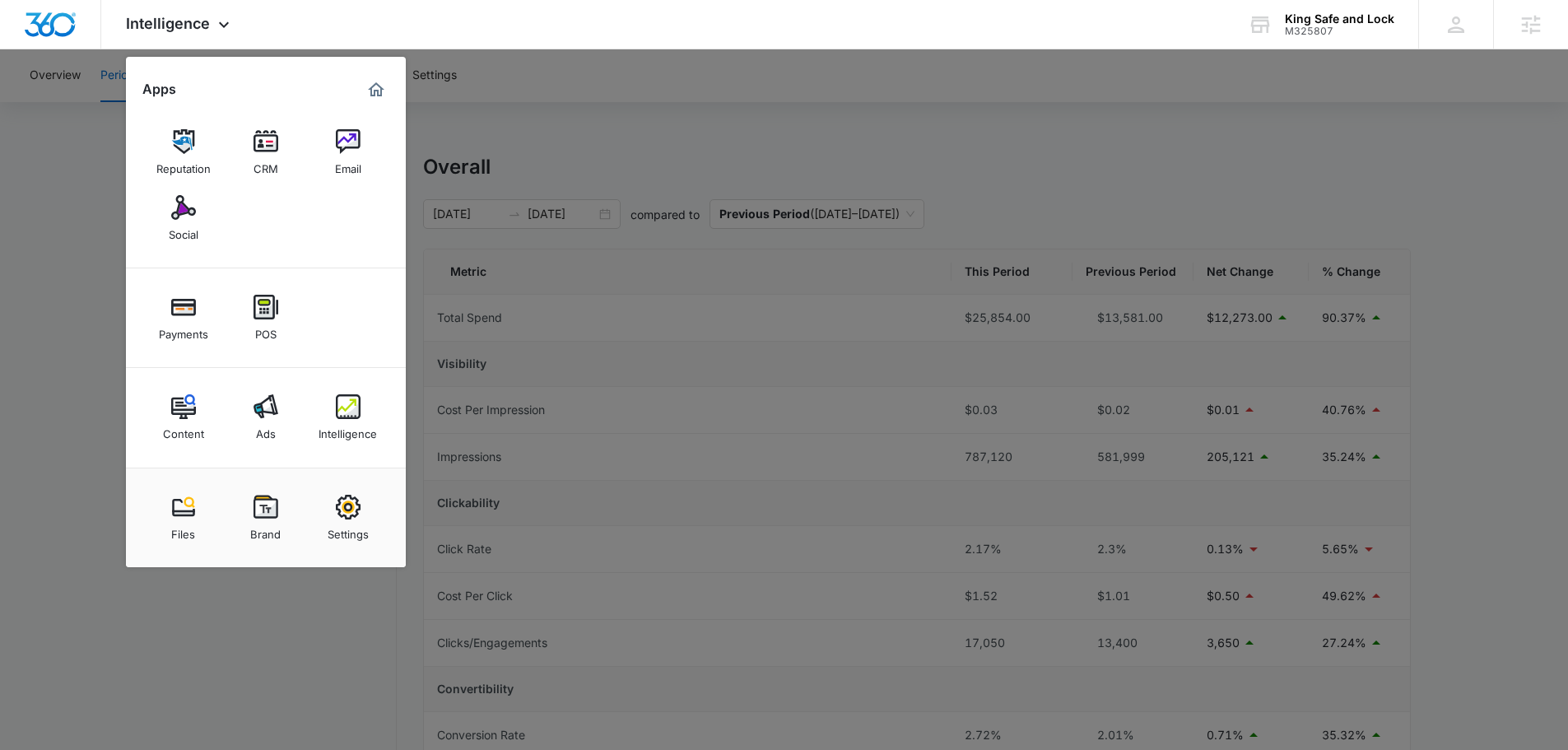
click at [269, 410] on img at bounding box center [265, 406] width 25 height 25
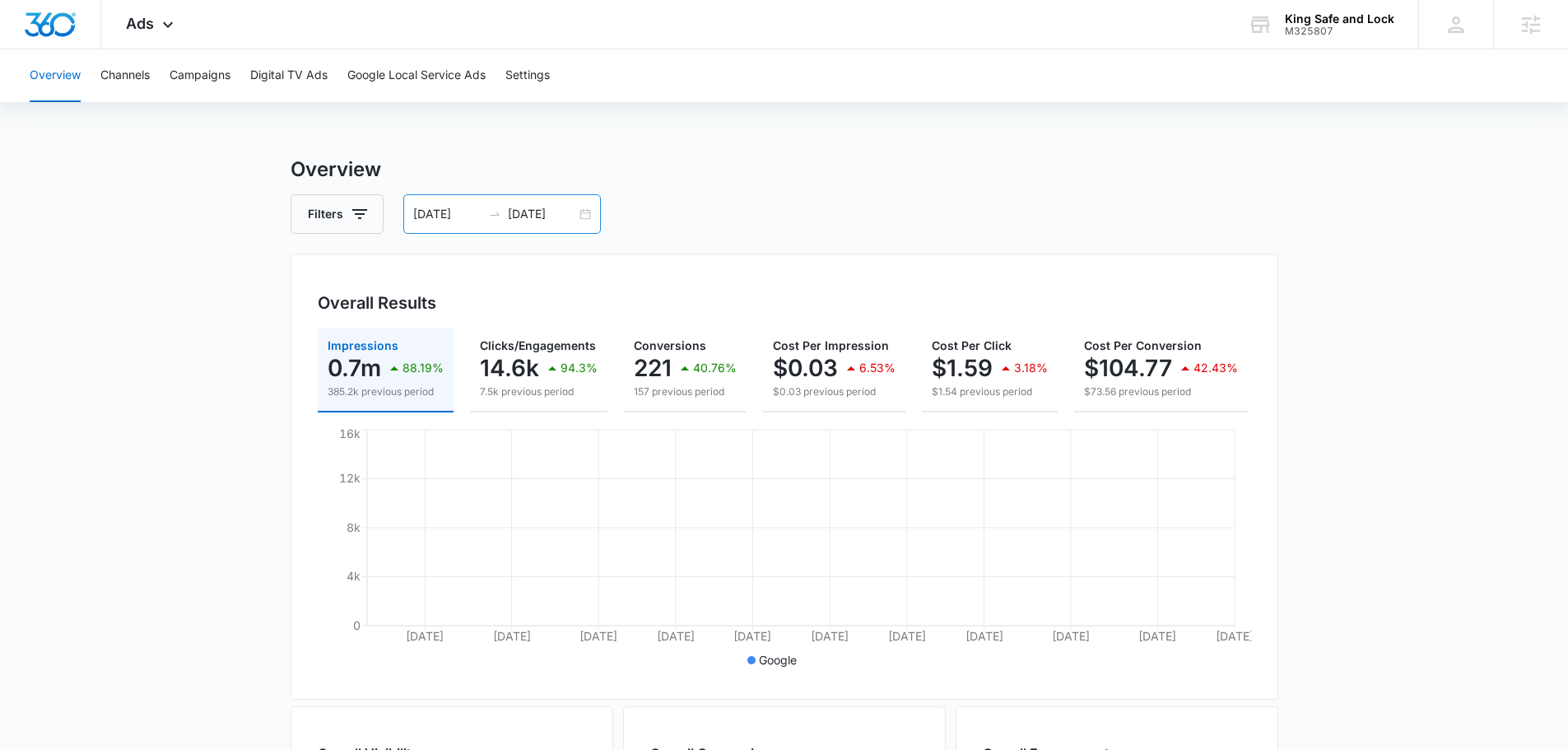
click at [504, 203] on div "[DATE] [DATE]" at bounding box center [502, 213] width 198 height 40
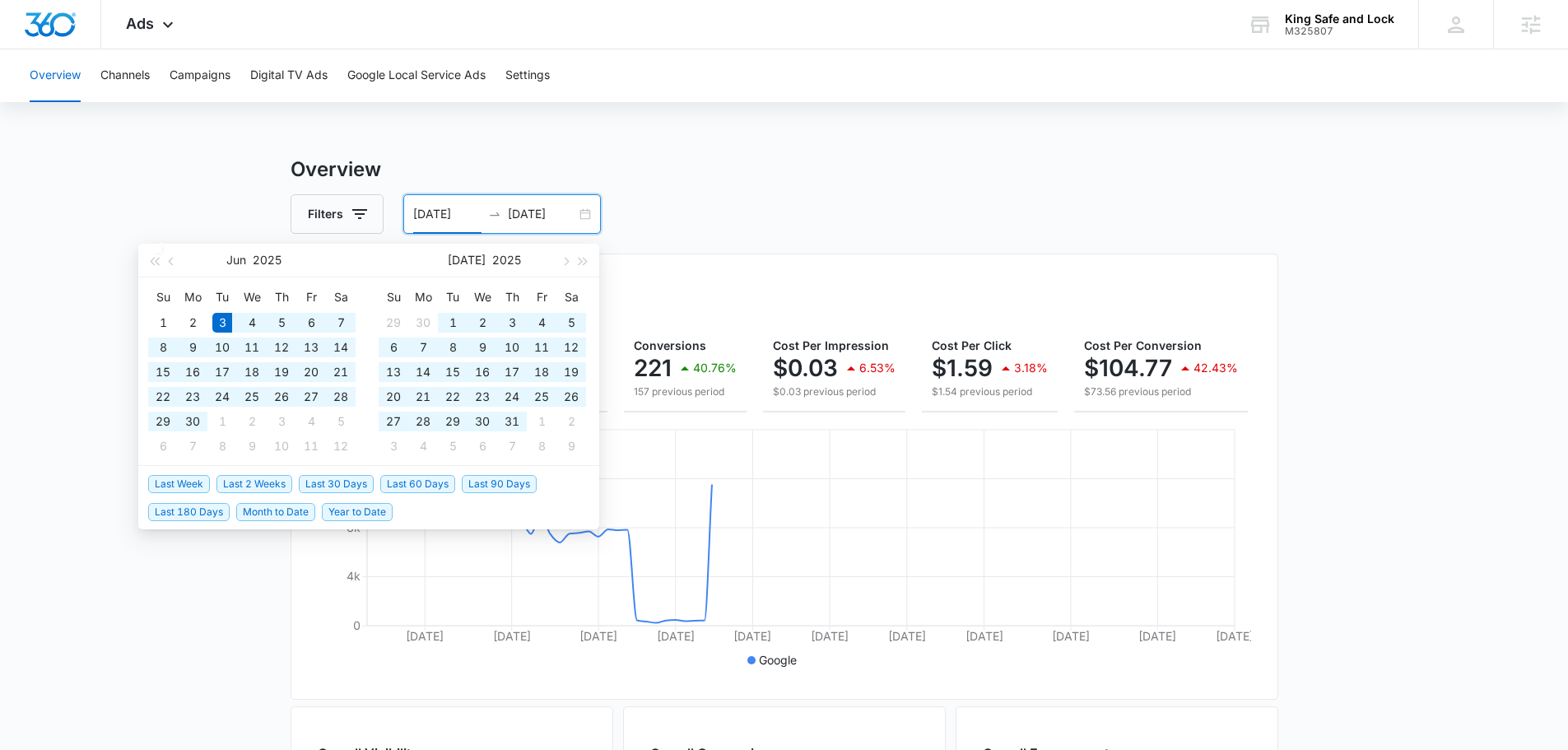
click at [523, 213] on input "[DATE]" at bounding box center [542, 214] width 68 height 18
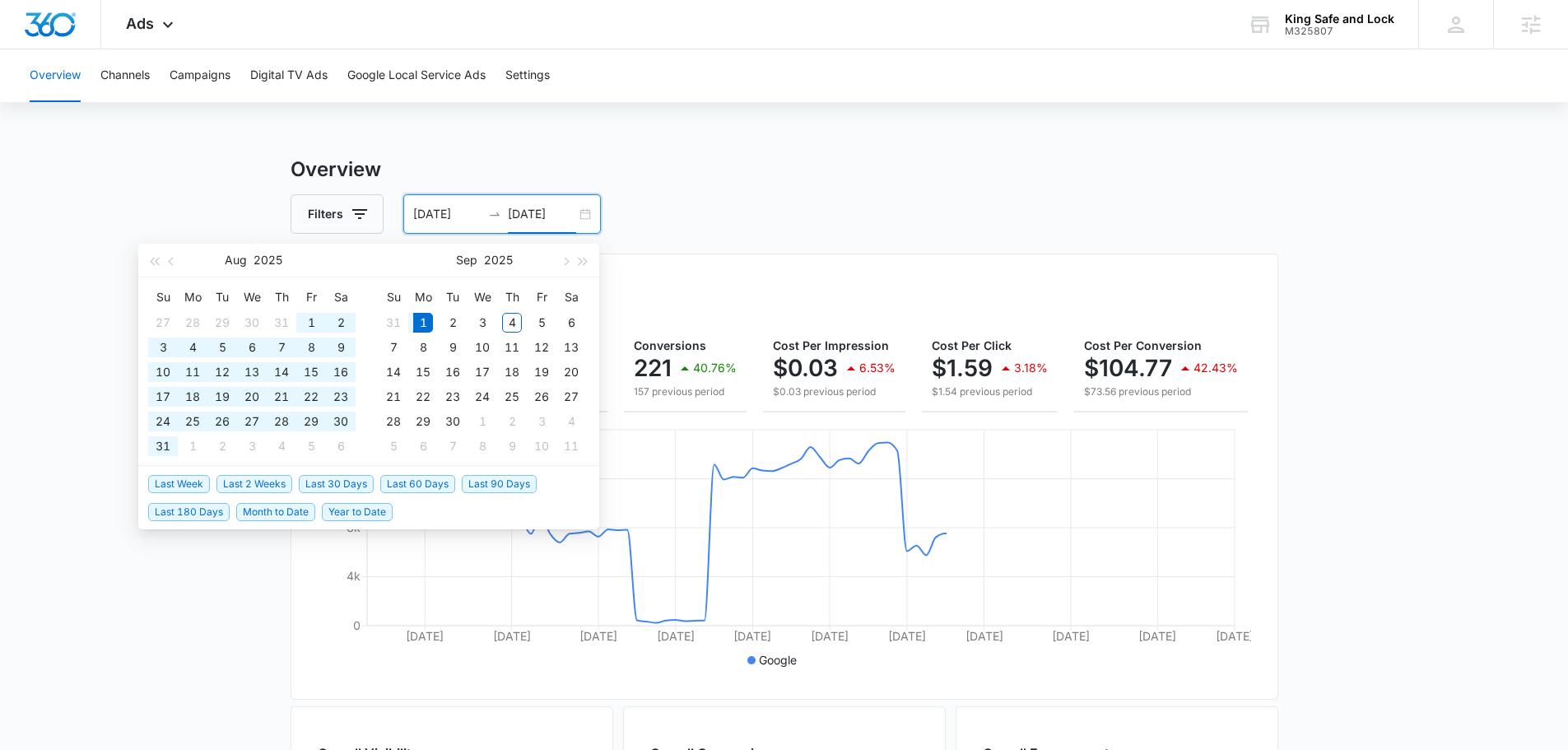
type input "[DATE]"
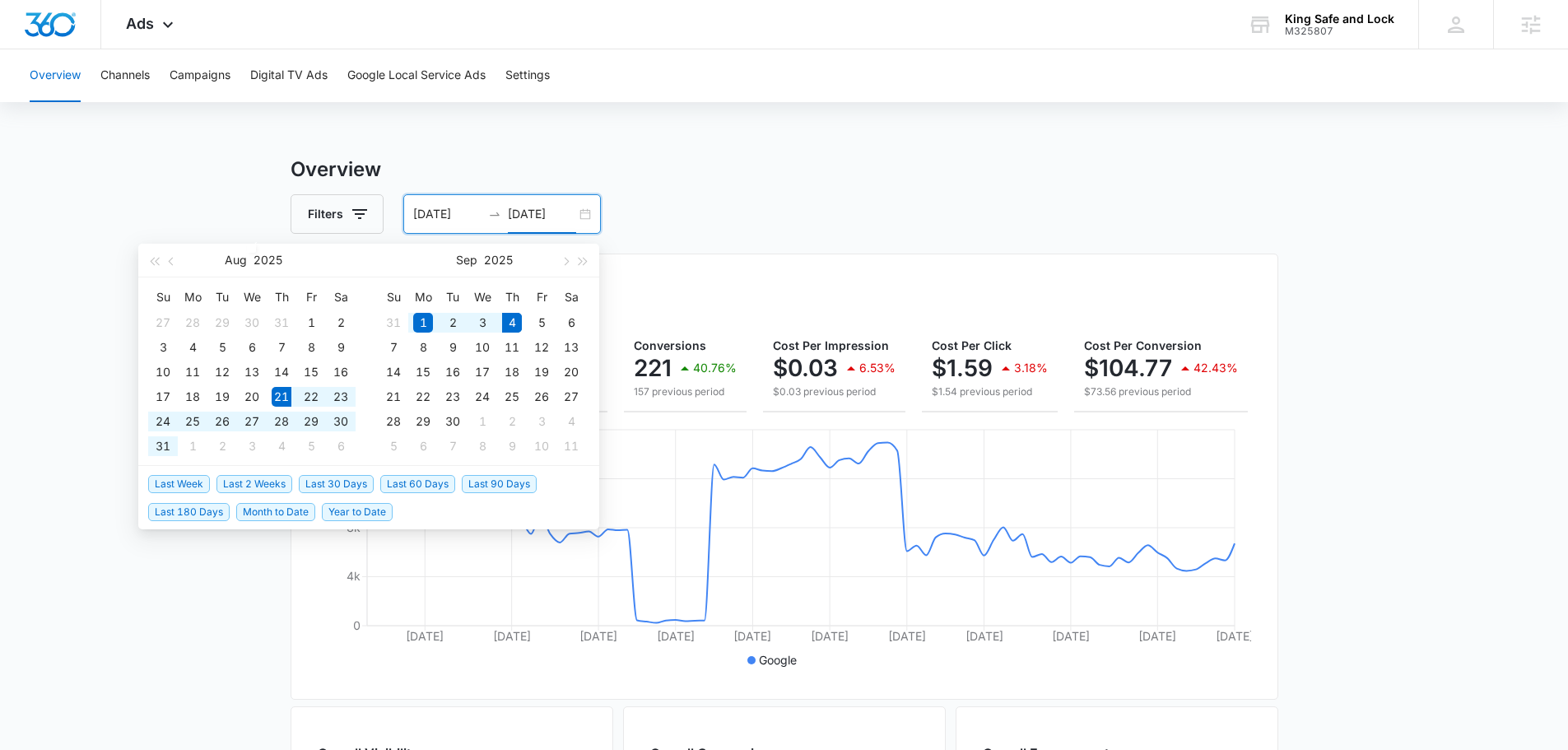
click at [265, 477] on span "Last 2 Weeks" at bounding box center [254, 484] width 75 height 18
type input "[DATE]"
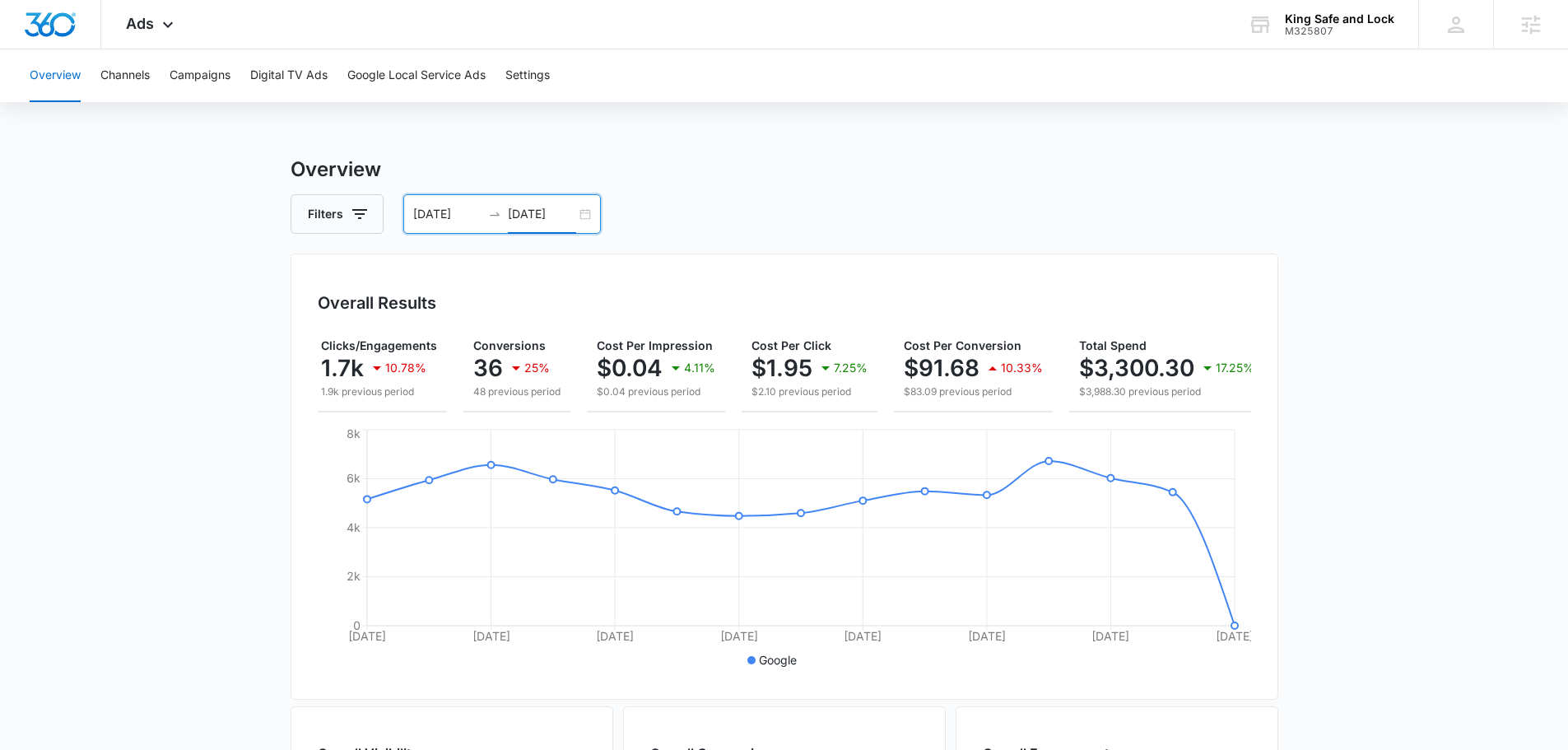
scroll to position [0, 167]
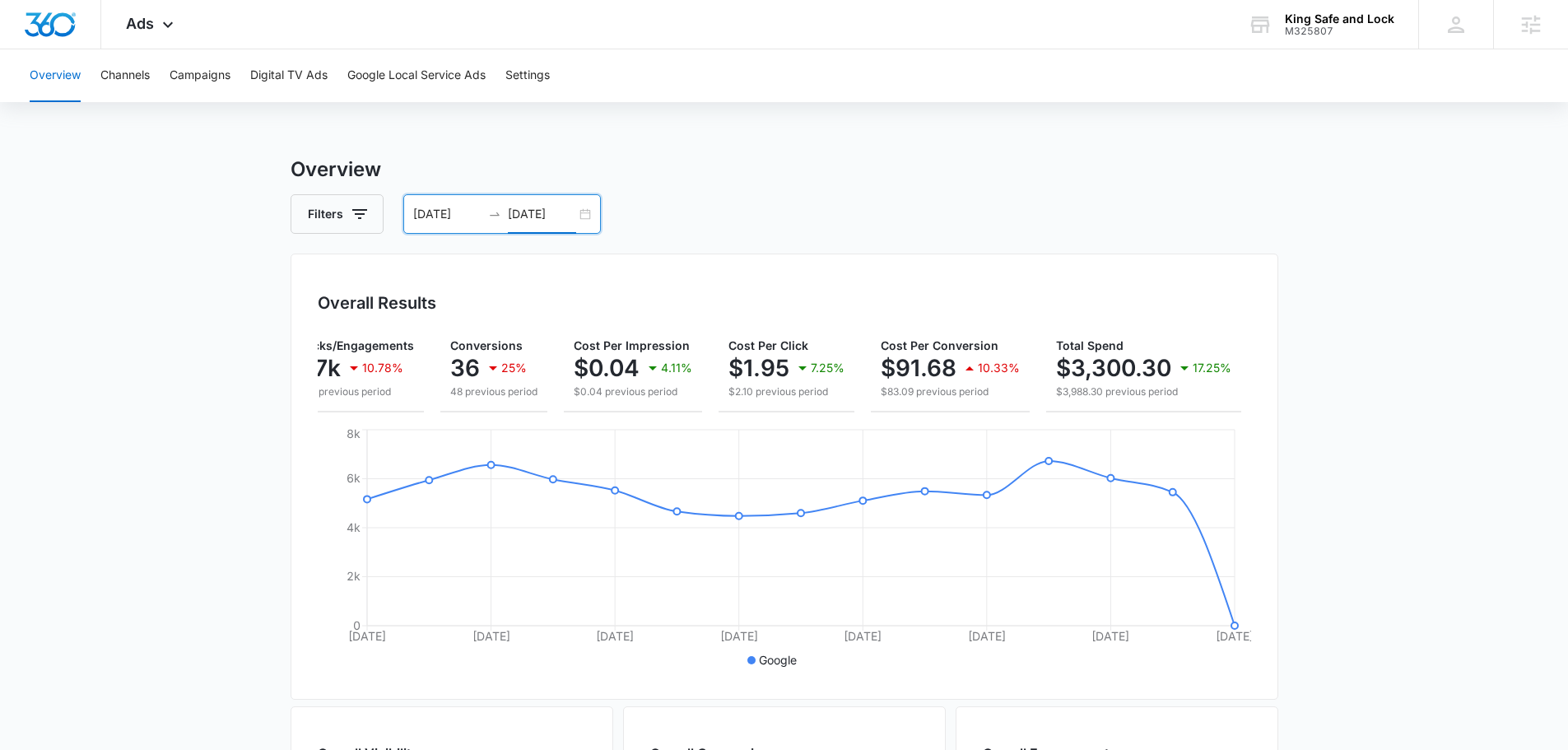
click at [514, 215] on input "[DATE]" at bounding box center [542, 214] width 68 height 18
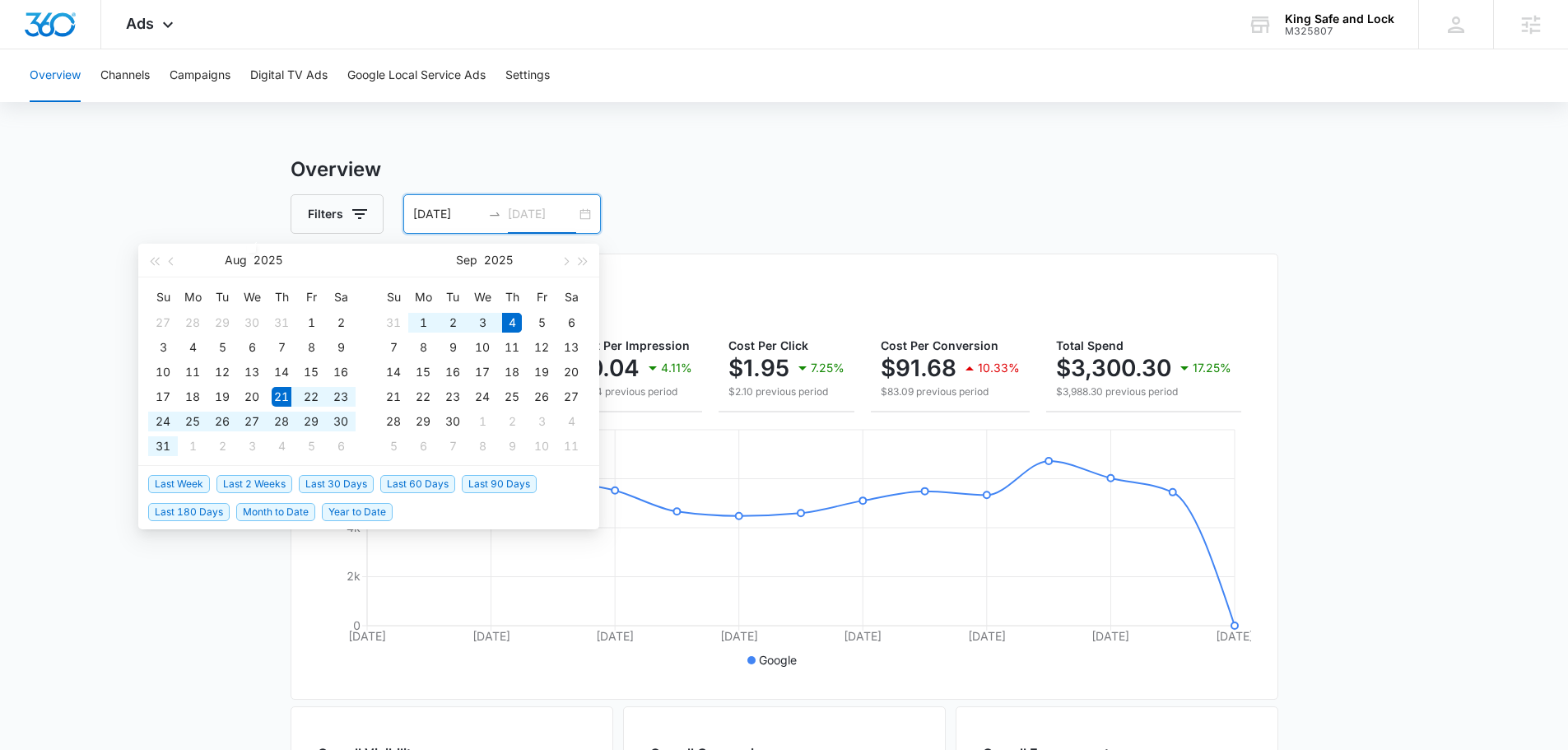
type input "[DATE]"
click at [193, 480] on span "Last Week" at bounding box center [179, 484] width 62 height 18
type input "[DATE]"
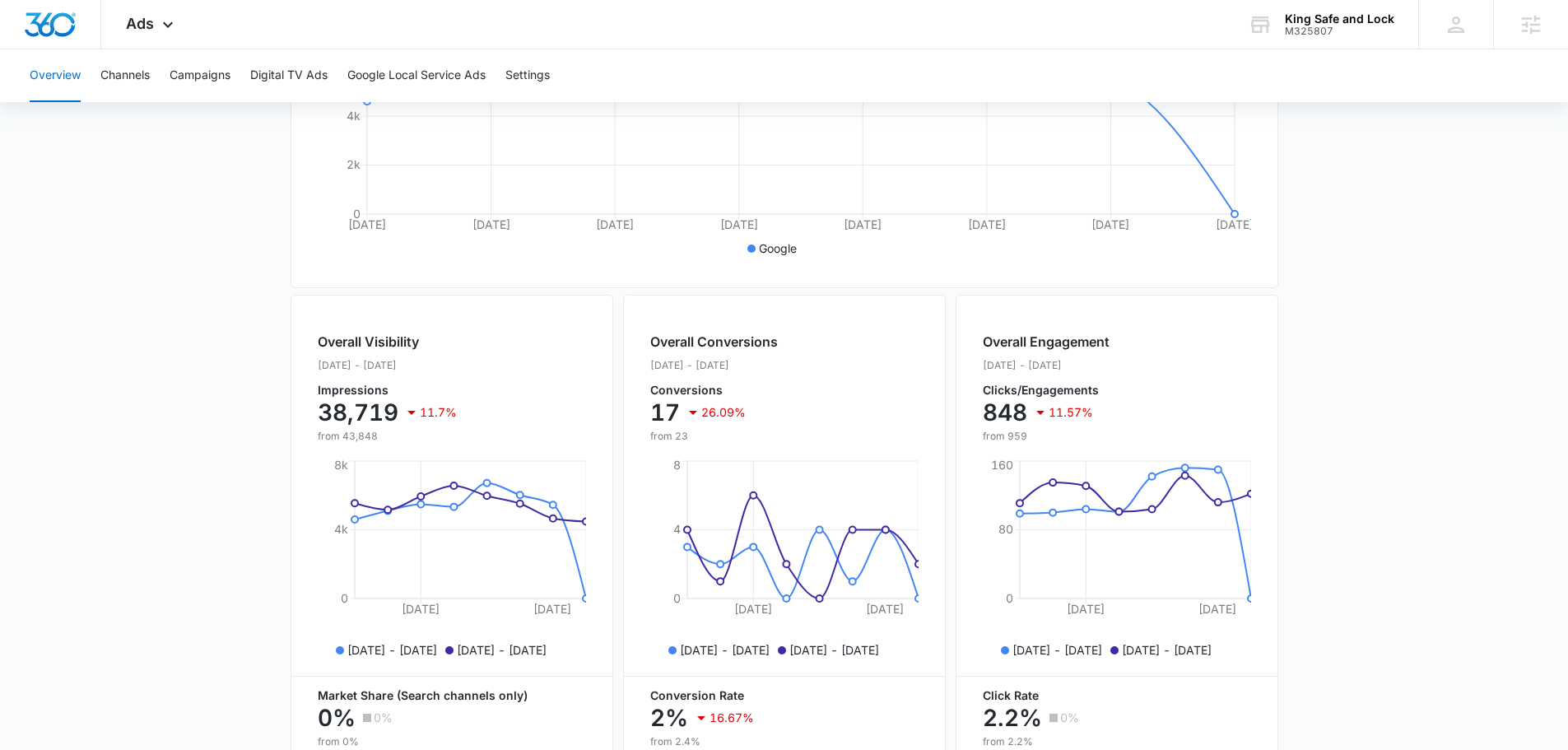
scroll to position [165, 0]
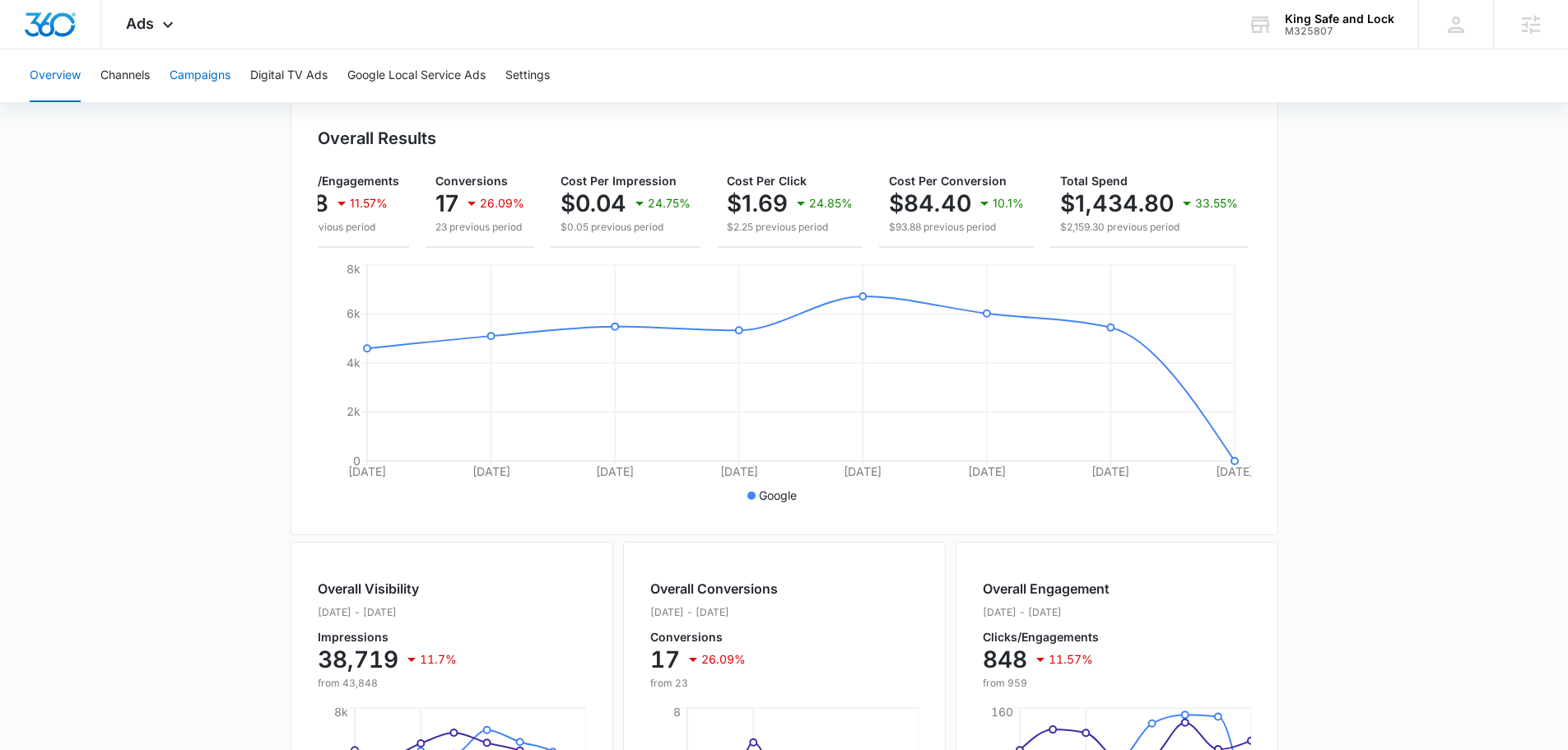
click at [202, 82] on button "Campaigns" at bounding box center [200, 75] width 61 height 52
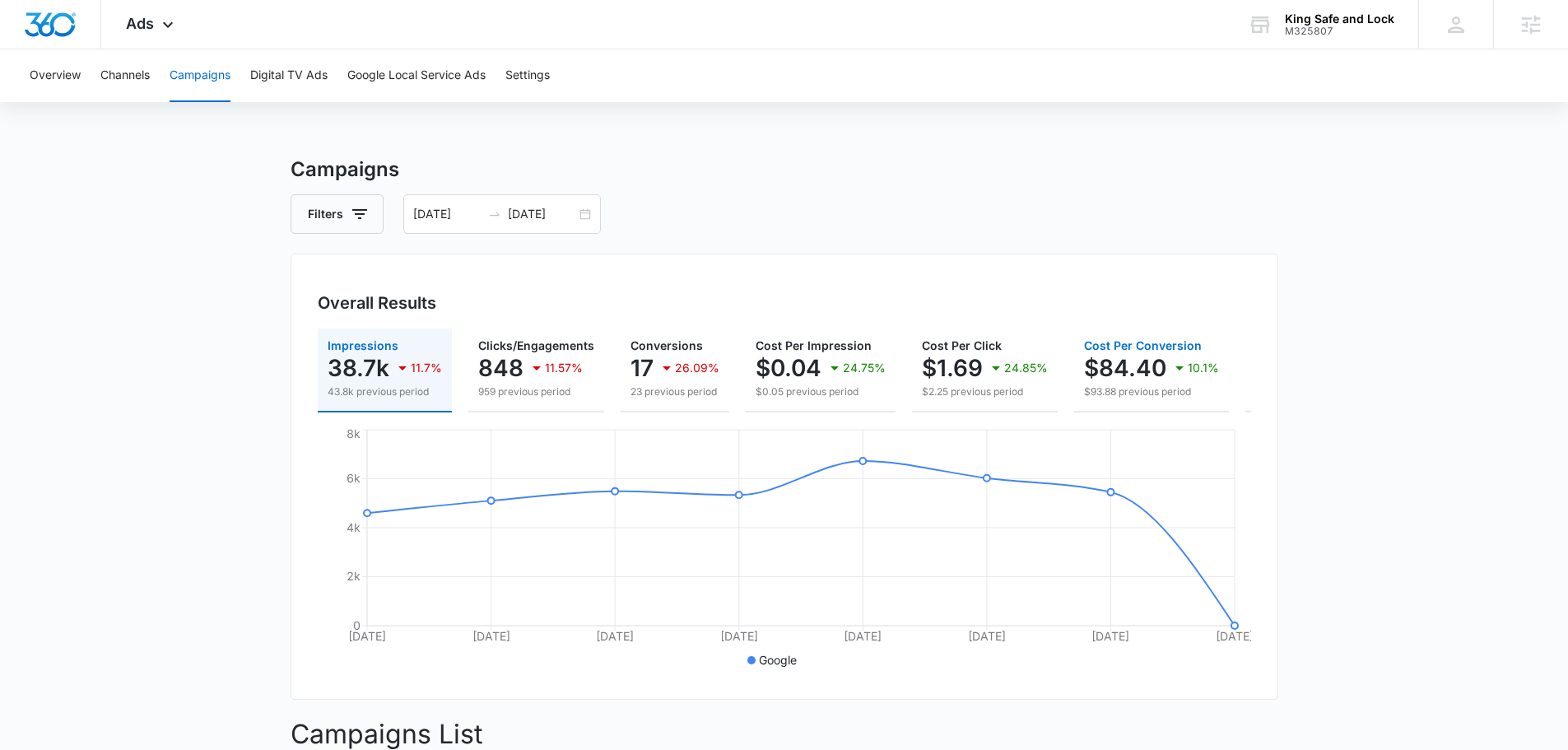
click at [1142, 365] on p "$84.40" at bounding box center [1124, 368] width 82 height 27
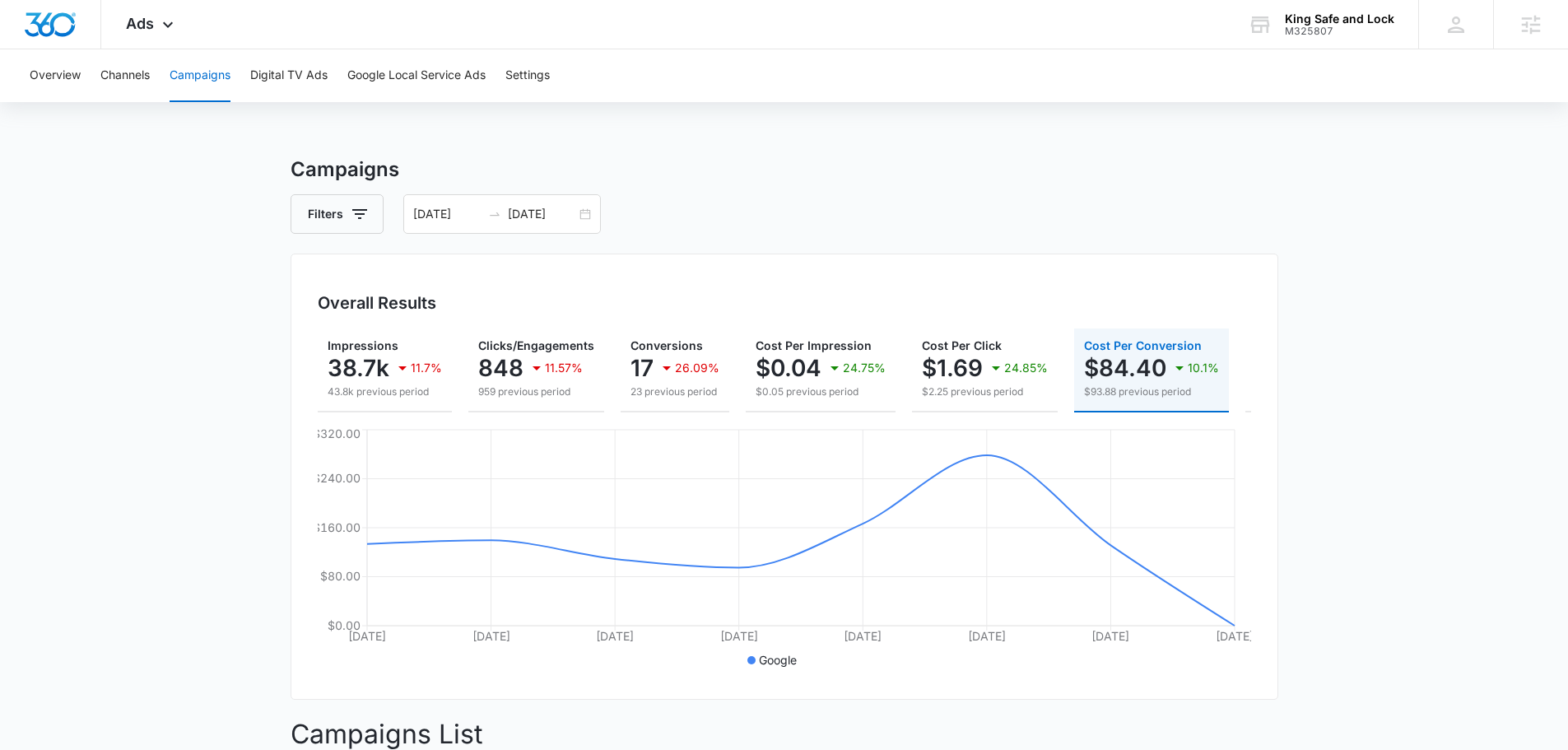
scroll to position [0, 168]
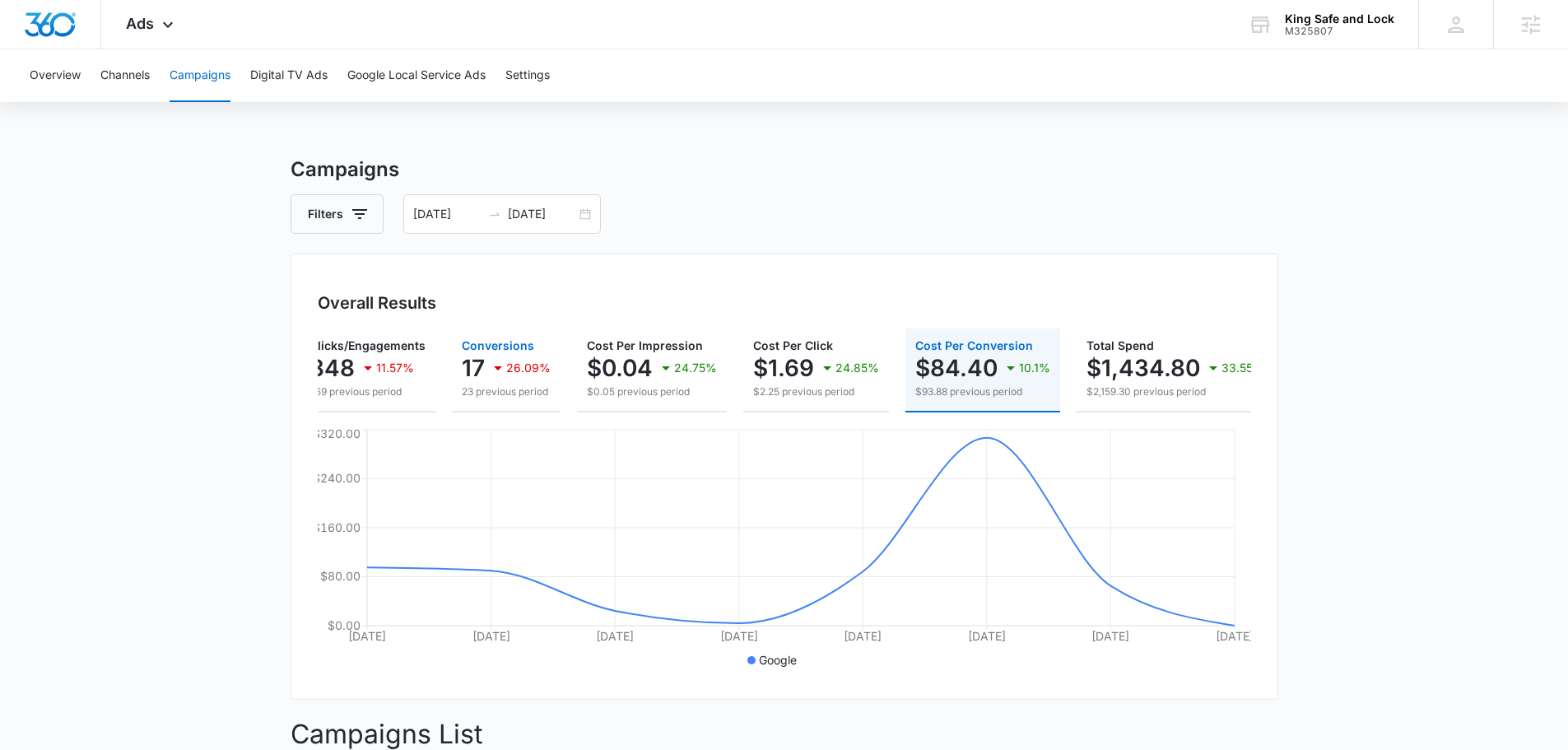
click at [548, 361] on div "17 26.09%" at bounding box center [506, 368] width 89 height 33
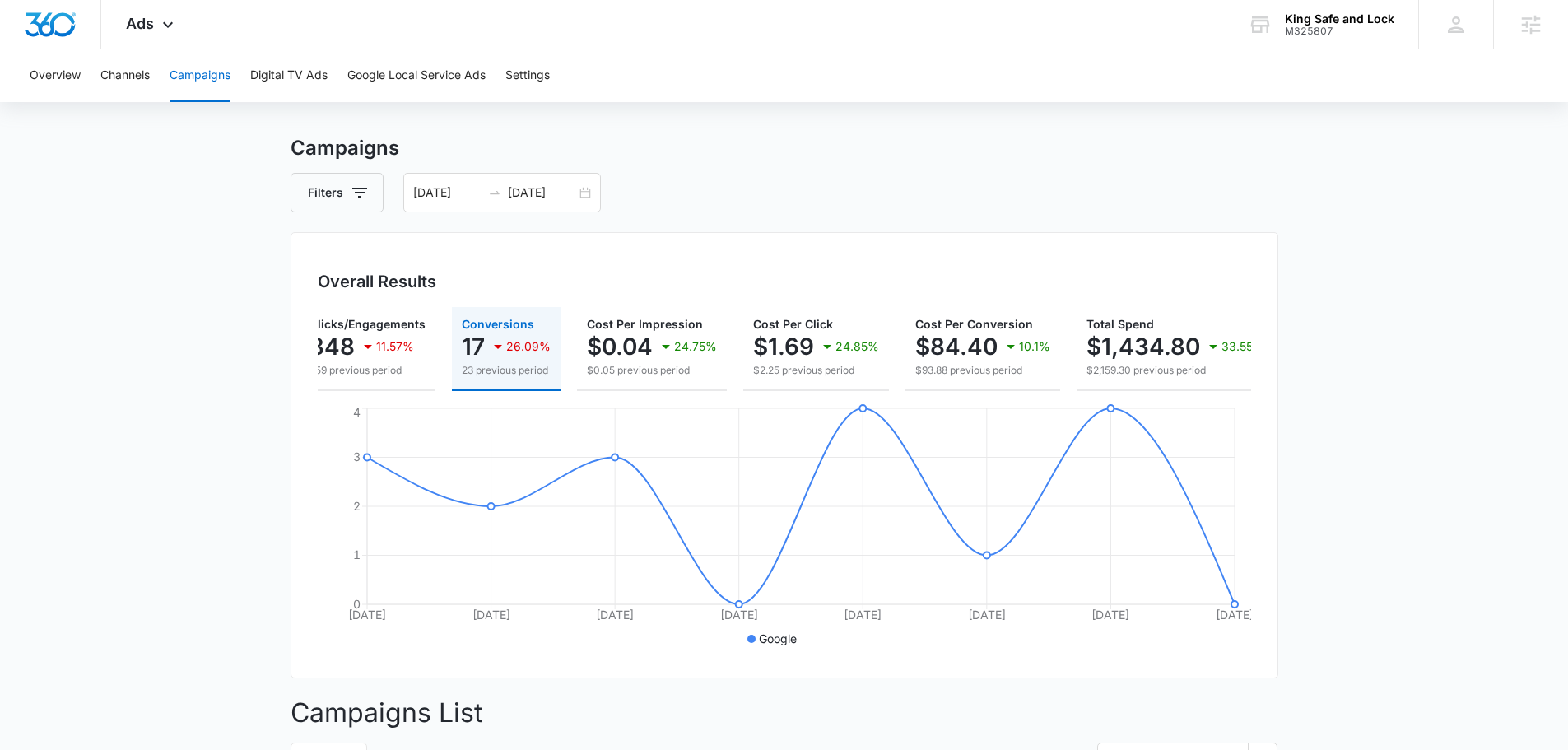
scroll to position [0, 0]
